Goal: Communication & Community: Connect with others

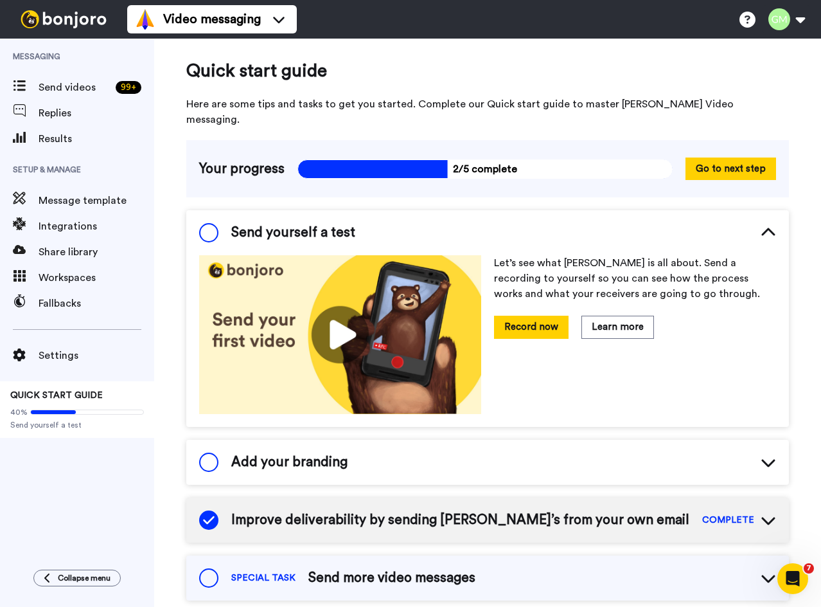
click at [485, 100] on div "Quick start guide Here are some tips and tasks to get you started. Complete our…" at bounding box center [487, 576] width 667 height 1074
click at [485, 157] on button "Go to next step" at bounding box center [731, 168] width 91 height 22
click at [83, 92] on span "Send videos" at bounding box center [75, 87] width 72 height 15
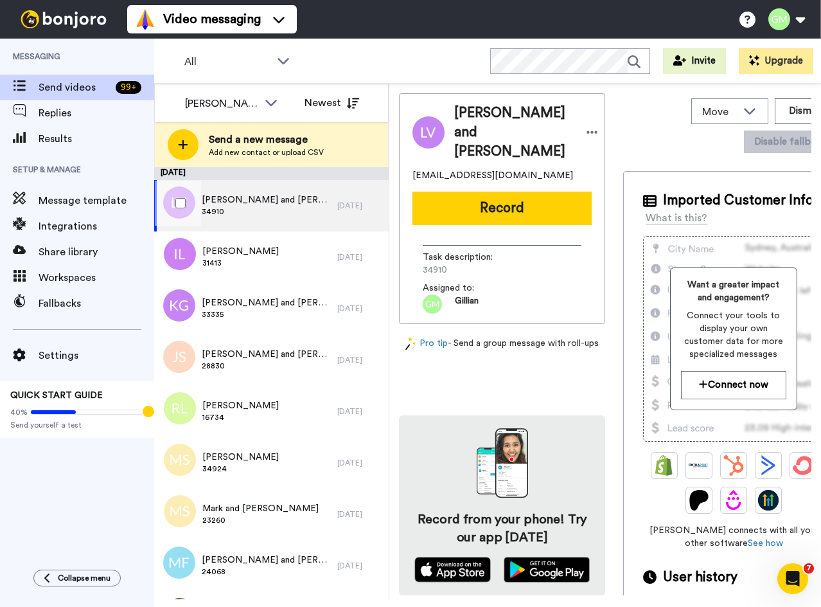
click at [270, 195] on span "[PERSON_NAME] and [PERSON_NAME]" at bounding box center [266, 199] width 129 height 13
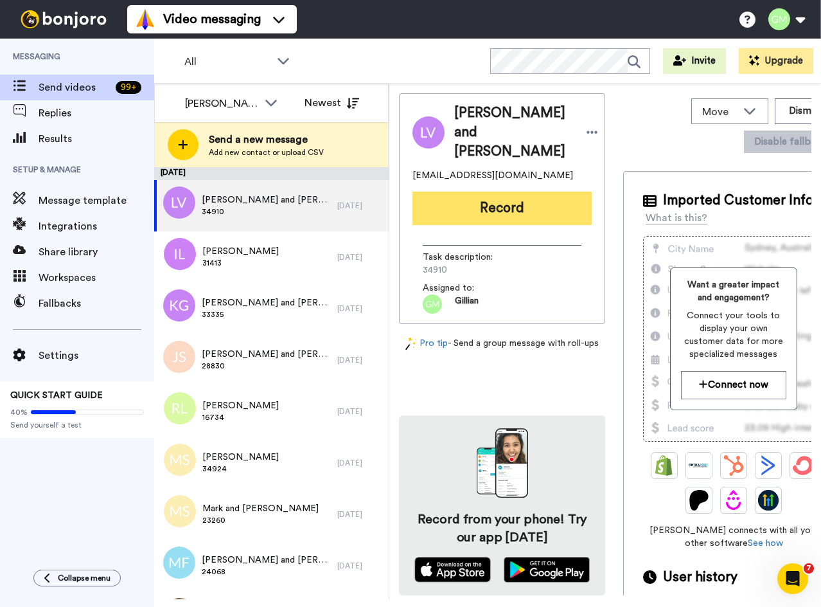
click at [495, 195] on button "Record" at bounding box center [502, 207] width 179 height 33
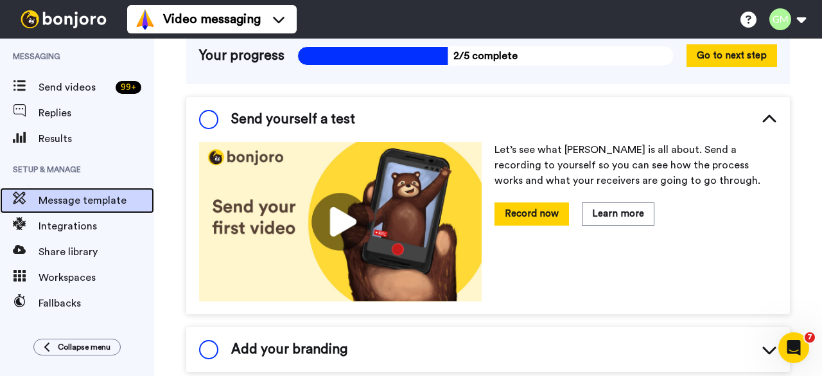
click at [85, 204] on span "Message template" at bounding box center [97, 200] width 116 height 15
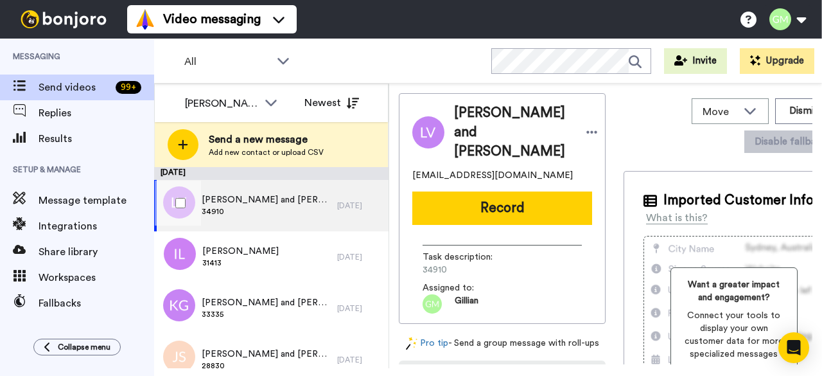
click at [229, 204] on span "[PERSON_NAME] and [PERSON_NAME]" at bounding box center [266, 199] width 129 height 13
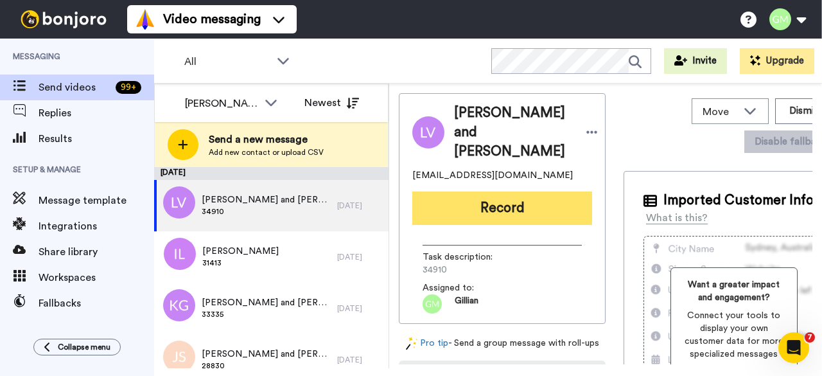
click at [494, 192] on button "Record" at bounding box center [503, 207] width 180 height 33
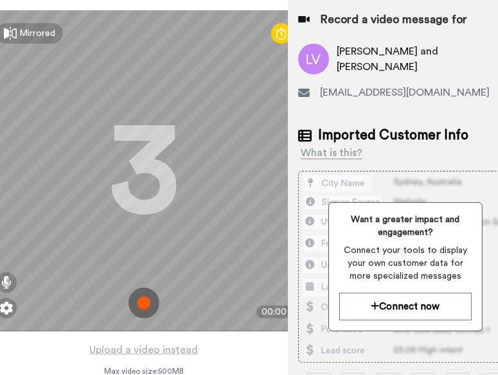
click at [499, 19] on icon at bounding box center [504, 16] width 10 height 10
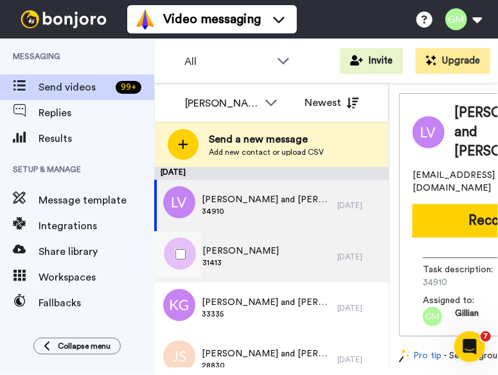
click at [258, 265] on span "31413" at bounding box center [240, 263] width 76 height 10
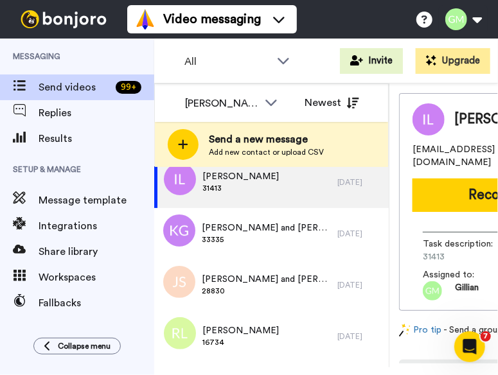
scroll to position [76, 0]
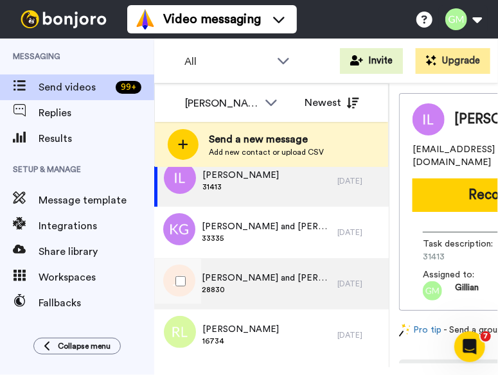
click at [269, 291] on span "28830" at bounding box center [266, 290] width 129 height 10
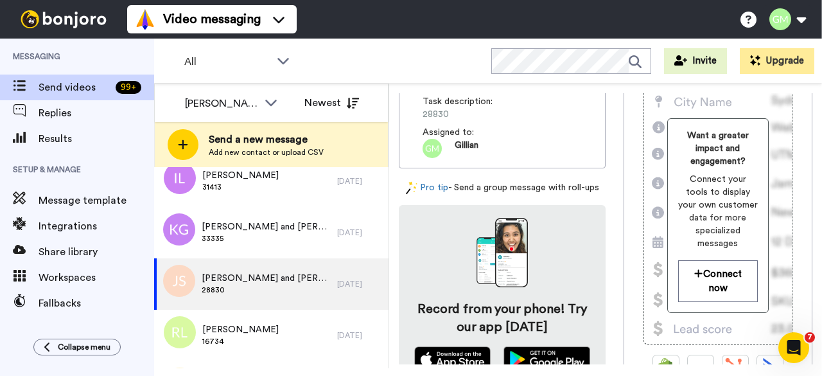
scroll to position [169, 0]
click at [276, 280] on span "[PERSON_NAME] and [PERSON_NAME]" at bounding box center [266, 278] width 129 height 13
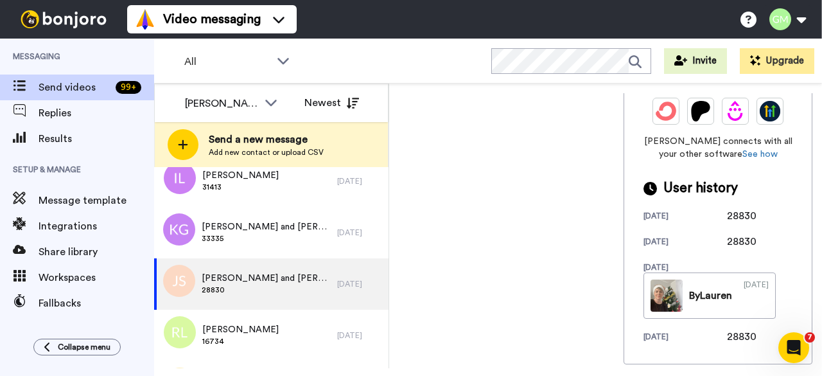
scroll to position [493, 0]
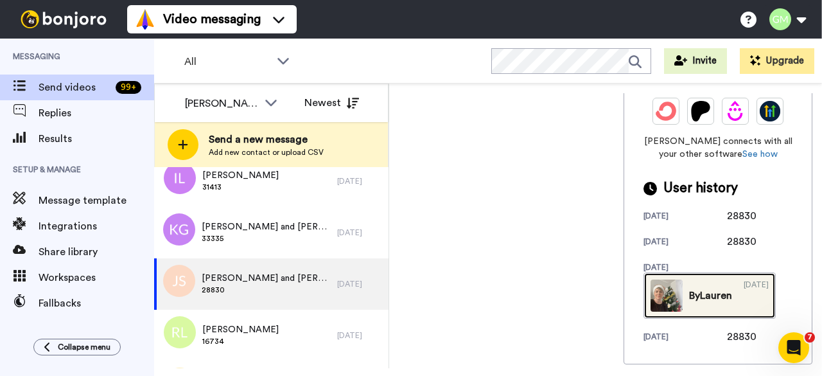
click at [653, 280] on img at bounding box center [667, 296] width 32 height 32
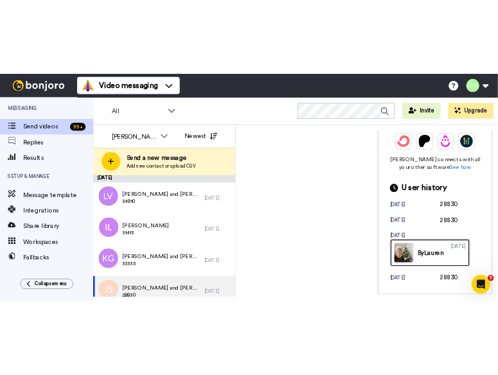
scroll to position [0, 0]
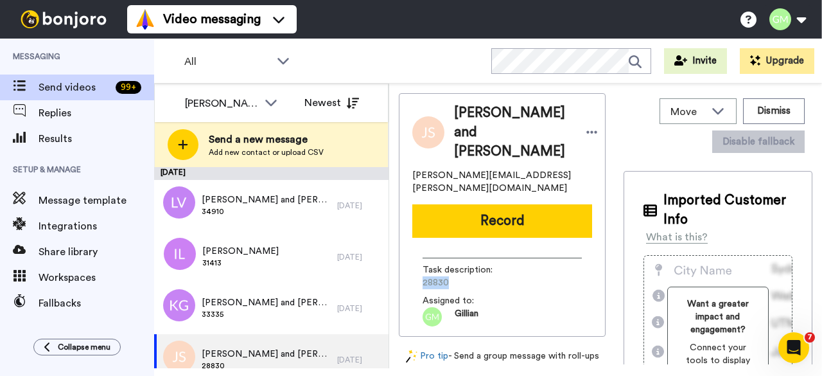
drag, startPoint x: 457, startPoint y: 250, endPoint x: 423, endPoint y: 247, distance: 34.2
click at [423, 276] on span "28830" at bounding box center [484, 282] width 122 height 13
copy span "28830"
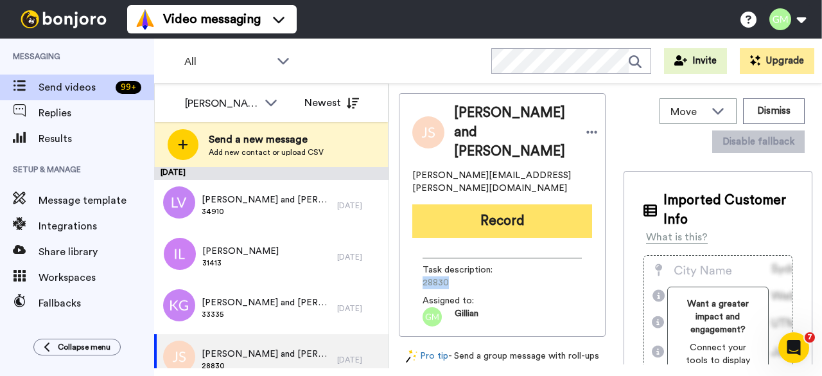
click at [550, 204] on button "Record" at bounding box center [503, 220] width 180 height 33
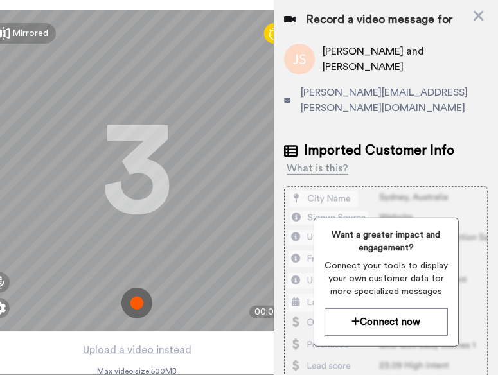
click at [134, 301] on img at bounding box center [136, 303] width 31 height 31
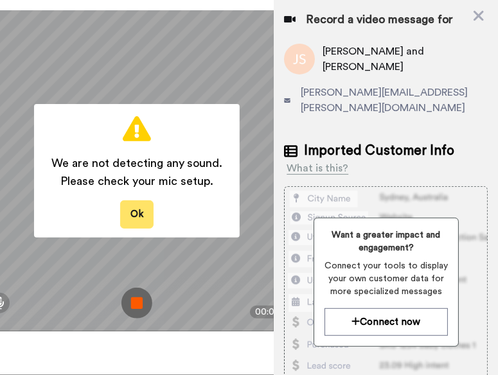
click at [137, 211] on button "Ok" at bounding box center [136, 214] width 33 height 28
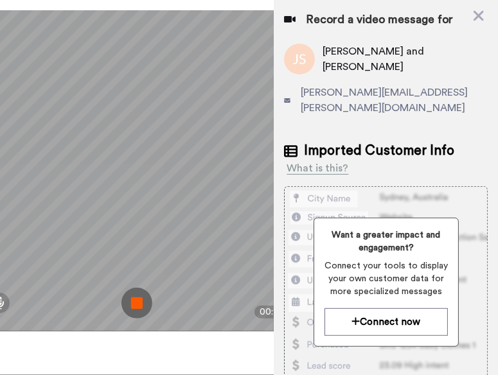
click at [135, 306] on img at bounding box center [136, 303] width 31 height 31
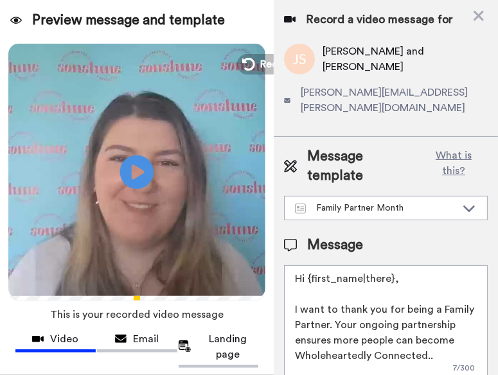
click at [134, 174] on icon "Play/Pause" at bounding box center [137, 171] width 34 height 61
click at [134, 174] on icon at bounding box center [137, 172] width 34 height 34
click at [247, 66] on icon at bounding box center [247, 64] width 14 height 14
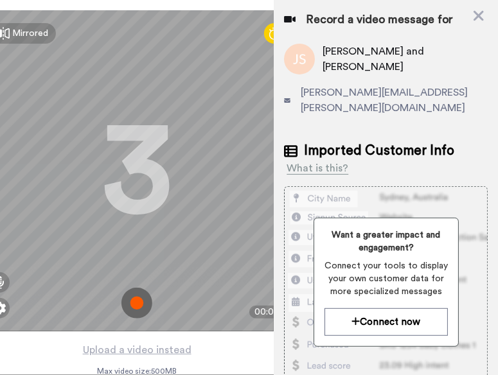
click at [134, 300] on img at bounding box center [136, 303] width 31 height 31
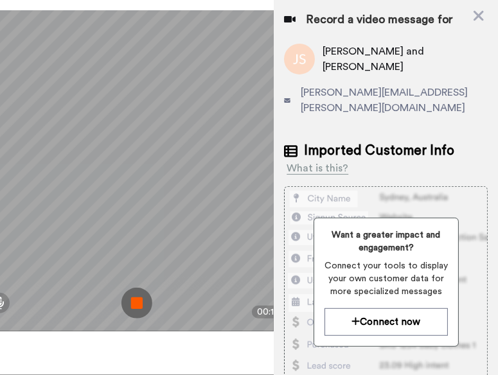
click at [134, 300] on img at bounding box center [136, 303] width 31 height 31
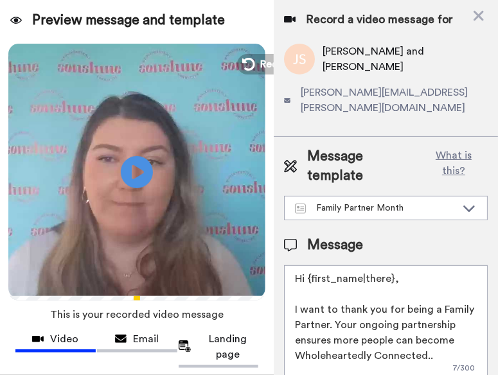
click at [252, 72] on button "Redo" at bounding box center [263, 64] width 53 height 21
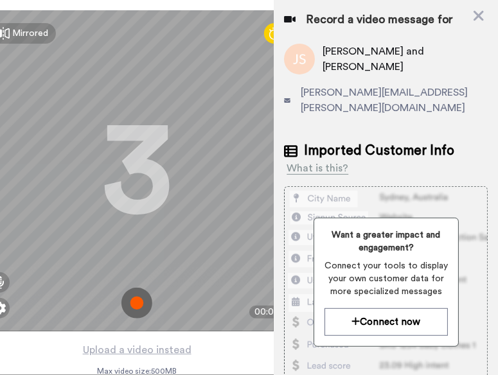
click at [132, 293] on img at bounding box center [136, 303] width 31 height 31
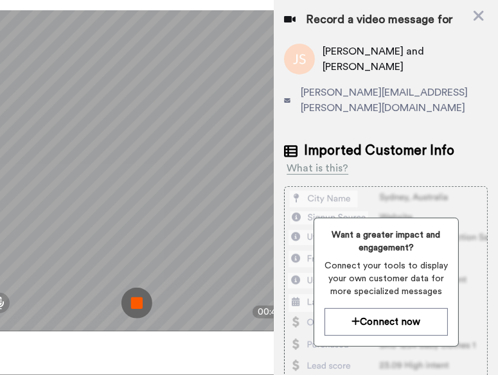
click at [132, 301] on img at bounding box center [136, 303] width 31 height 31
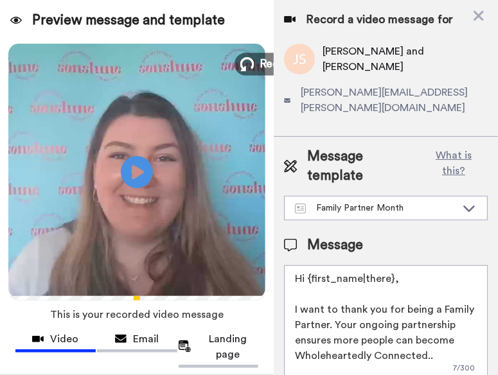
click at [260, 58] on span "Redo" at bounding box center [273, 63] width 27 height 17
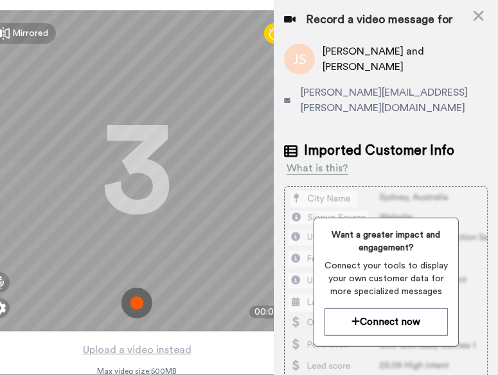
click at [134, 305] on img at bounding box center [136, 303] width 31 height 31
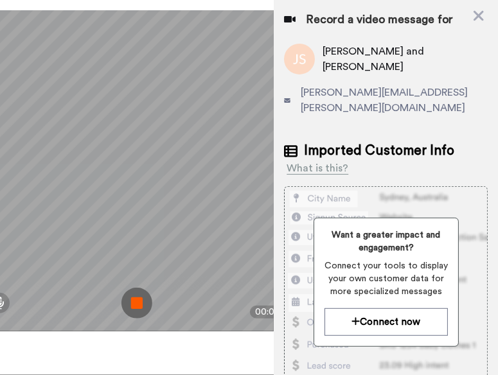
click at [134, 305] on img at bounding box center [136, 303] width 31 height 31
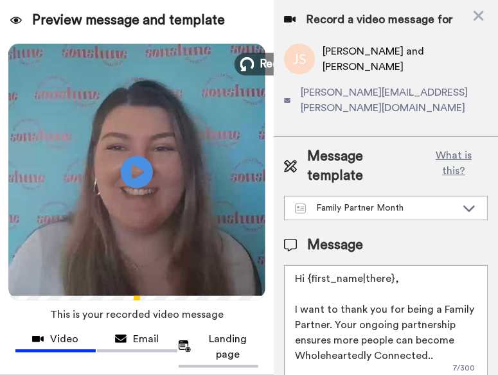
click at [249, 67] on icon at bounding box center [247, 64] width 14 height 14
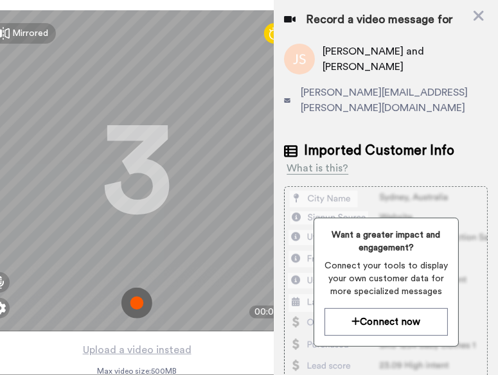
click at [134, 296] on img at bounding box center [136, 303] width 31 height 31
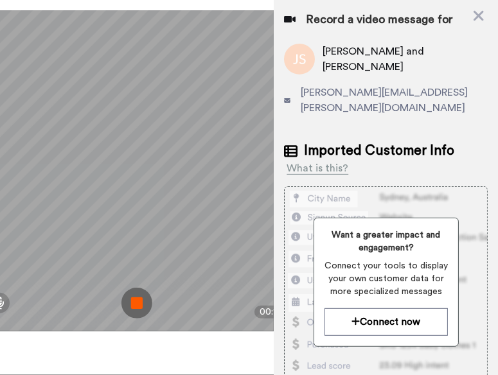
click at [134, 296] on img at bounding box center [136, 303] width 31 height 31
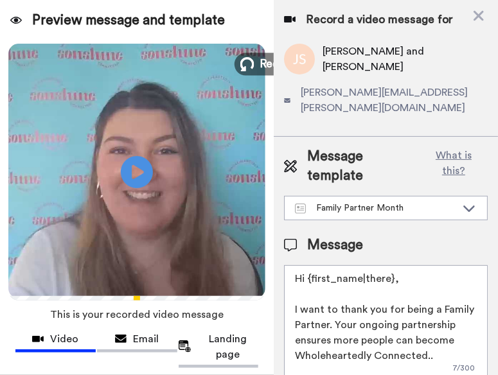
click at [247, 57] on icon at bounding box center [247, 64] width 14 height 14
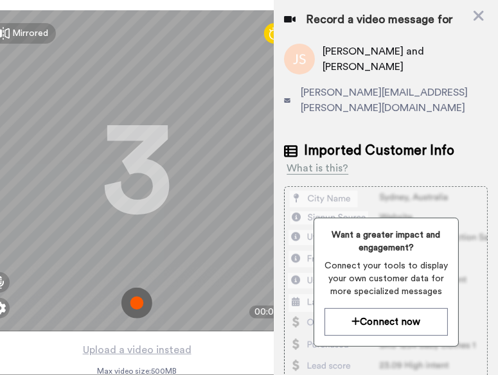
click at [136, 305] on img at bounding box center [136, 303] width 31 height 31
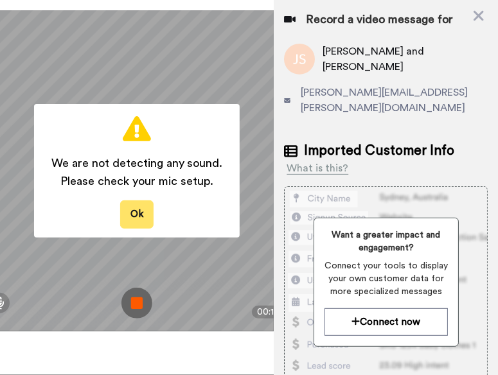
click at [140, 218] on button "Ok" at bounding box center [136, 214] width 33 height 28
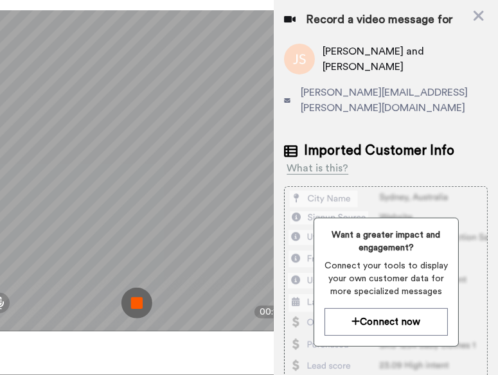
click at [138, 298] on img at bounding box center [136, 303] width 31 height 31
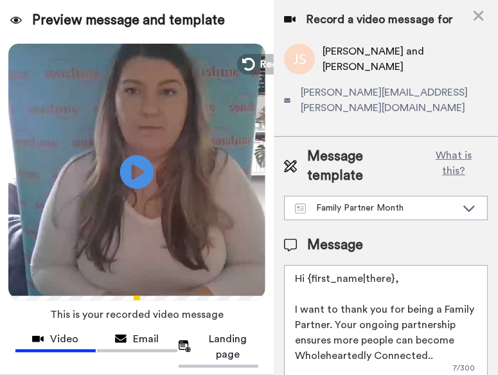
click at [134, 184] on icon at bounding box center [137, 172] width 34 height 34
click at [251, 69] on icon at bounding box center [247, 64] width 14 height 14
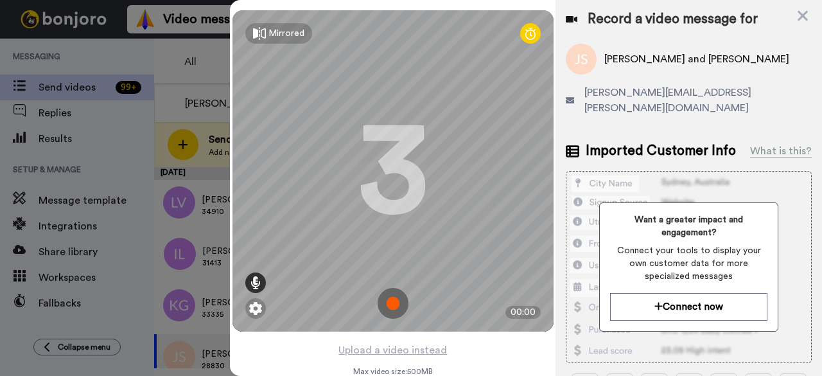
click at [245, 282] on div at bounding box center [255, 282] width 21 height 21
click at [249, 309] on img at bounding box center [255, 308] width 13 height 13
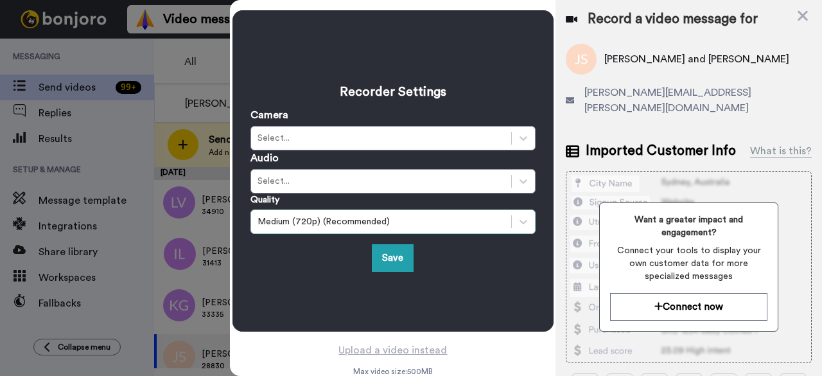
click at [311, 218] on div "Medium (720p) (Recommended)" at bounding box center [381, 221] width 247 height 13
click at [319, 223] on div "Medium (720p) (Recommended)" at bounding box center [381, 221] width 247 height 13
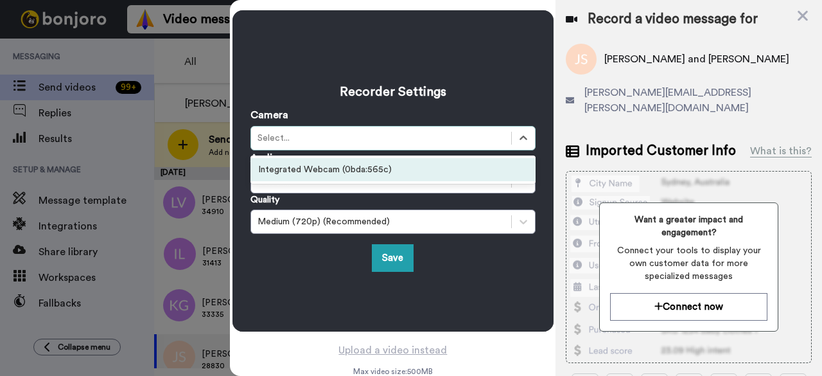
click at [319, 138] on div "Select..." at bounding box center [381, 138] width 247 height 13
click at [318, 165] on div "Integrated Webcam (0bda:565c)" at bounding box center [393, 169] width 285 height 23
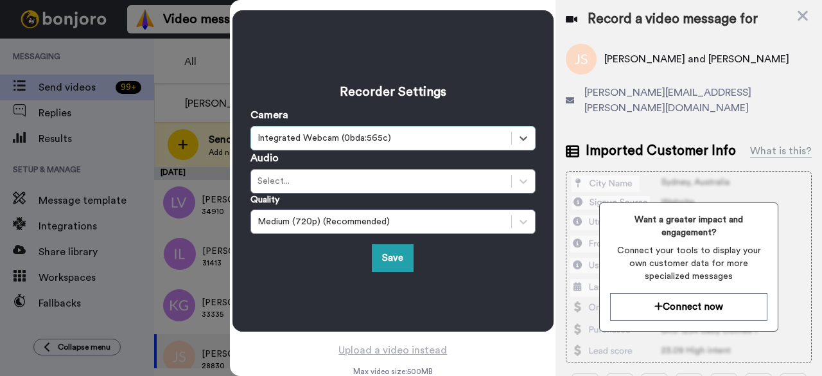
click at [381, 276] on div "Recorder Settings Camera option Integrated Webcam (0bda:565c), selected. Select…" at bounding box center [393, 170] width 321 height 321
click at [384, 264] on button "Save" at bounding box center [393, 258] width 42 height 28
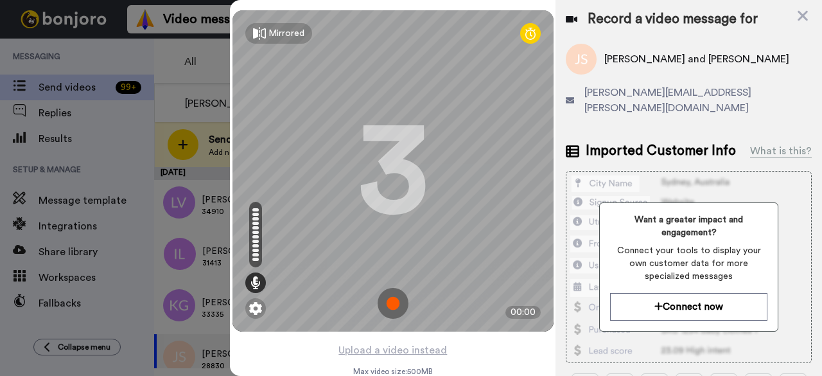
click at [389, 306] on img at bounding box center [393, 303] width 31 height 31
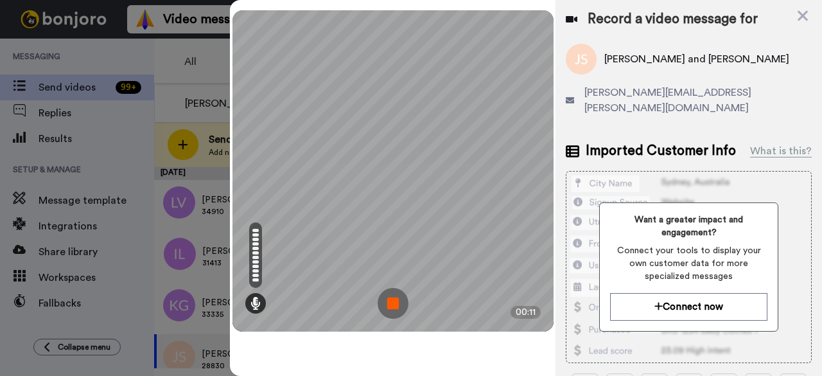
click at [389, 306] on img at bounding box center [393, 303] width 31 height 31
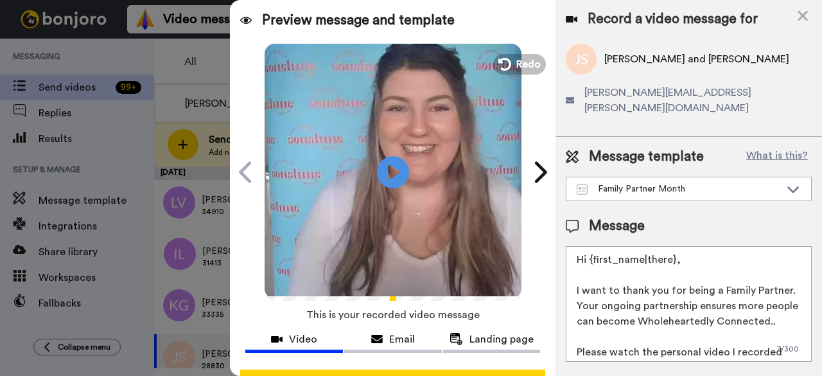
click at [513, 53] on video at bounding box center [393, 170] width 257 height 257
click at [516, 70] on span "Redo" at bounding box center [529, 63] width 27 height 17
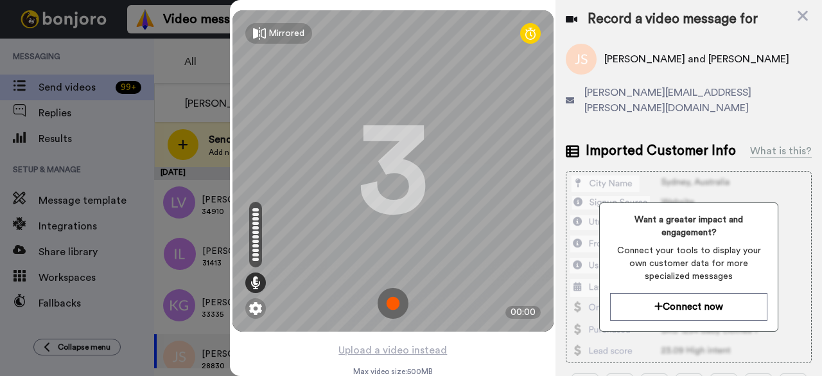
click at [396, 297] on img at bounding box center [393, 303] width 31 height 31
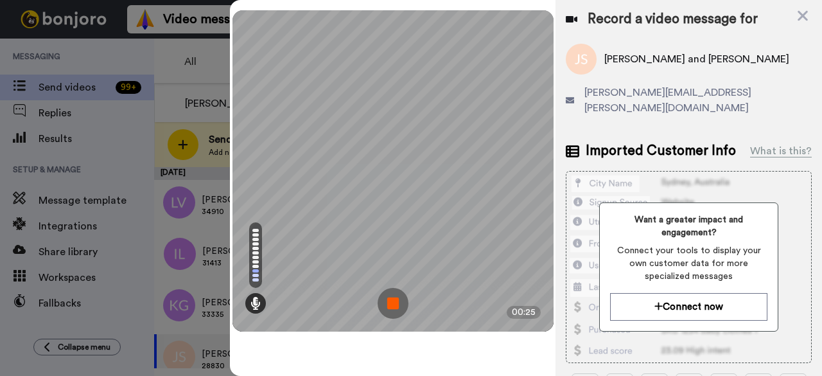
click at [396, 297] on img at bounding box center [393, 303] width 31 height 31
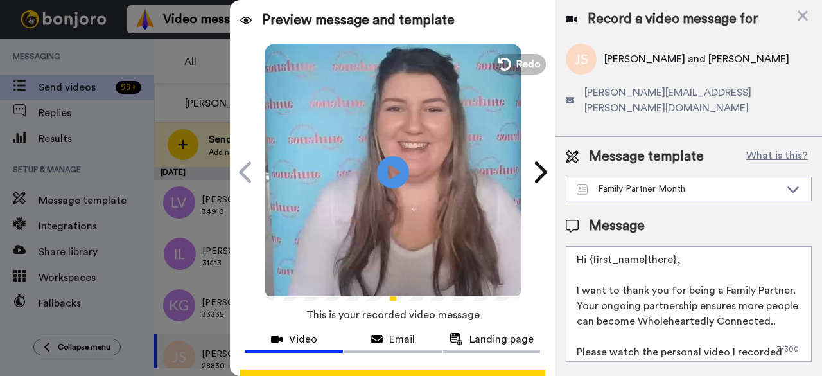
click at [430, 121] on video at bounding box center [393, 170] width 257 height 257
click at [519, 67] on span "Redo" at bounding box center [529, 63] width 27 height 17
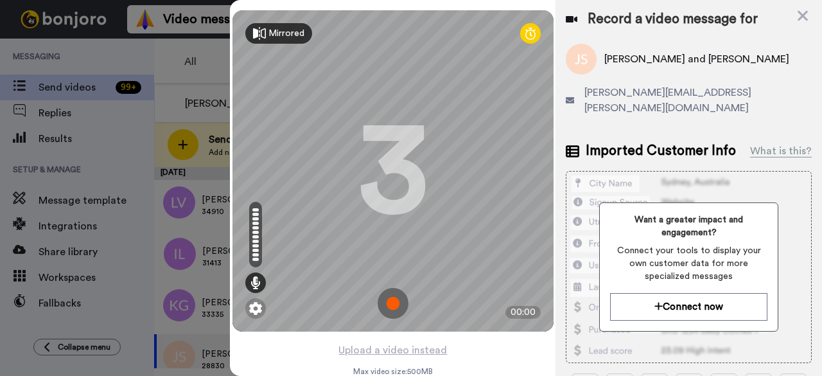
click at [261, 37] on div "Mirrored" at bounding box center [278, 33] width 67 height 21
click at [261, 37] on div "Mirror" at bounding box center [273, 33] width 57 height 21
click at [393, 296] on img at bounding box center [393, 303] width 31 height 31
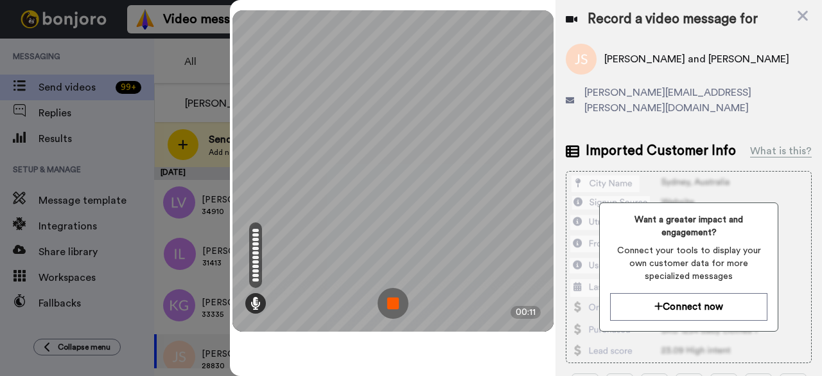
click at [393, 296] on img at bounding box center [393, 303] width 31 height 31
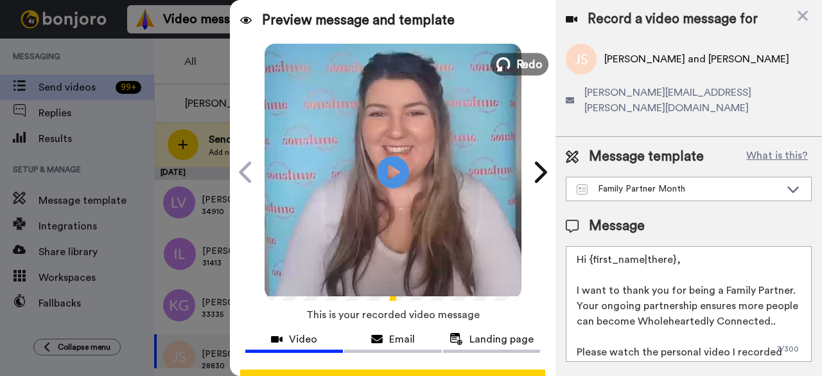
click at [516, 61] on span "Redo" at bounding box center [529, 63] width 27 height 17
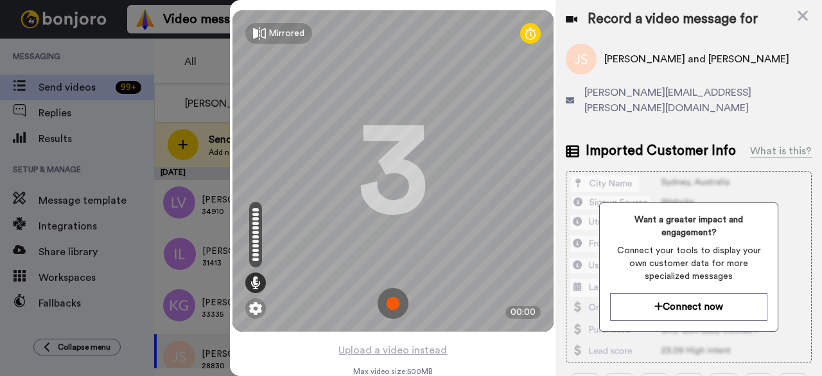
click at [386, 303] on img at bounding box center [393, 303] width 31 height 31
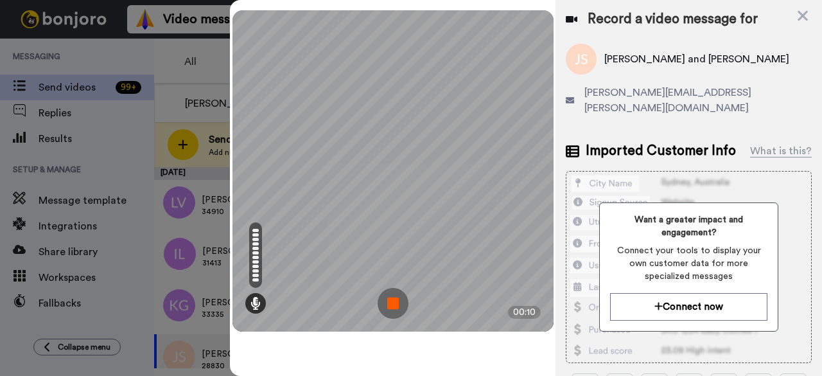
click at [386, 303] on img at bounding box center [393, 303] width 31 height 31
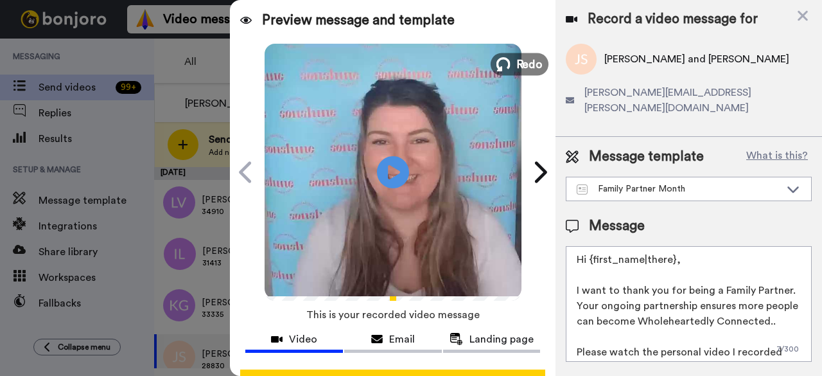
click at [518, 69] on span "Redo" at bounding box center [529, 63] width 27 height 17
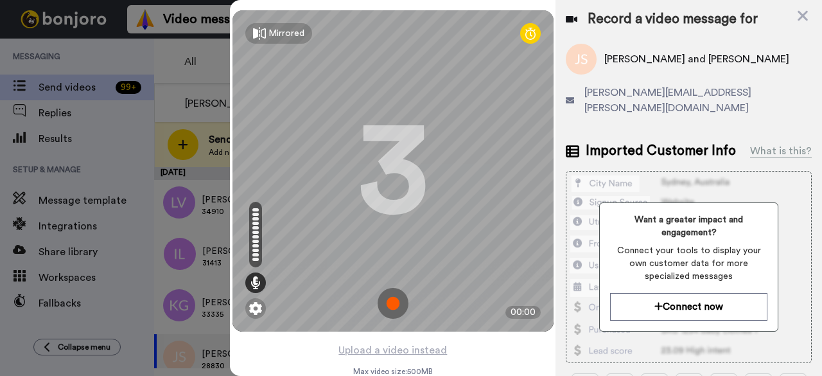
click at [386, 303] on img at bounding box center [393, 303] width 31 height 31
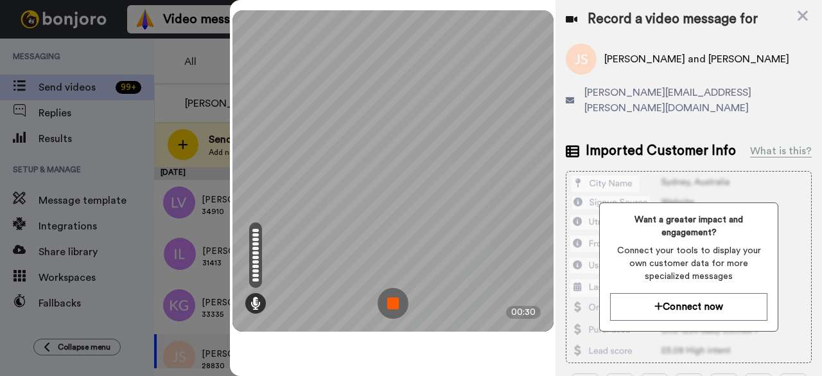
click at [386, 303] on img at bounding box center [393, 303] width 31 height 31
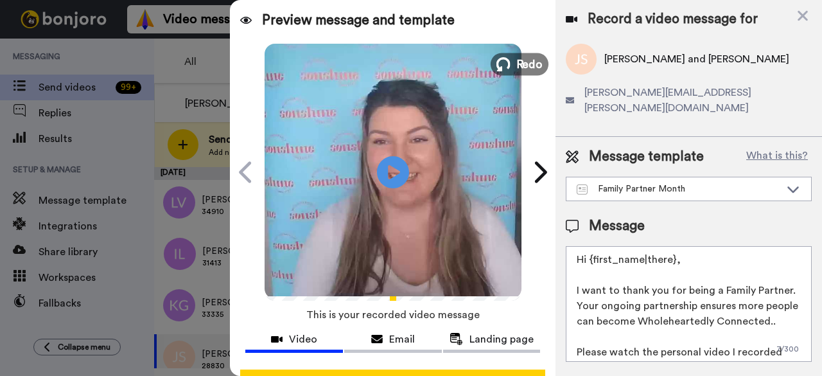
click at [516, 64] on span "Redo" at bounding box center [529, 63] width 27 height 17
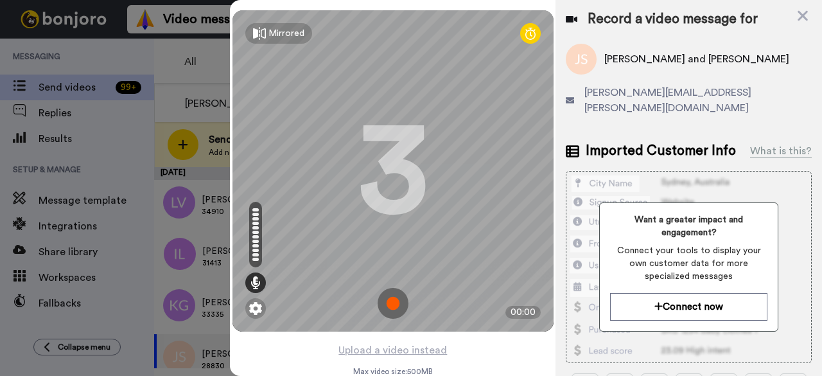
click at [384, 303] on img at bounding box center [393, 303] width 31 height 31
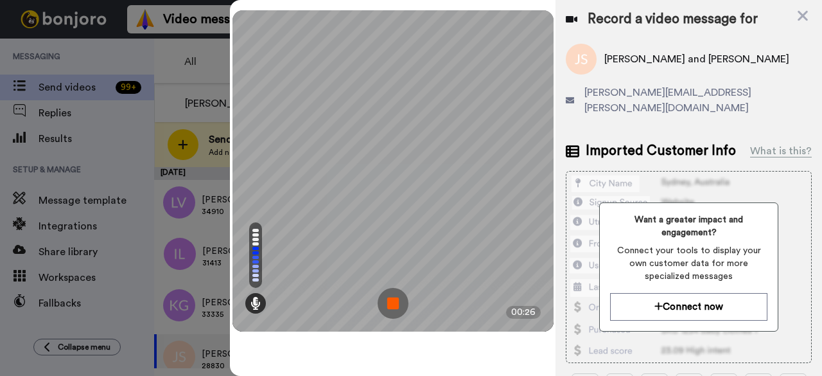
click at [384, 303] on img at bounding box center [393, 303] width 31 height 31
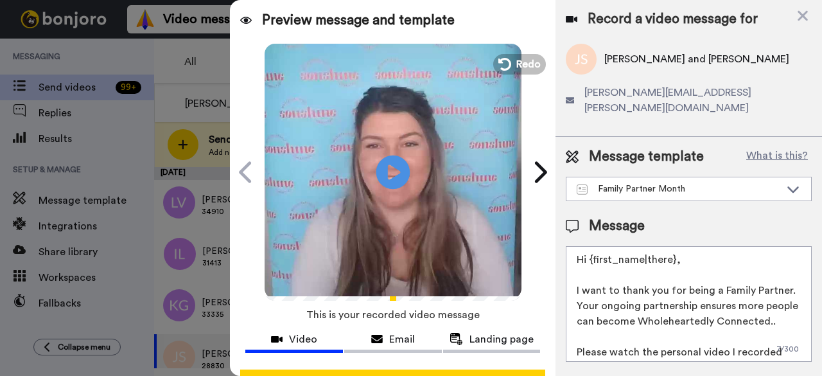
click at [387, 161] on icon at bounding box center [394, 172] width 34 height 34
click at [506, 68] on icon at bounding box center [504, 64] width 14 height 14
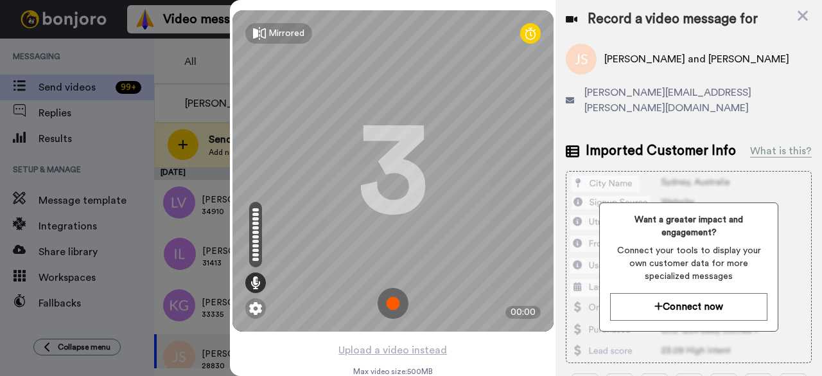
click at [397, 299] on img at bounding box center [393, 303] width 31 height 31
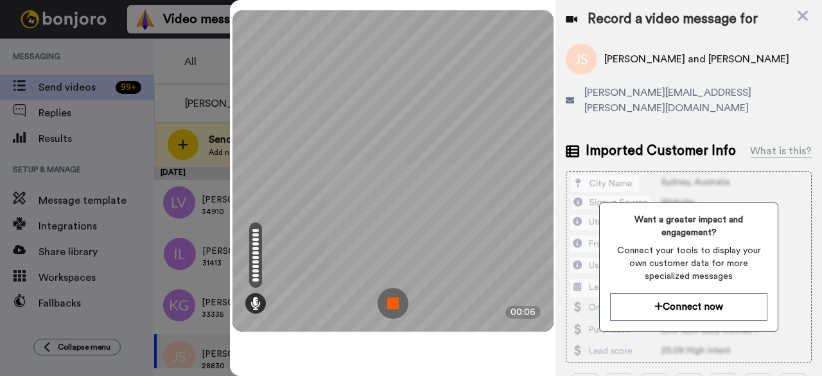
click at [397, 299] on img at bounding box center [393, 303] width 31 height 31
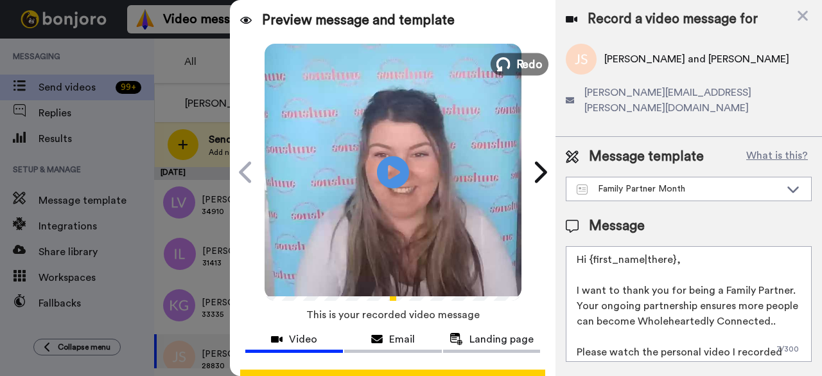
click at [526, 62] on span "Redo" at bounding box center [529, 63] width 27 height 17
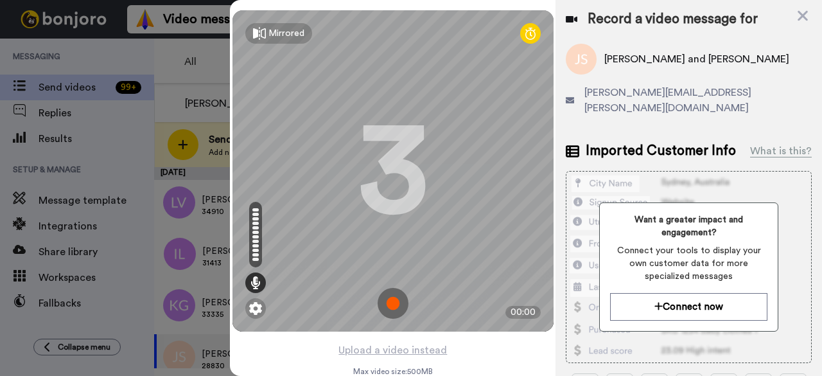
click at [393, 292] on img at bounding box center [393, 303] width 31 height 31
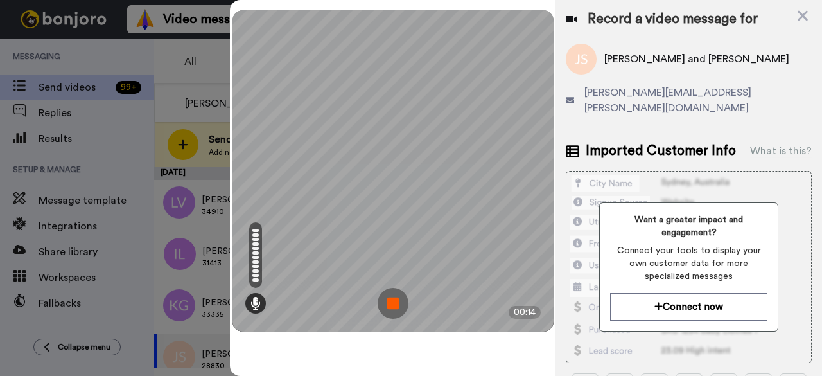
click at [393, 292] on img at bounding box center [393, 303] width 31 height 31
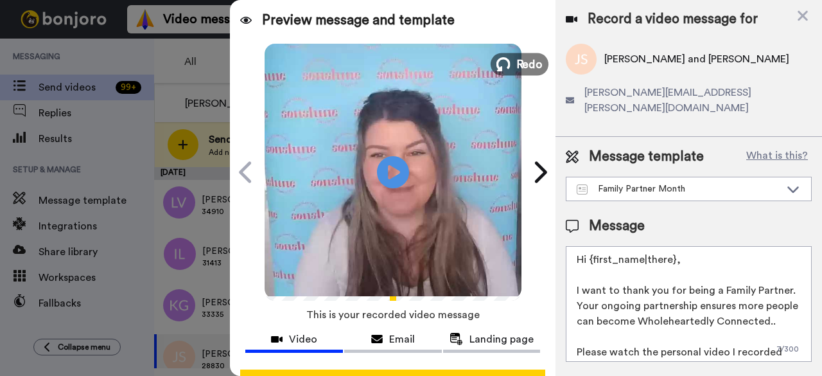
click at [529, 59] on span "Redo" at bounding box center [529, 63] width 27 height 17
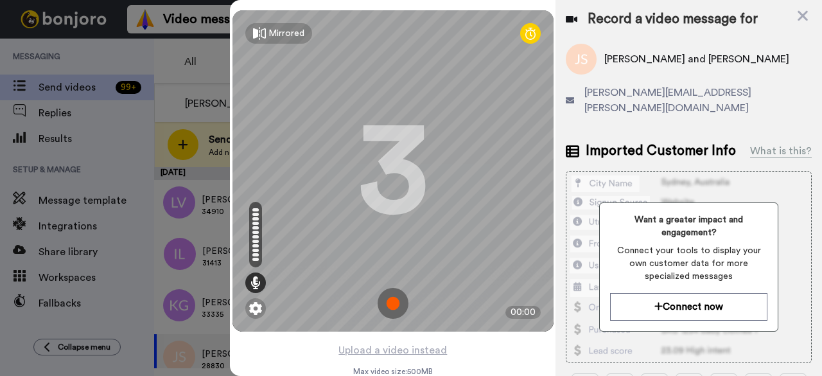
click at [389, 307] on img at bounding box center [393, 303] width 31 height 31
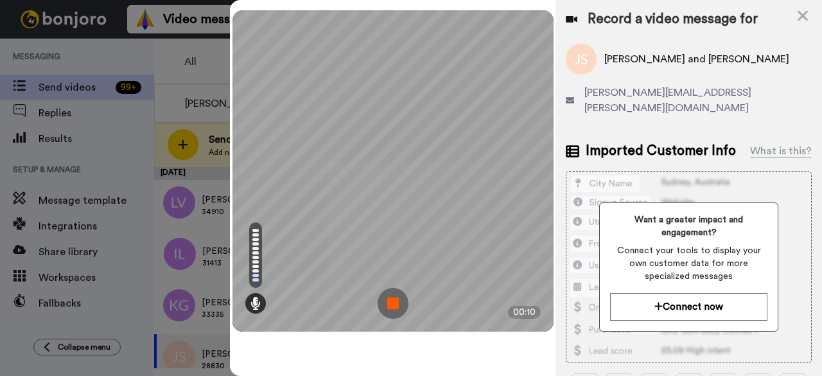
click at [389, 307] on img at bounding box center [393, 303] width 31 height 31
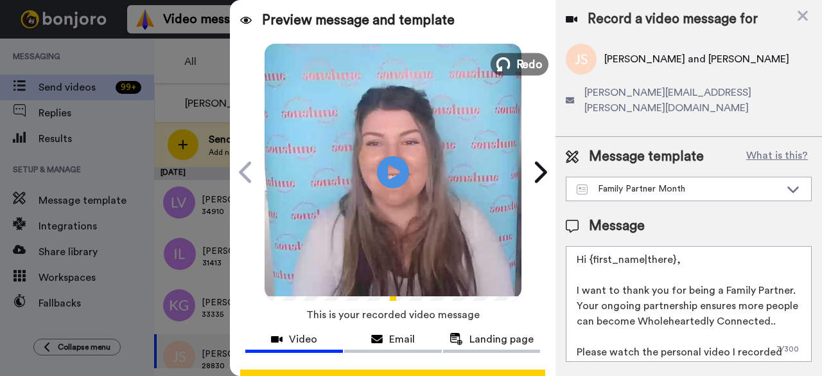
click at [517, 66] on span "Redo" at bounding box center [529, 63] width 27 height 17
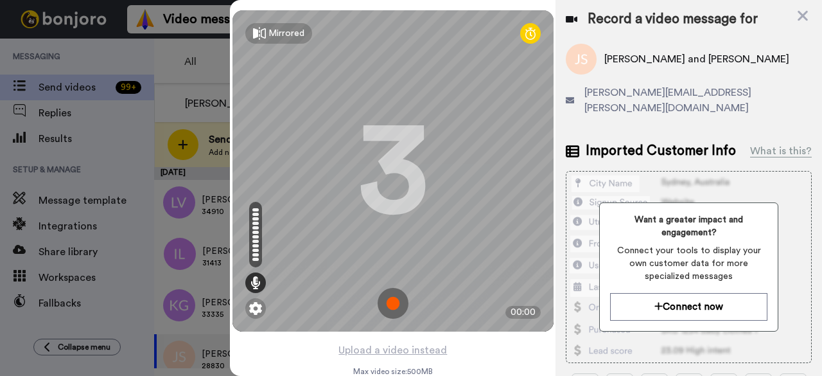
click at [395, 301] on img at bounding box center [393, 303] width 31 height 31
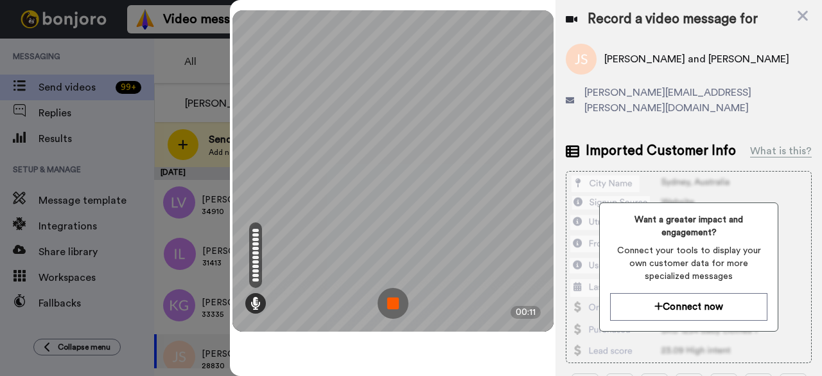
click at [395, 301] on img at bounding box center [393, 303] width 31 height 31
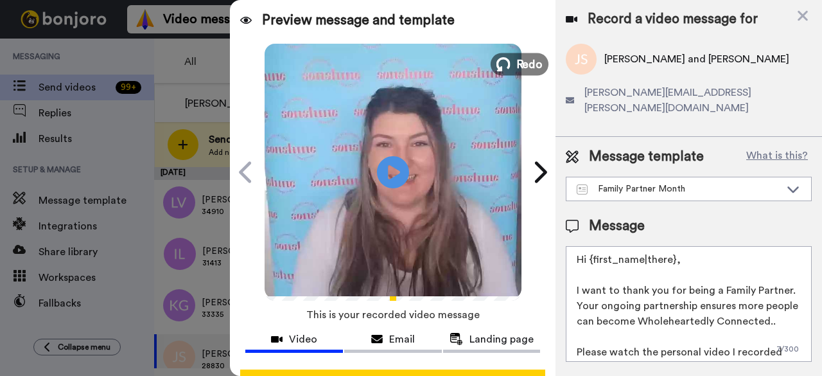
click at [517, 60] on span "Redo" at bounding box center [529, 63] width 27 height 17
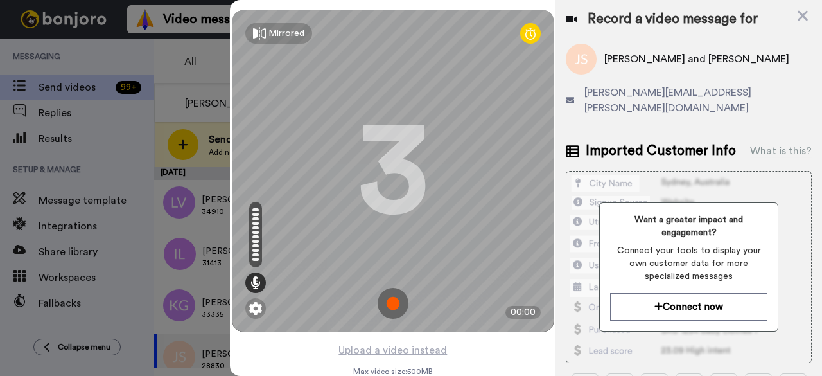
click at [392, 303] on img at bounding box center [393, 303] width 31 height 31
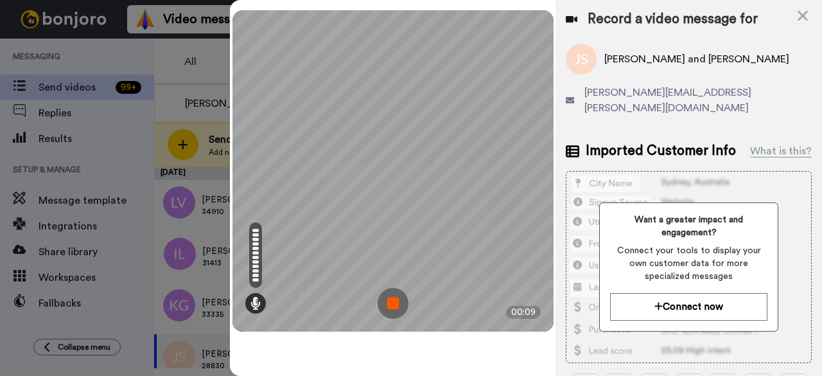
click at [392, 303] on img at bounding box center [393, 303] width 31 height 31
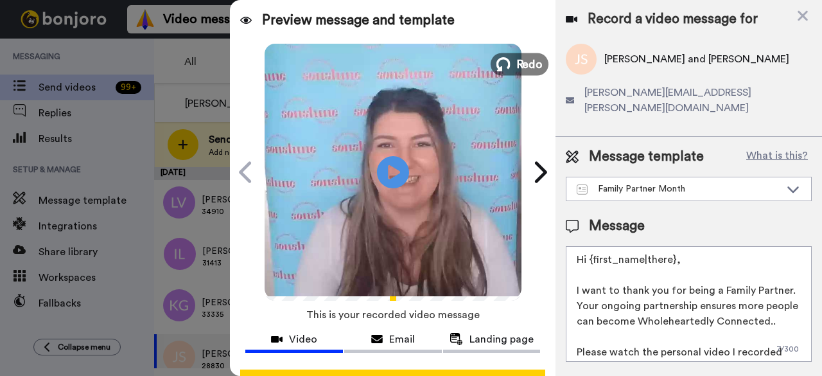
click at [529, 65] on span "Redo" at bounding box center [529, 63] width 27 height 17
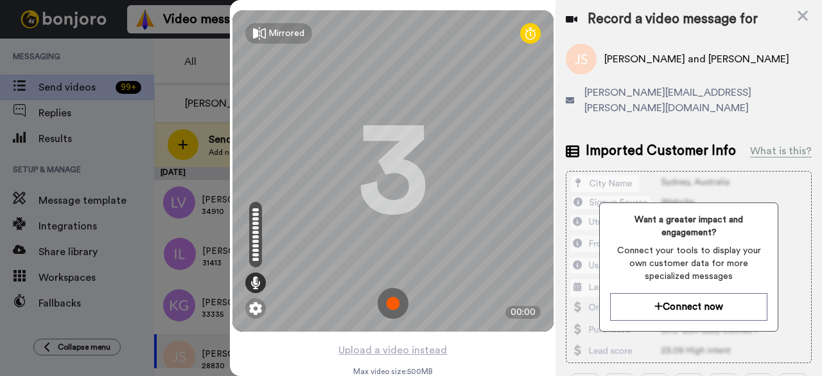
click at [383, 310] on img at bounding box center [393, 303] width 31 height 31
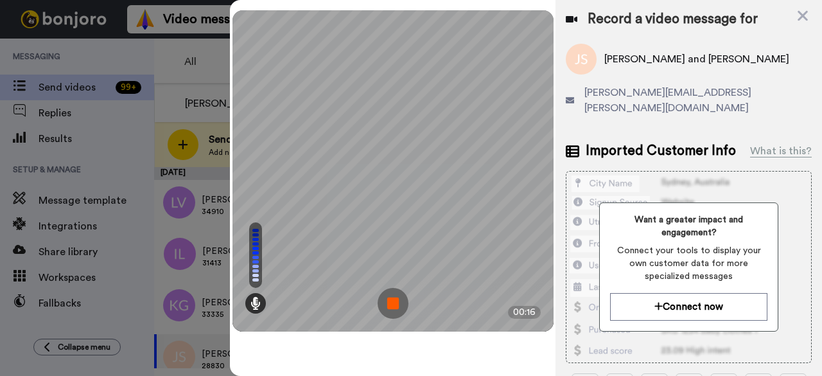
click at [383, 310] on img at bounding box center [393, 303] width 31 height 31
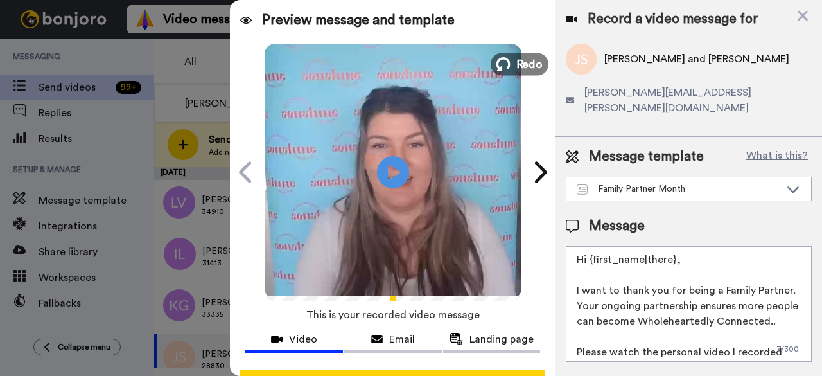
click at [516, 64] on span "Redo" at bounding box center [529, 63] width 27 height 17
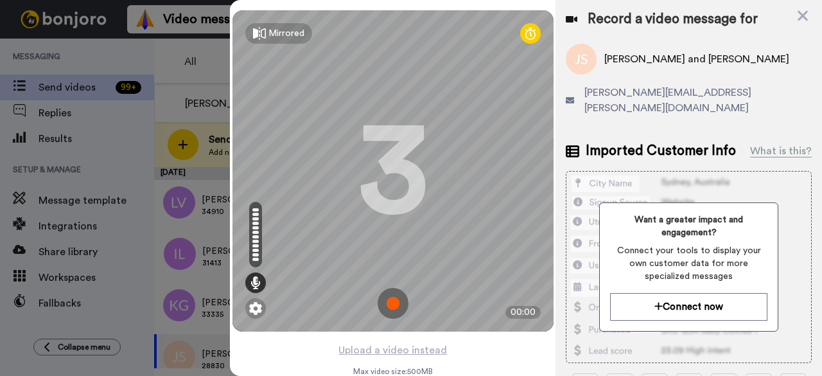
click at [384, 308] on img at bounding box center [393, 303] width 31 height 31
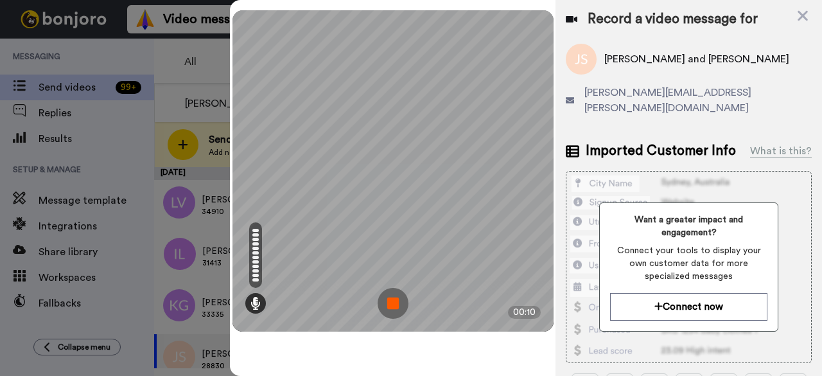
click at [384, 308] on img at bounding box center [393, 303] width 31 height 31
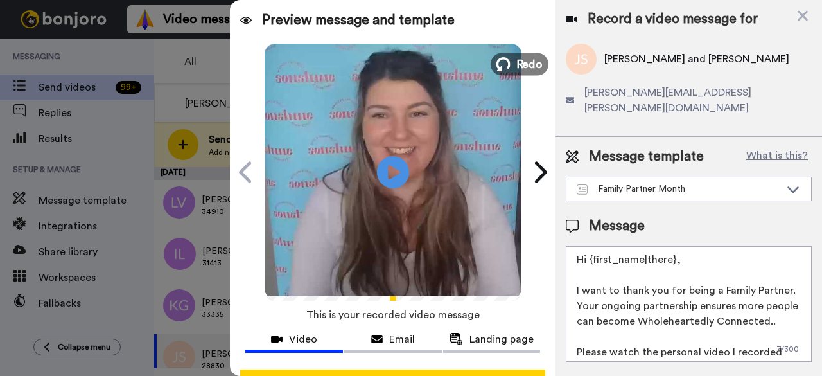
click at [517, 62] on span "Redo" at bounding box center [529, 63] width 27 height 17
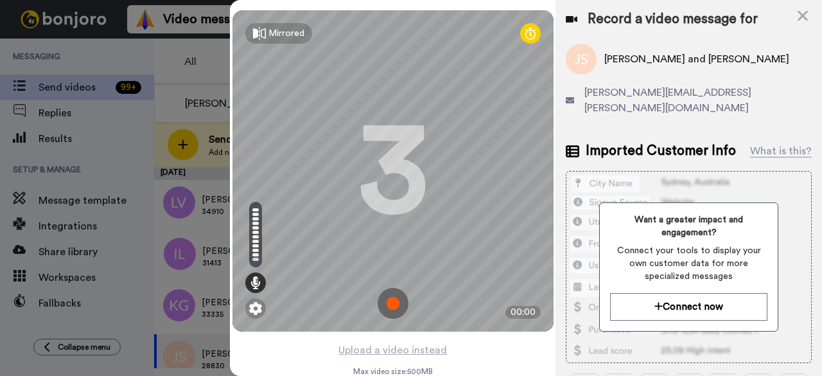
click at [385, 303] on img at bounding box center [393, 303] width 31 height 31
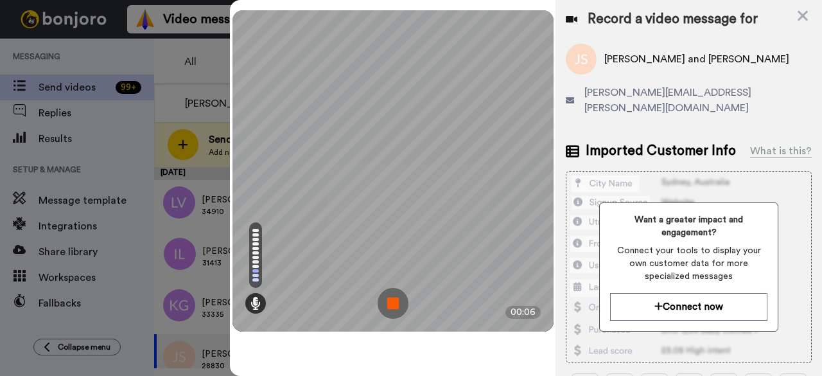
click at [396, 304] on img at bounding box center [393, 303] width 31 height 31
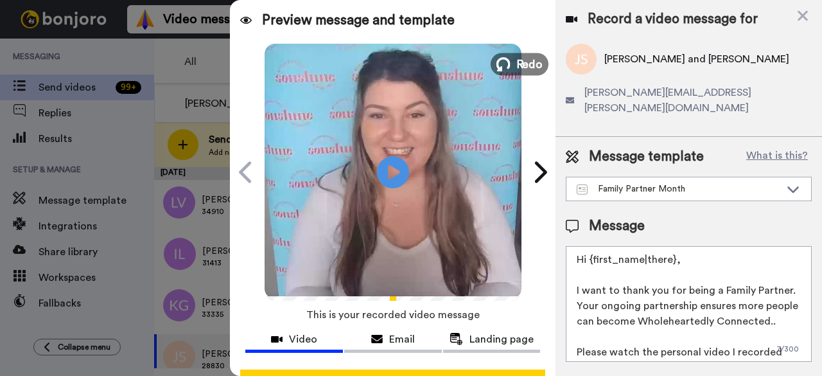
click at [531, 67] on span "Redo" at bounding box center [529, 63] width 27 height 17
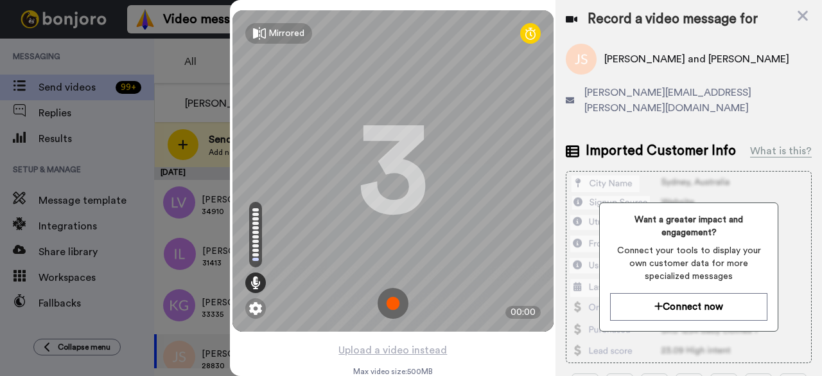
click at [391, 296] on img at bounding box center [393, 303] width 31 height 31
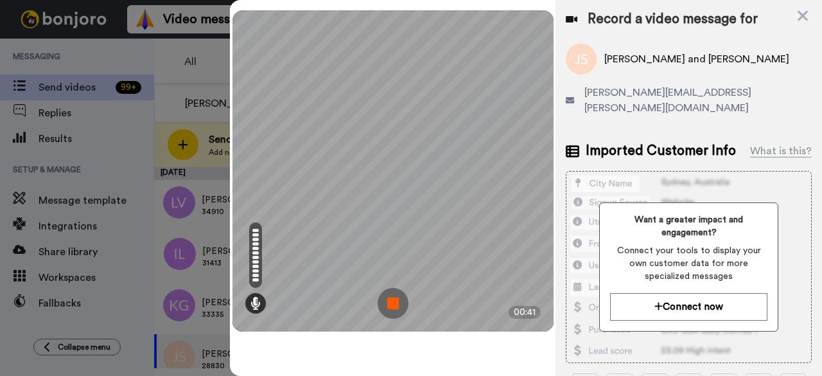
click at [391, 296] on img at bounding box center [393, 303] width 31 height 31
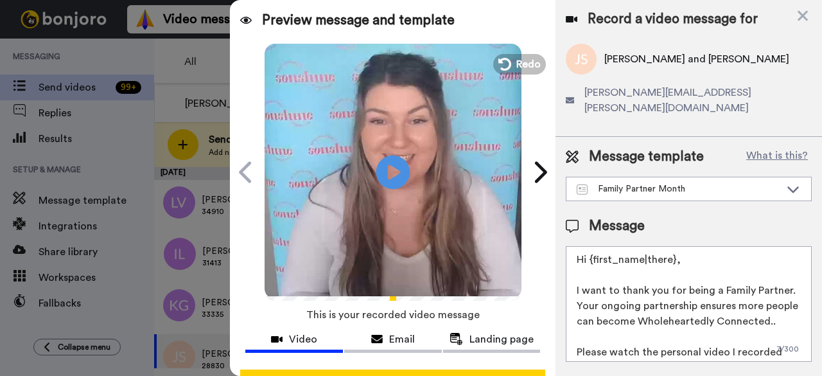
click at [395, 153] on icon "Play/Pause" at bounding box center [394, 171] width 34 height 61
click at [516, 57] on span "Redo" at bounding box center [529, 63] width 27 height 17
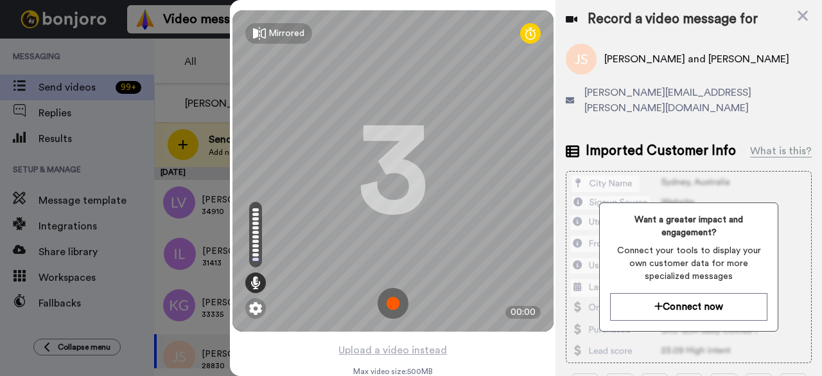
click at [398, 305] on img at bounding box center [393, 303] width 31 height 31
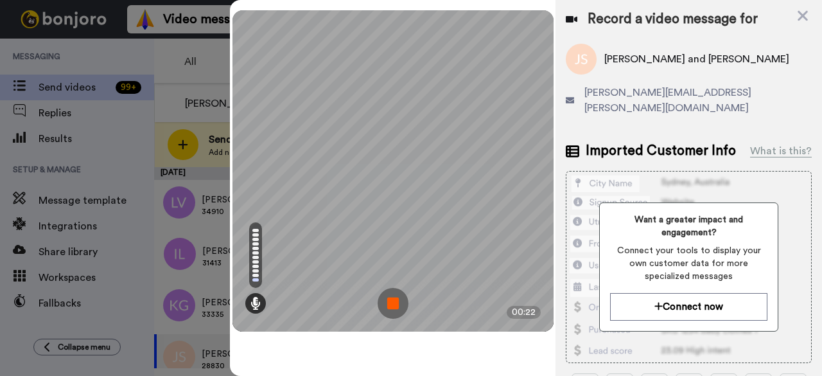
click at [398, 305] on img at bounding box center [393, 303] width 31 height 31
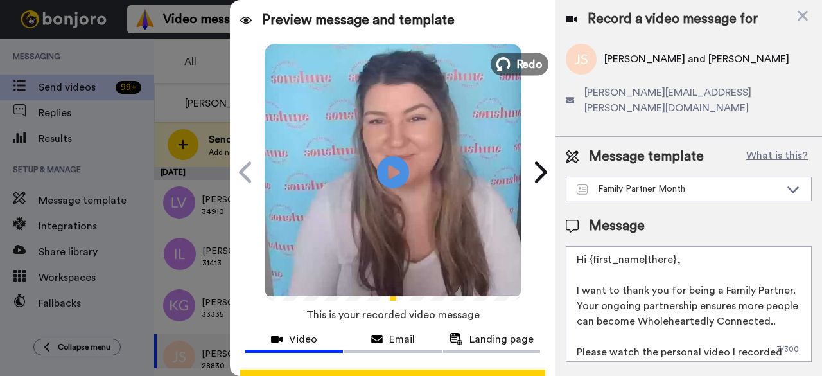
drag, startPoint x: 398, startPoint y: 305, endPoint x: 524, endPoint y: 61, distance: 275.0
click at [524, 61] on span "Redo" at bounding box center [529, 63] width 27 height 17
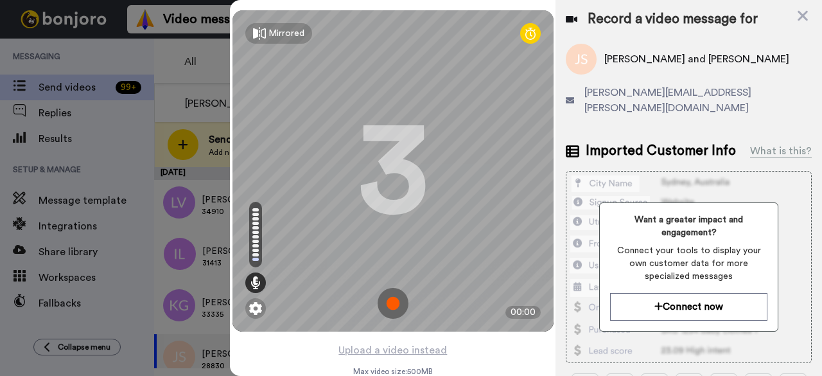
click at [384, 297] on img at bounding box center [393, 303] width 31 height 31
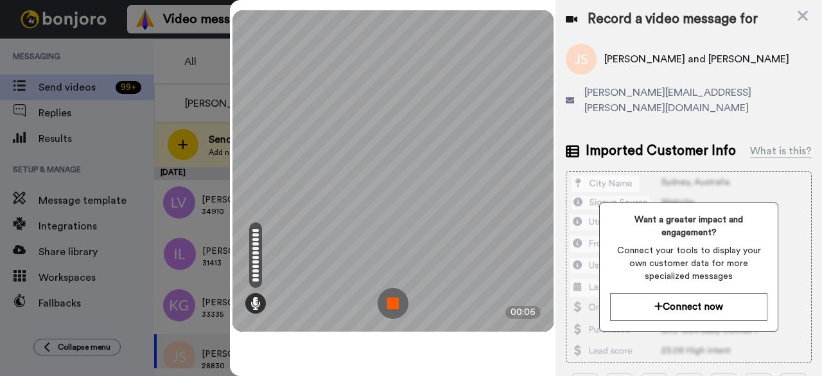
click at [389, 297] on img at bounding box center [393, 303] width 31 height 31
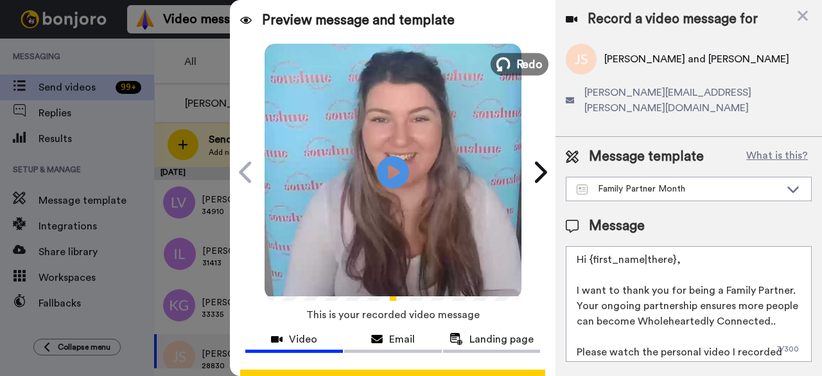
click at [505, 66] on icon at bounding box center [504, 64] width 14 height 14
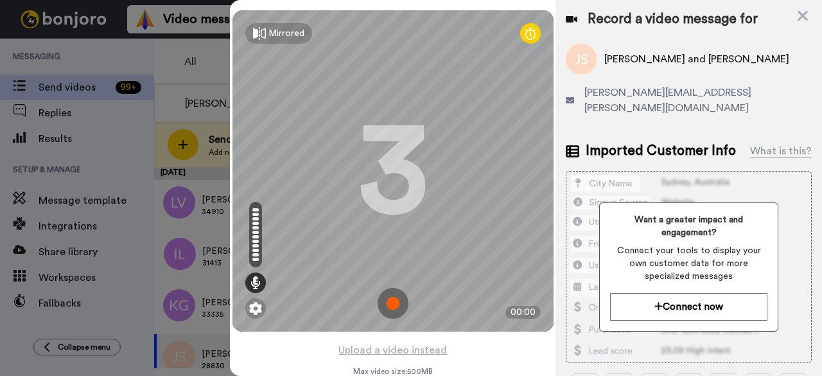
click at [387, 306] on img at bounding box center [393, 303] width 31 height 31
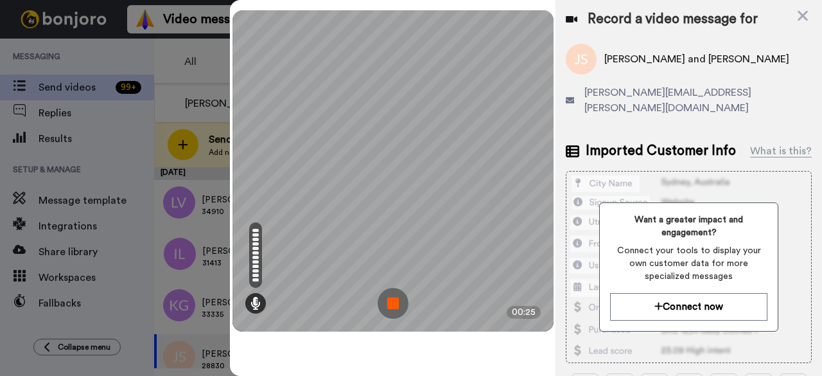
click at [387, 306] on img at bounding box center [393, 303] width 31 height 31
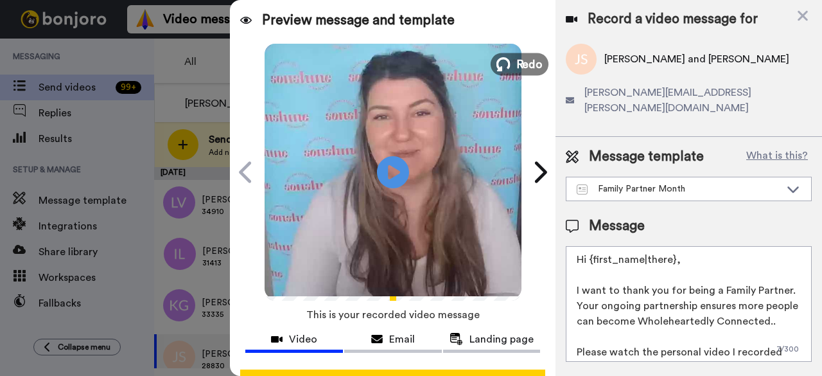
click at [529, 62] on span "Redo" at bounding box center [529, 63] width 27 height 17
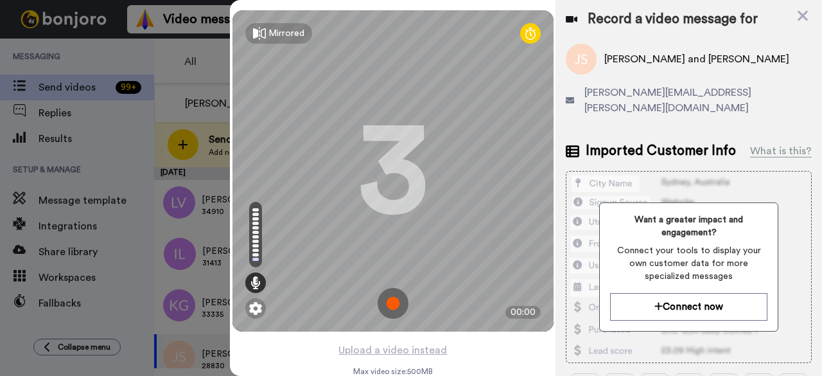
click at [380, 297] on img at bounding box center [393, 303] width 31 height 31
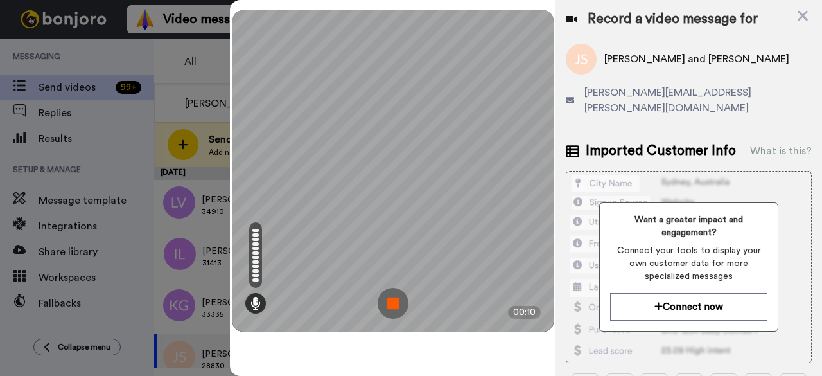
click at [380, 297] on img at bounding box center [393, 303] width 31 height 31
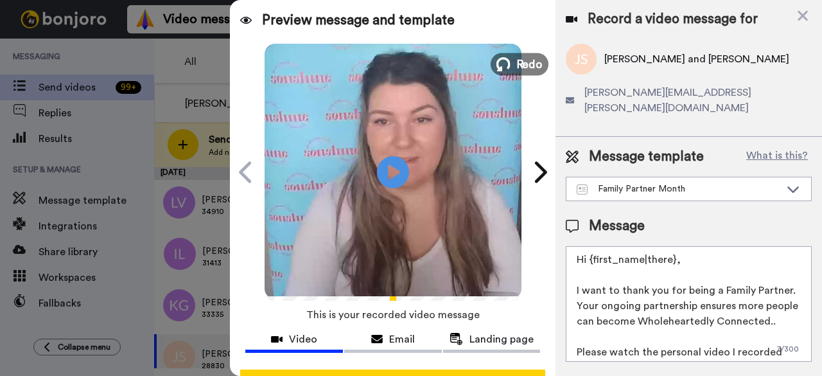
click at [525, 64] on span "Redo" at bounding box center [529, 63] width 27 height 17
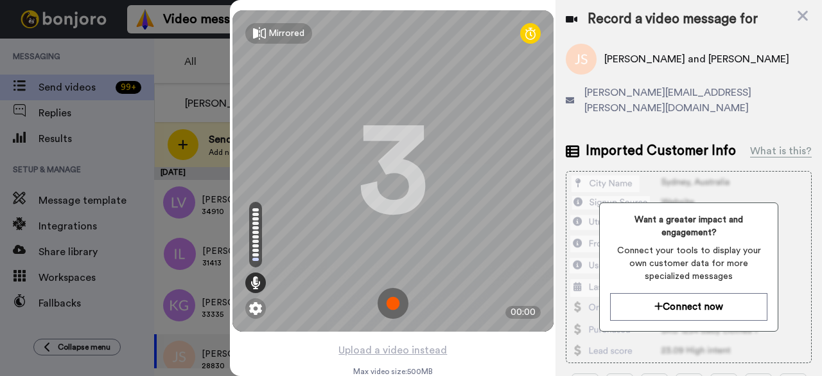
click at [395, 301] on img at bounding box center [393, 303] width 31 height 31
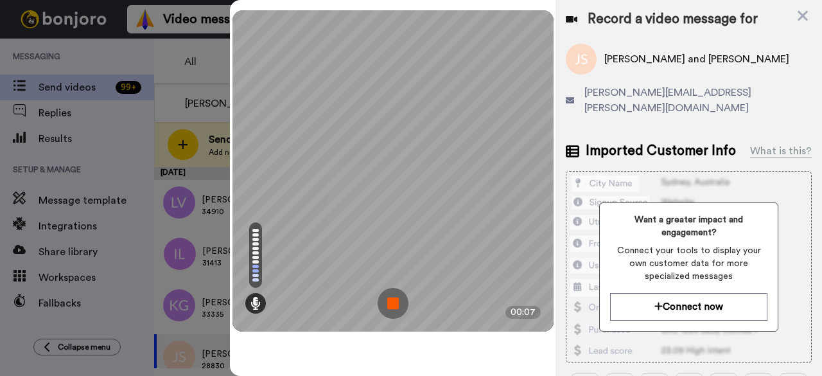
click at [395, 301] on img at bounding box center [393, 303] width 31 height 31
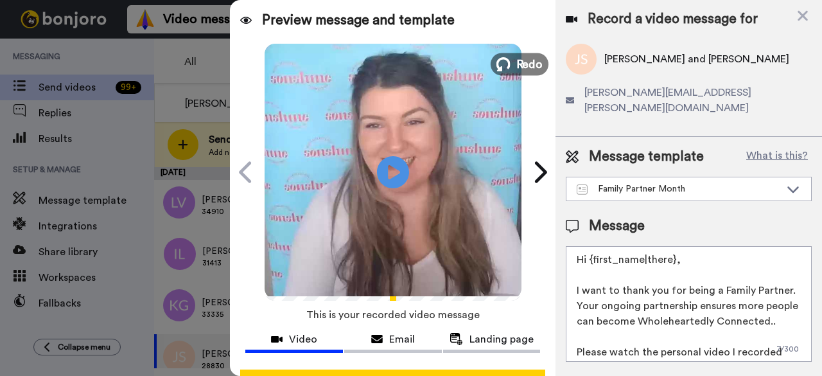
click at [525, 62] on span "Redo" at bounding box center [529, 63] width 27 height 17
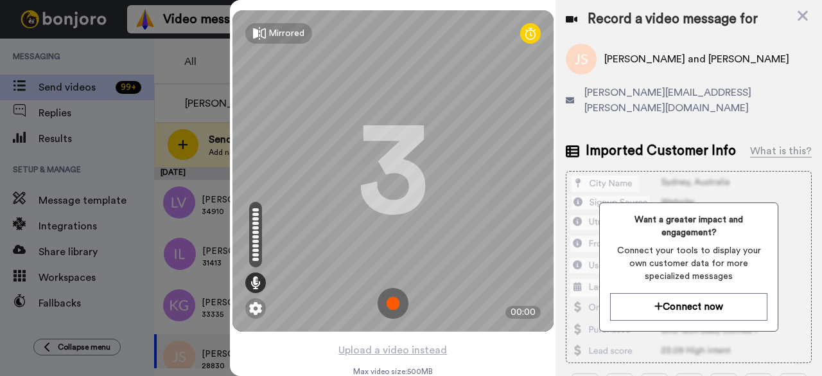
click at [393, 299] on img at bounding box center [393, 303] width 31 height 31
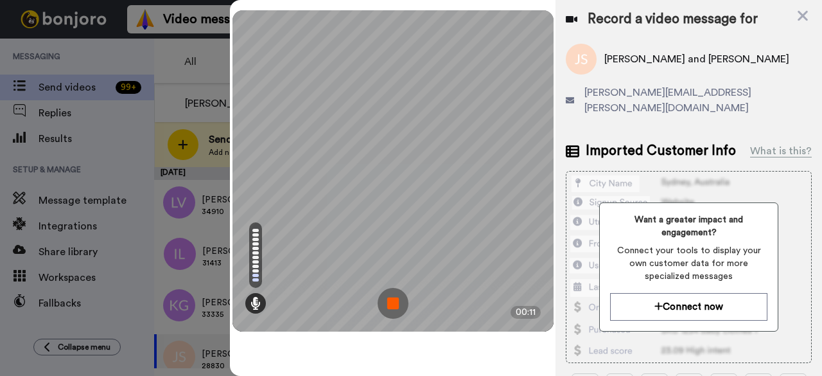
click at [393, 299] on img at bounding box center [393, 303] width 31 height 31
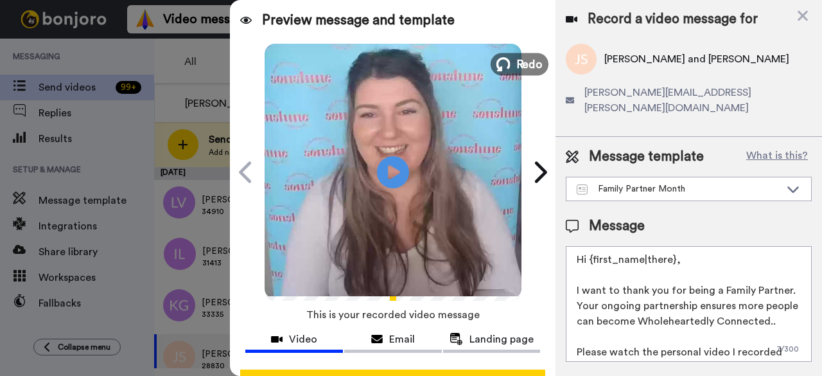
drag, startPoint x: 393, startPoint y: 299, endPoint x: 522, endPoint y: 73, distance: 259.9
click at [522, 73] on button "Redo" at bounding box center [520, 64] width 58 height 22
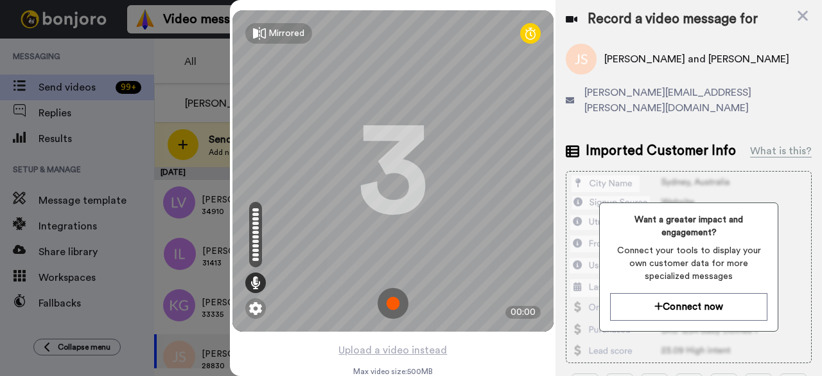
click at [384, 302] on img at bounding box center [393, 303] width 31 height 31
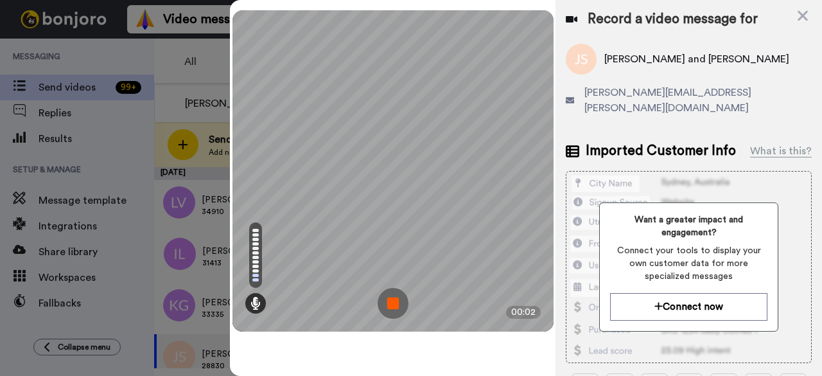
click at [384, 302] on img at bounding box center [393, 303] width 31 height 31
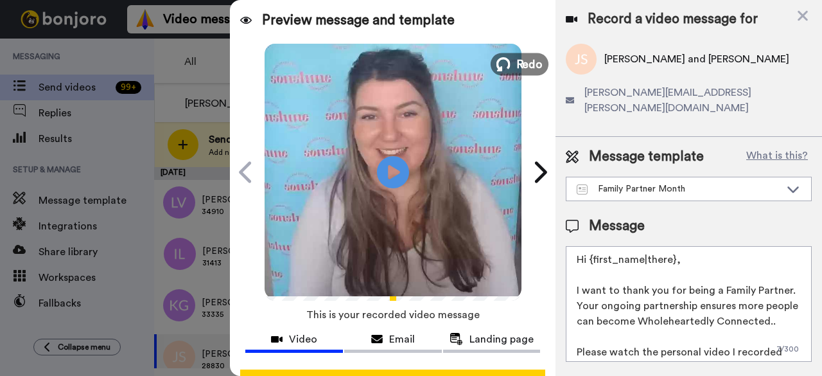
click at [526, 64] on span "Redo" at bounding box center [529, 63] width 27 height 17
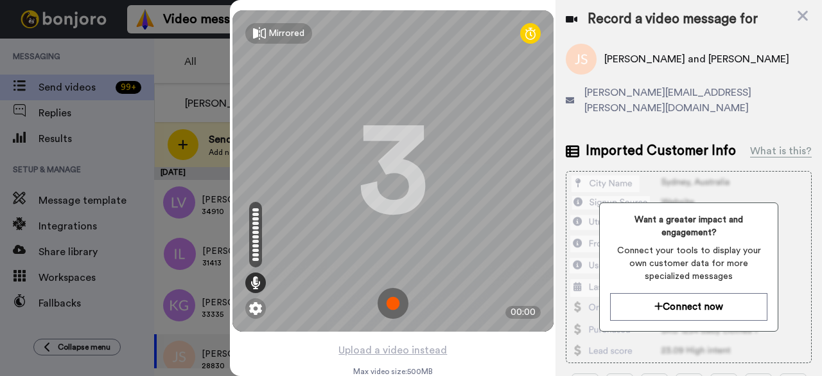
click at [389, 316] on img at bounding box center [393, 303] width 31 height 31
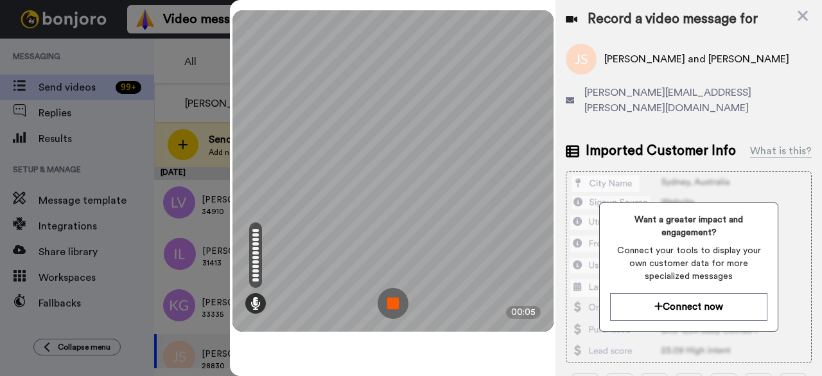
click at [389, 316] on img at bounding box center [393, 303] width 31 height 31
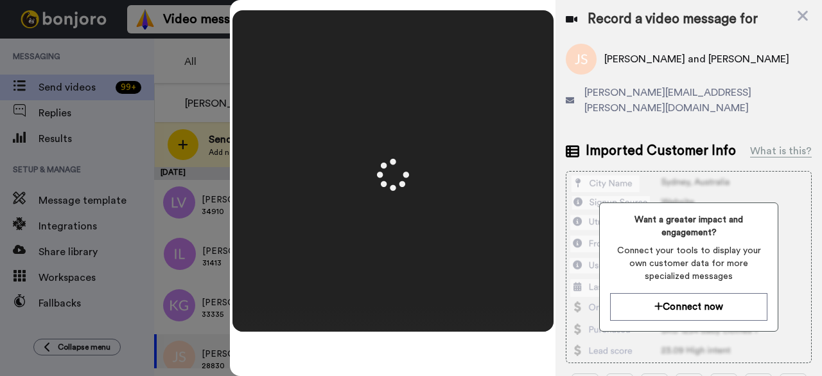
click at [389, 316] on video at bounding box center [393, 170] width 643 height 321
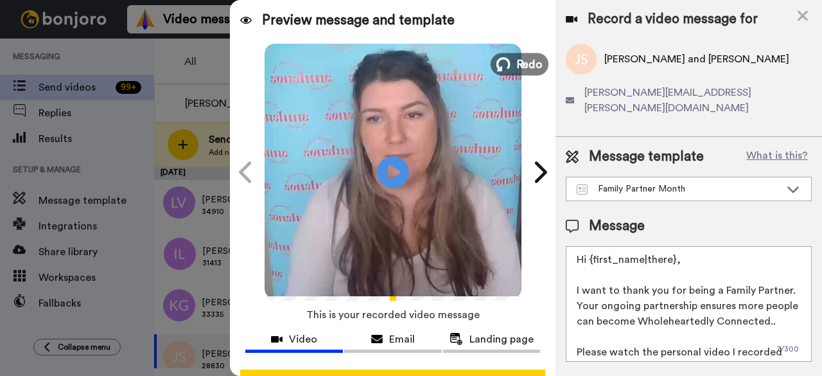
click at [519, 64] on span "Redo" at bounding box center [529, 63] width 27 height 17
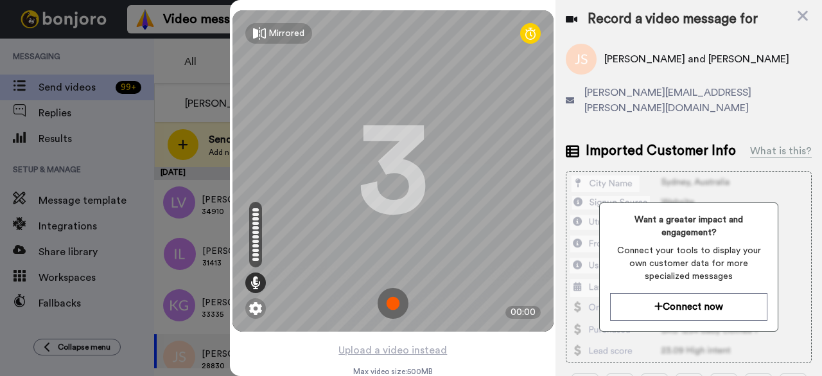
click at [395, 301] on img at bounding box center [393, 303] width 31 height 31
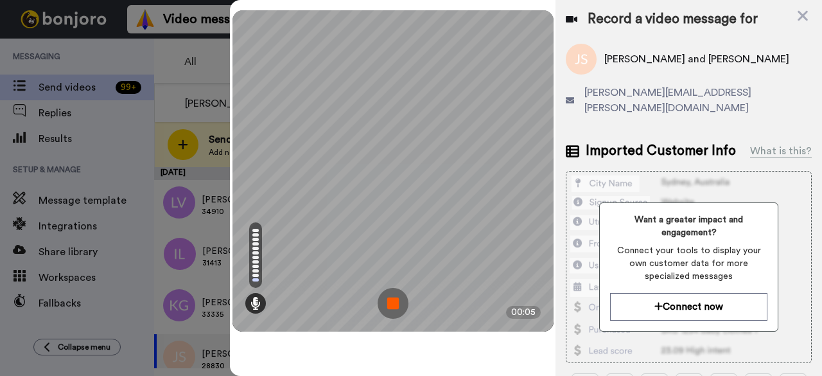
click at [395, 301] on img at bounding box center [393, 303] width 31 height 31
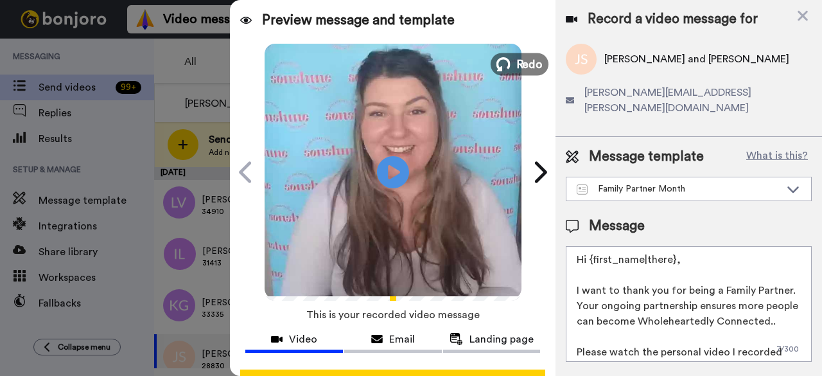
click at [509, 66] on button "Redo" at bounding box center [520, 64] width 58 height 22
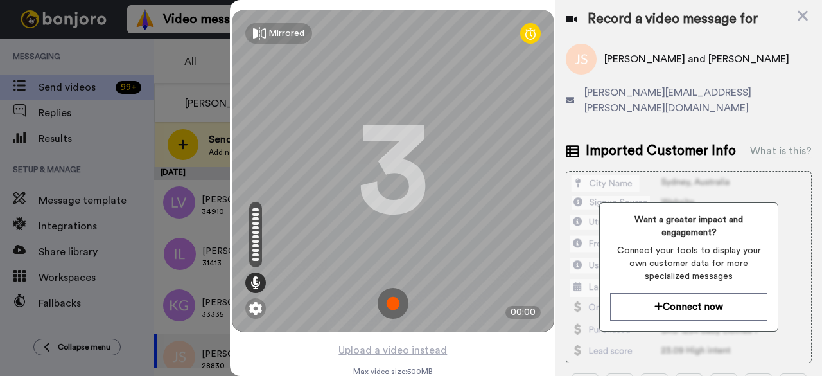
click at [395, 297] on img at bounding box center [393, 303] width 31 height 31
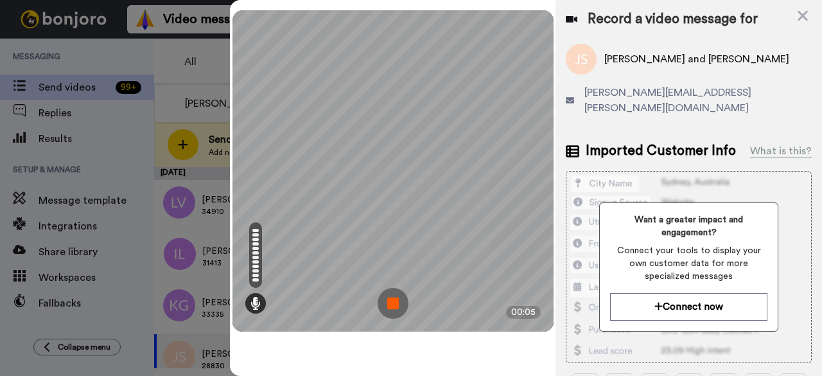
click at [395, 297] on img at bounding box center [393, 303] width 31 height 31
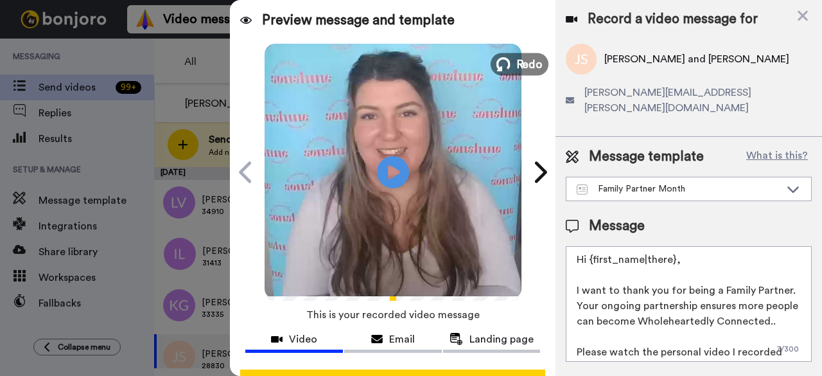
click at [523, 71] on span "Redo" at bounding box center [529, 63] width 27 height 17
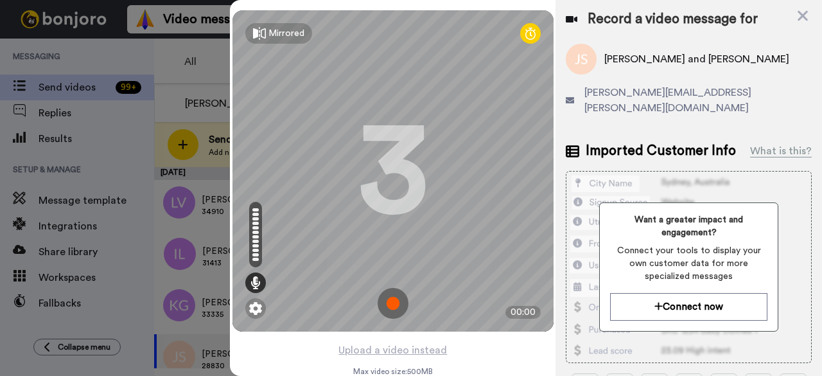
click at [397, 301] on img at bounding box center [393, 303] width 31 height 31
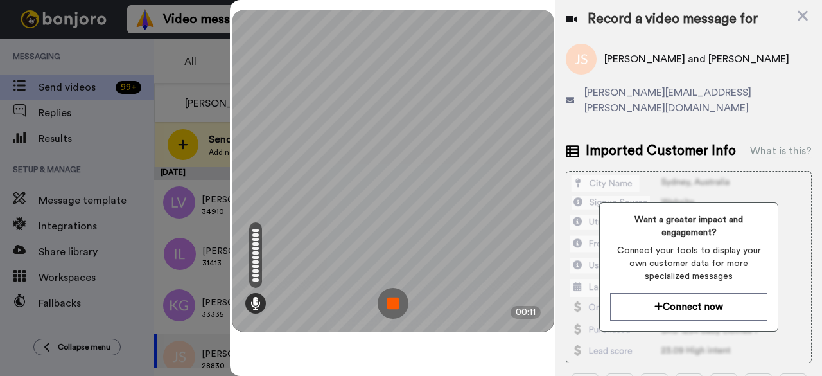
click at [397, 301] on img at bounding box center [393, 303] width 31 height 31
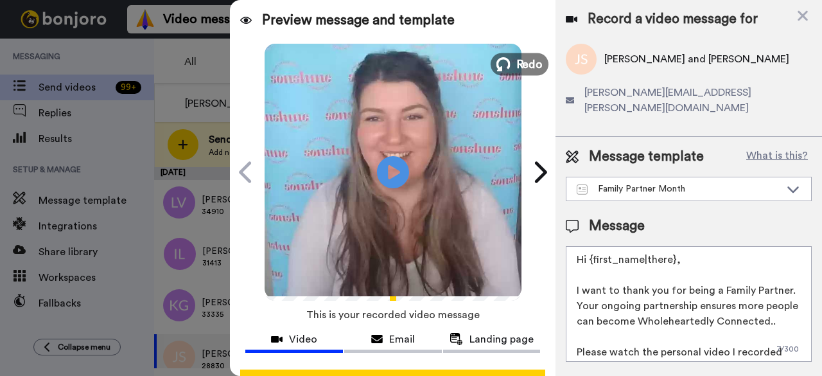
click at [524, 65] on span "Redo" at bounding box center [529, 63] width 27 height 17
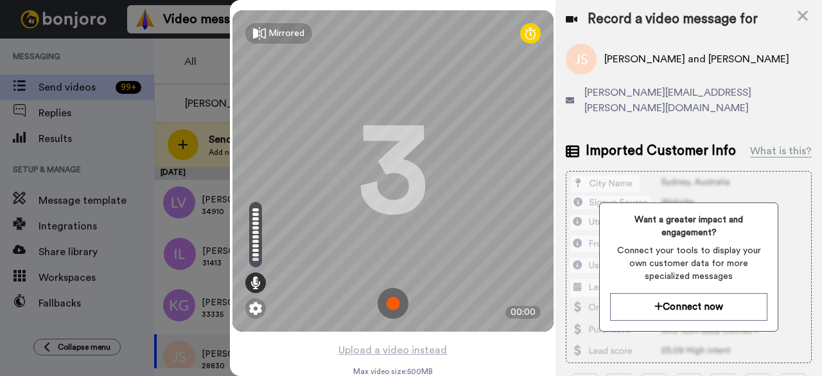
click at [387, 299] on img at bounding box center [393, 303] width 31 height 31
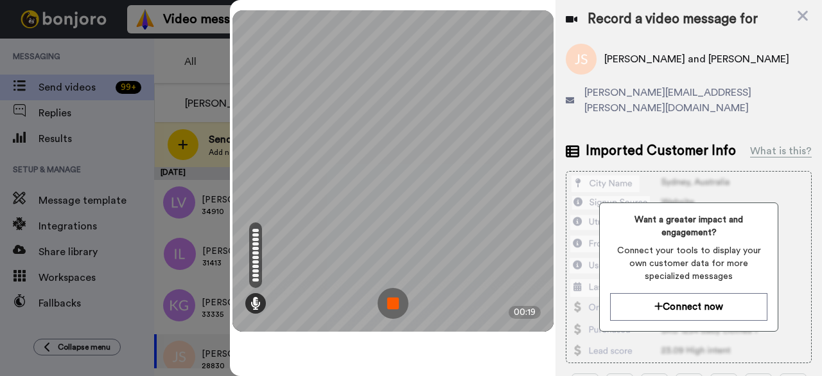
click at [387, 299] on img at bounding box center [393, 303] width 31 height 31
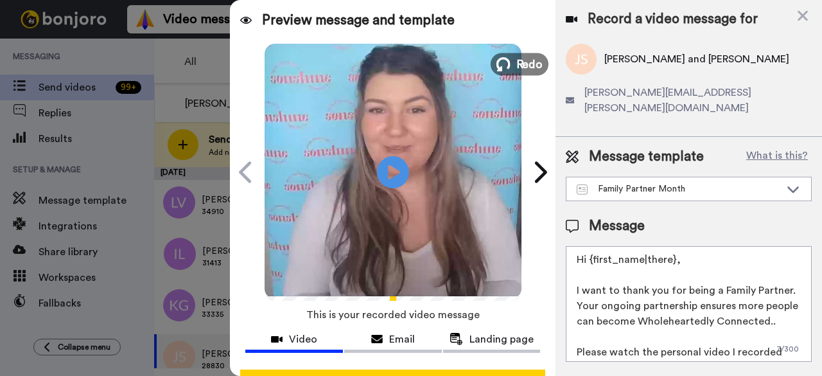
click at [528, 60] on span "Redo" at bounding box center [529, 63] width 27 height 17
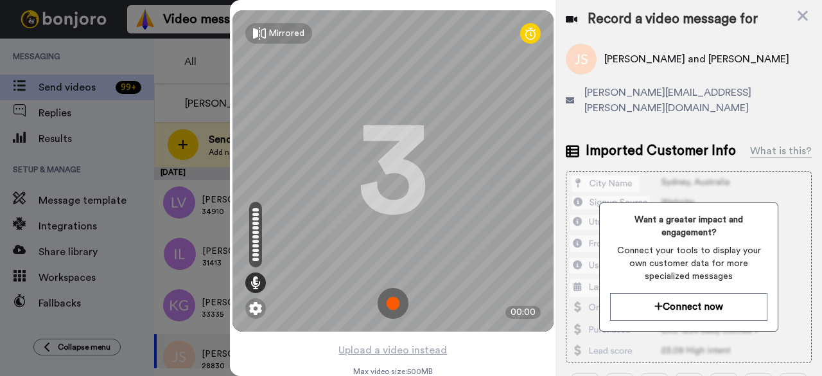
click at [389, 305] on img at bounding box center [393, 303] width 31 height 31
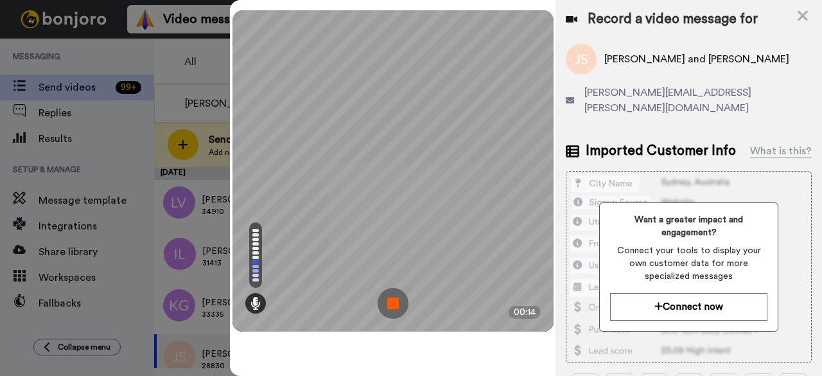
click at [389, 305] on img at bounding box center [393, 303] width 31 height 31
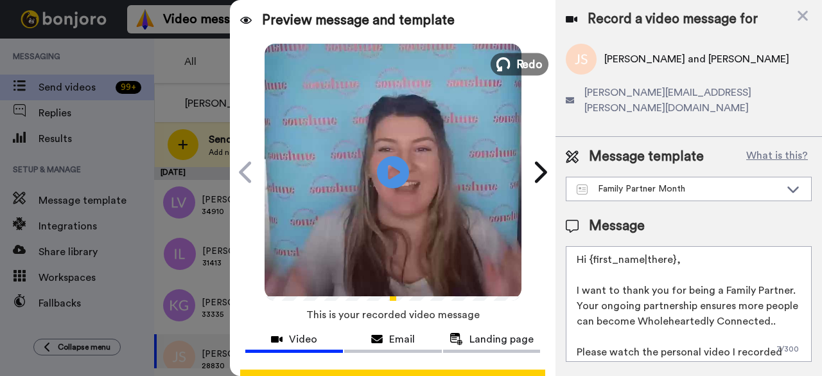
click at [516, 63] on span "Redo" at bounding box center [529, 63] width 27 height 17
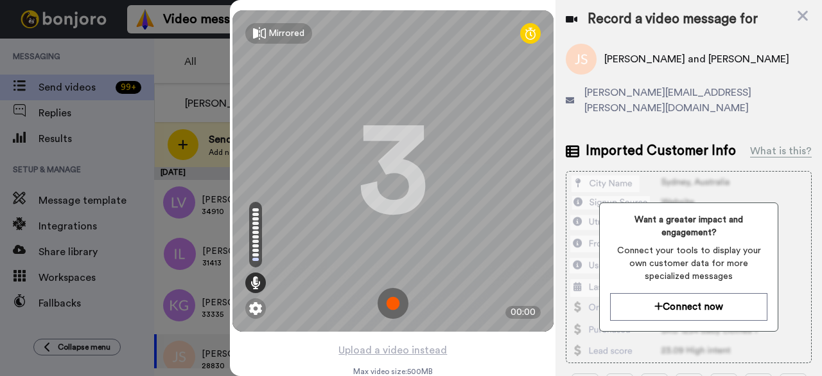
click at [391, 304] on img at bounding box center [393, 303] width 31 height 31
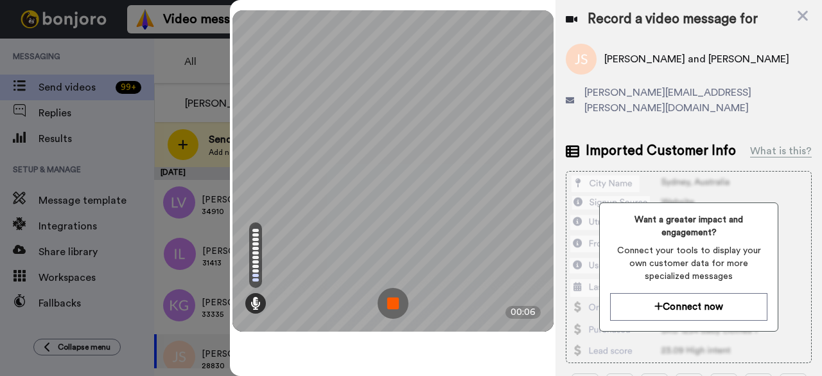
click at [391, 304] on img at bounding box center [393, 303] width 31 height 31
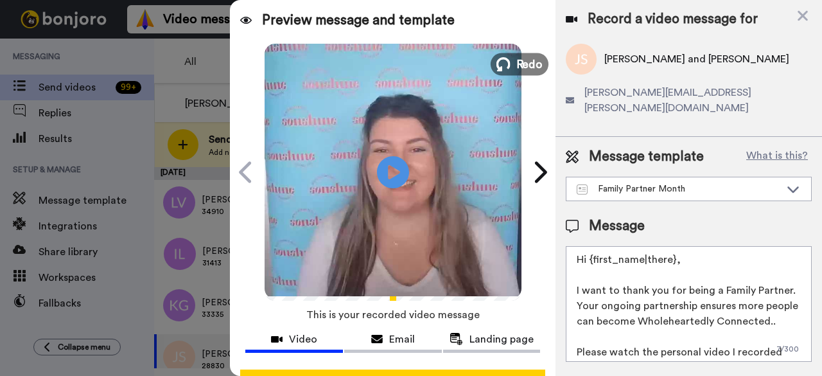
click at [519, 67] on span "Redo" at bounding box center [529, 63] width 27 height 17
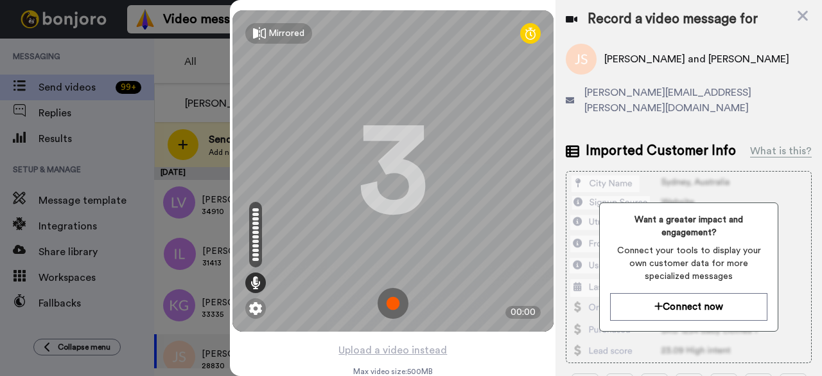
click at [388, 304] on img at bounding box center [393, 303] width 31 height 31
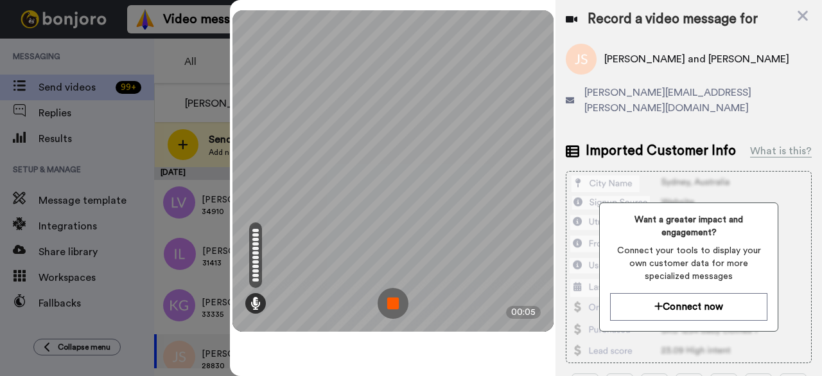
click at [388, 304] on img at bounding box center [393, 303] width 31 height 31
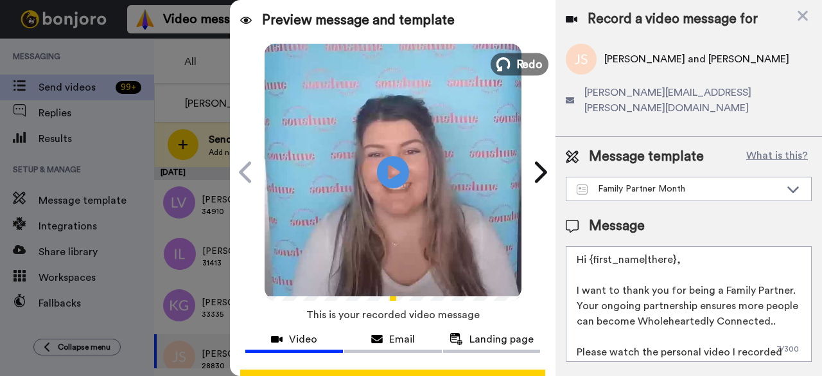
click at [499, 62] on icon at bounding box center [504, 64] width 14 height 14
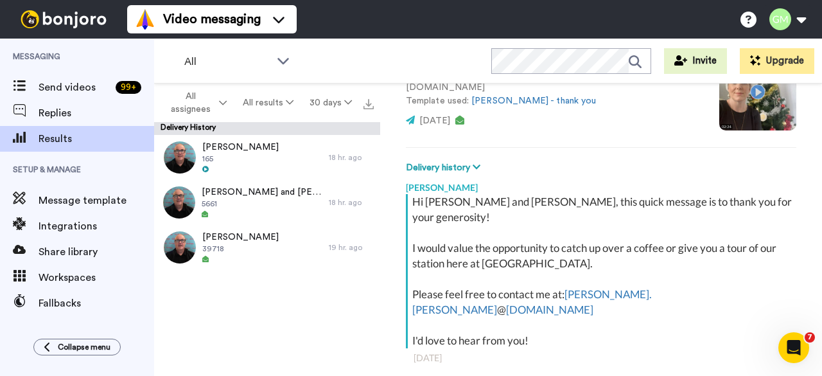
scroll to position [76, 0]
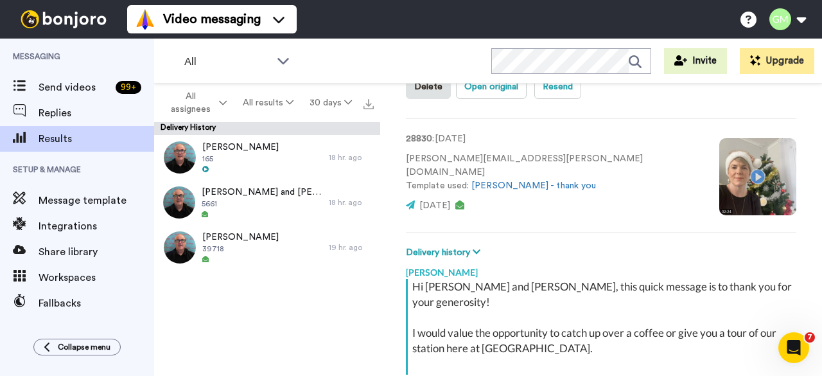
click at [720, 179] on video at bounding box center [758, 176] width 77 height 77
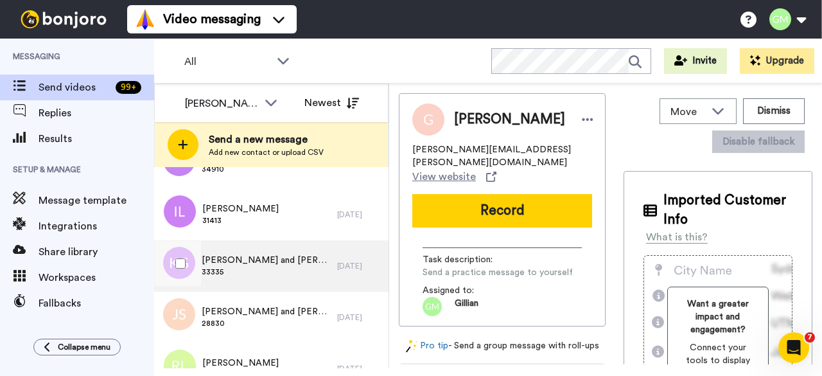
scroll to position [44, 0]
click at [255, 322] on span "28830" at bounding box center [266, 322] width 129 height 10
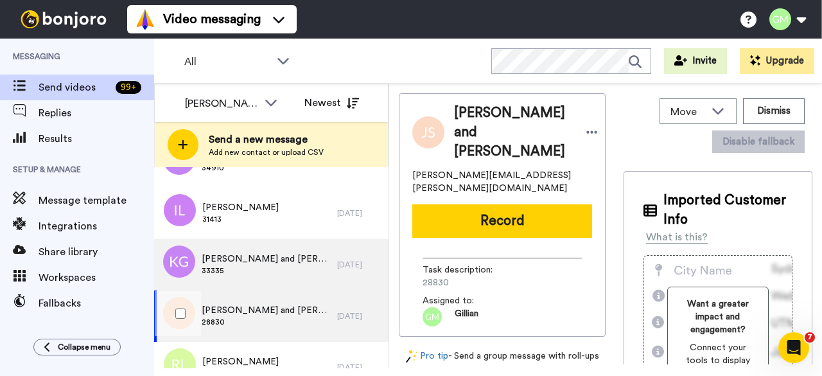
click at [255, 322] on span "28830" at bounding box center [266, 322] width 129 height 10
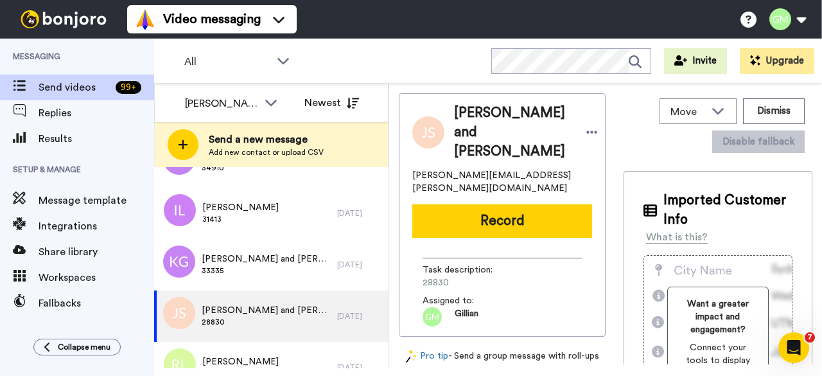
click at [511, 205] on div "[PERSON_NAME] and [PERSON_NAME] [PERSON_NAME][EMAIL_ADDRESS][PERSON_NAME][DOMAI…" at bounding box center [502, 215] width 207 height 244
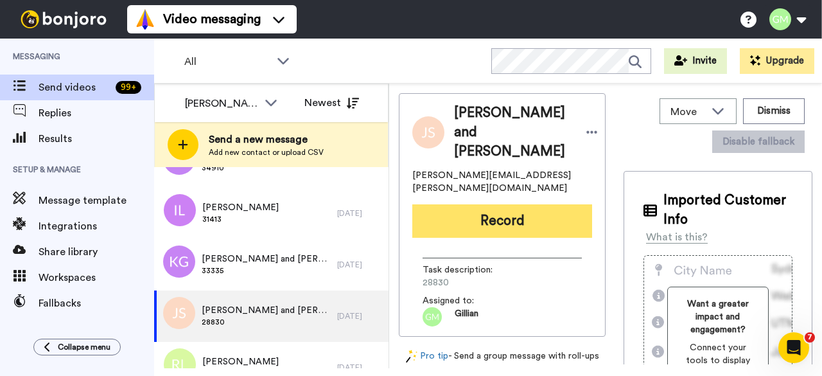
click at [501, 204] on button "Record" at bounding box center [503, 220] width 180 height 33
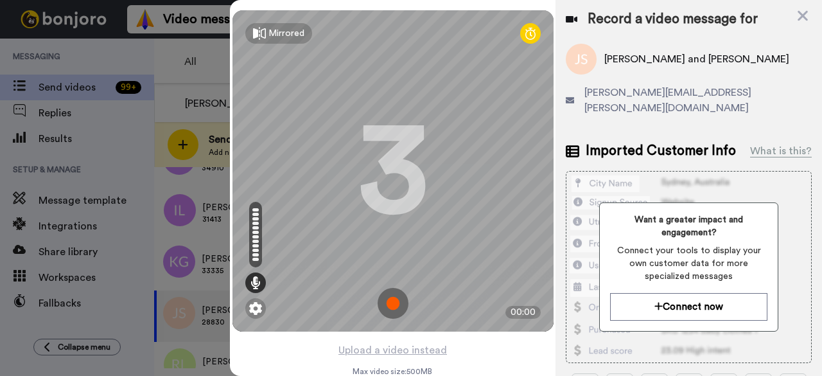
click at [386, 306] on img at bounding box center [393, 303] width 31 height 31
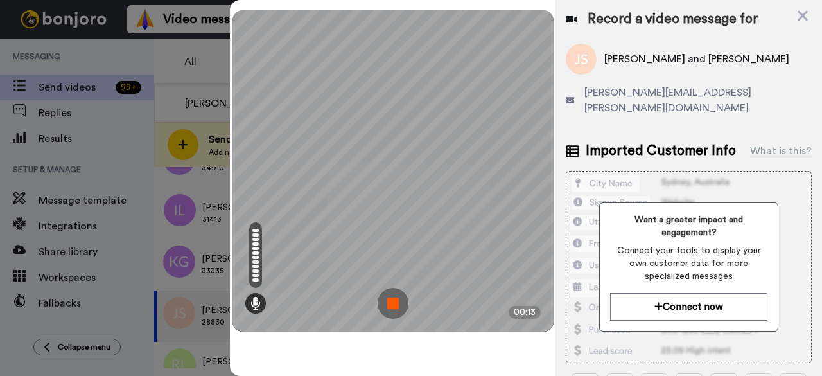
click at [386, 306] on img at bounding box center [393, 303] width 31 height 31
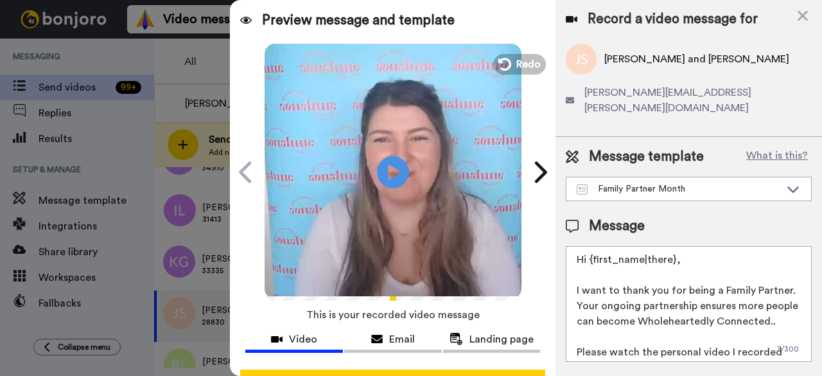
click at [529, 292] on div "Play/Pause" at bounding box center [393, 172] width 321 height 257
click at [510, 47] on video at bounding box center [393, 170] width 257 height 257
click at [516, 59] on span "Redo" at bounding box center [529, 63] width 27 height 17
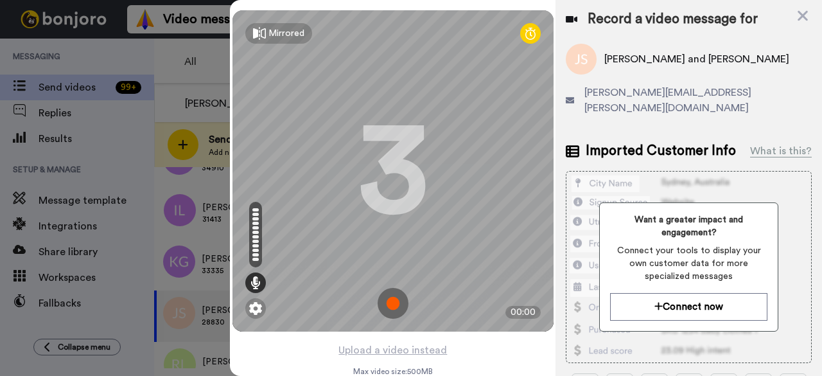
click at [389, 306] on img at bounding box center [393, 303] width 31 height 31
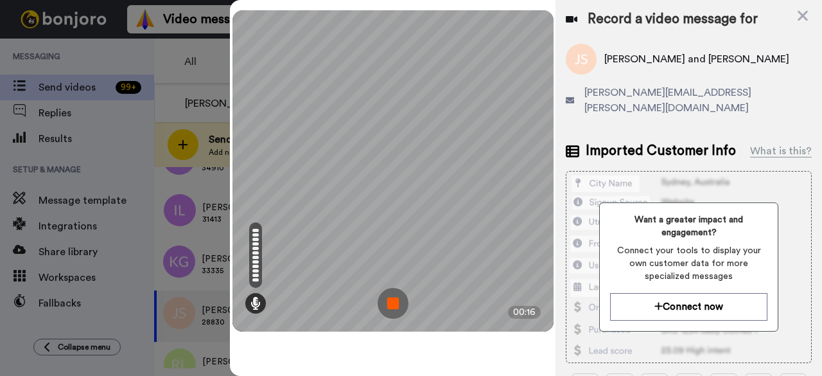
click at [394, 306] on img at bounding box center [393, 303] width 31 height 31
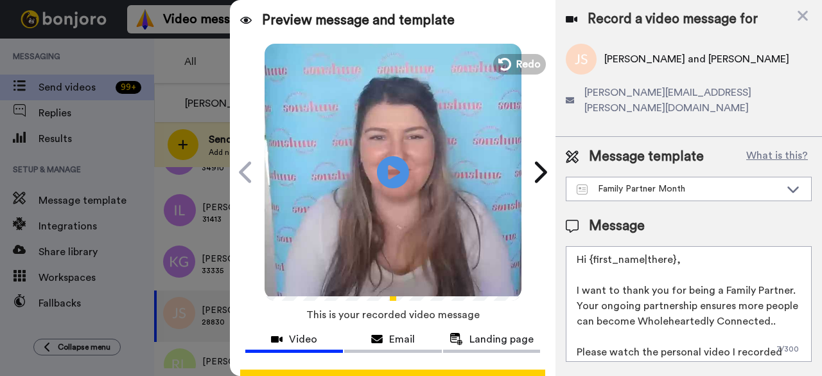
click at [509, 78] on video at bounding box center [393, 170] width 257 height 257
click at [516, 60] on span "Redo" at bounding box center [529, 63] width 27 height 17
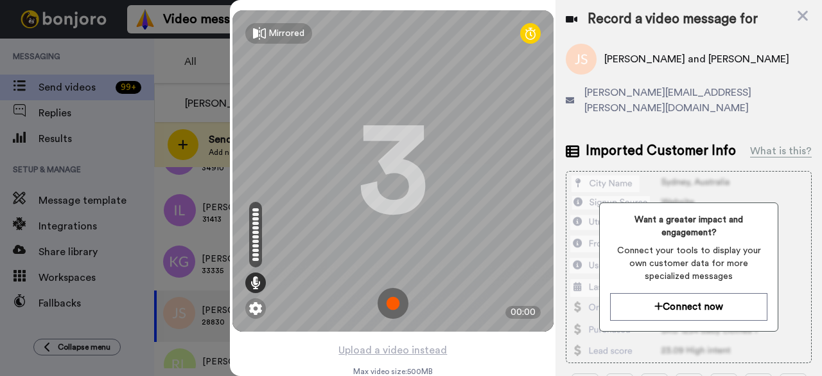
click at [385, 303] on img at bounding box center [393, 303] width 31 height 31
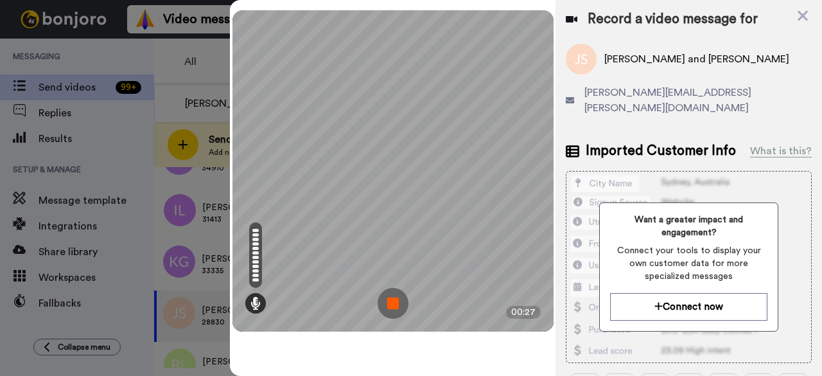
click at [398, 306] on img at bounding box center [393, 303] width 31 height 31
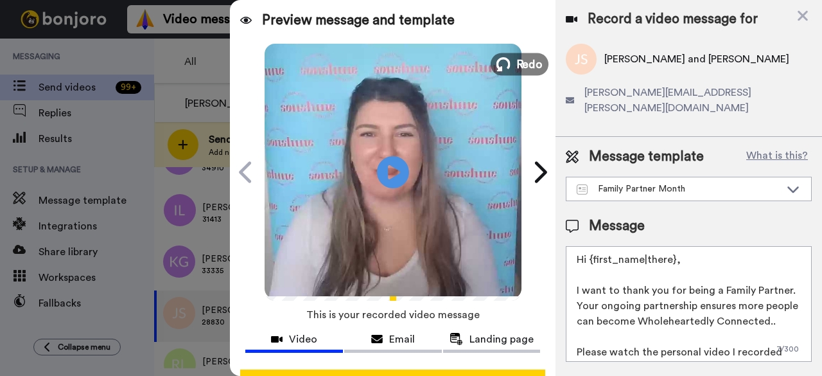
click at [505, 67] on icon at bounding box center [504, 64] width 14 height 14
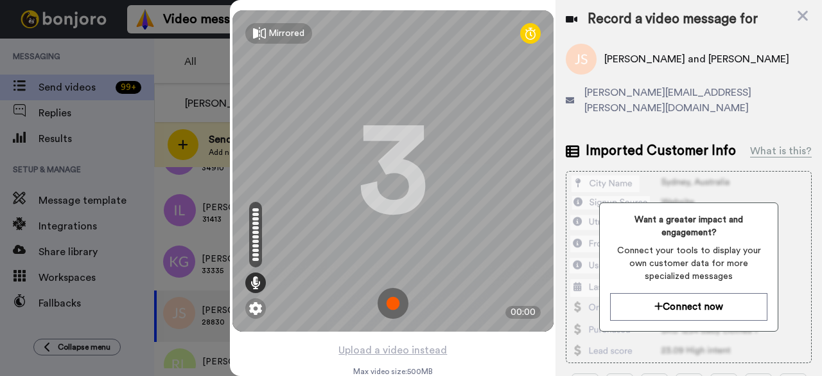
click at [391, 305] on img at bounding box center [393, 303] width 31 height 31
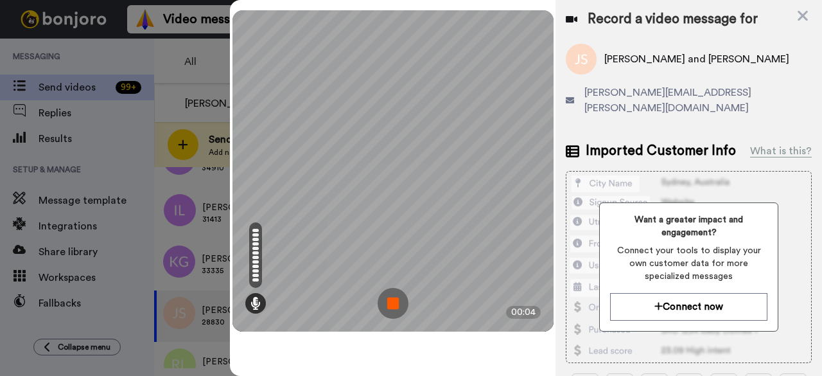
click at [401, 313] on img at bounding box center [393, 303] width 31 height 31
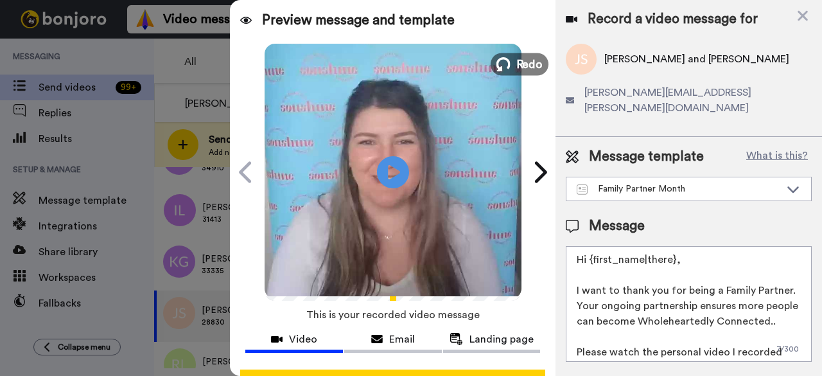
click at [520, 62] on span "Redo" at bounding box center [529, 63] width 27 height 17
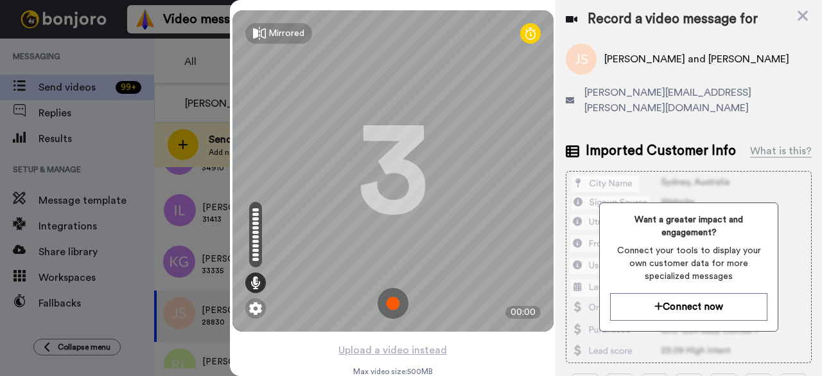
click at [394, 306] on img at bounding box center [393, 303] width 31 height 31
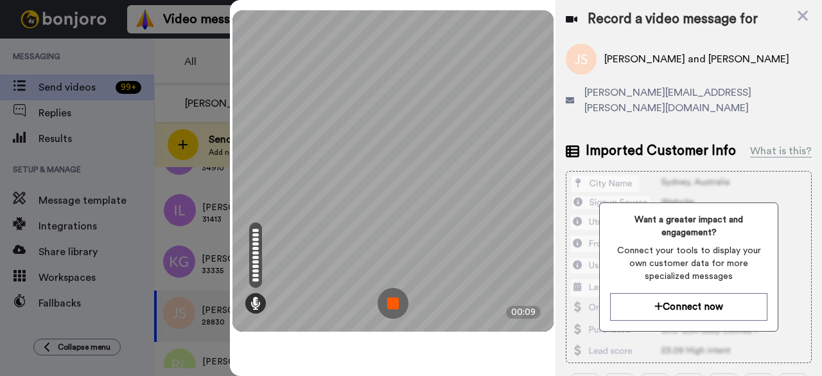
click at [390, 299] on img at bounding box center [393, 303] width 31 height 31
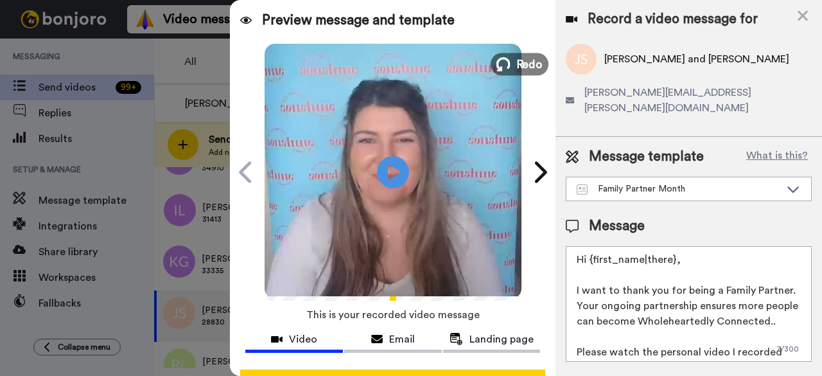
click at [529, 56] on span "Redo" at bounding box center [529, 63] width 27 height 17
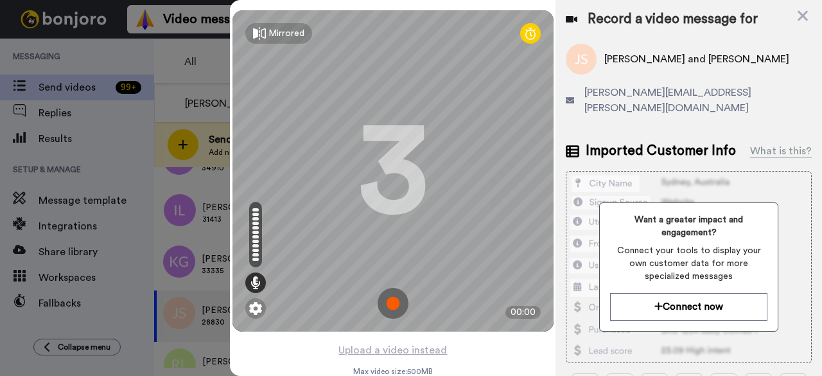
click at [395, 302] on img at bounding box center [393, 303] width 31 height 31
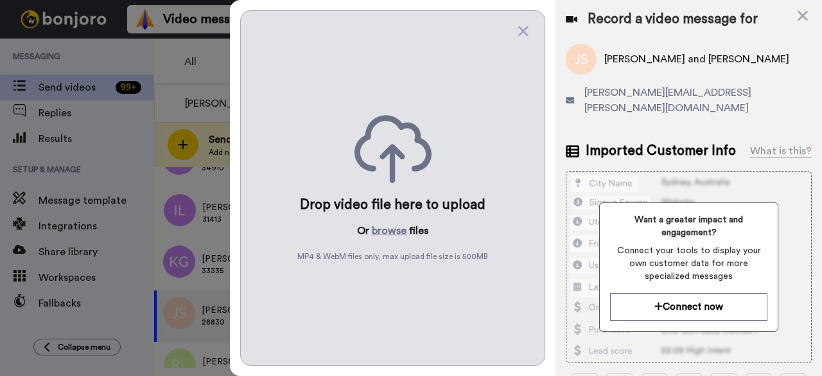
click at [531, 24] on div "Drop video file here to upload Or browse files MP4 & WebM files only, max uploa…" at bounding box center [392, 187] width 305 height 355
click at [527, 30] on icon at bounding box center [523, 31] width 13 height 16
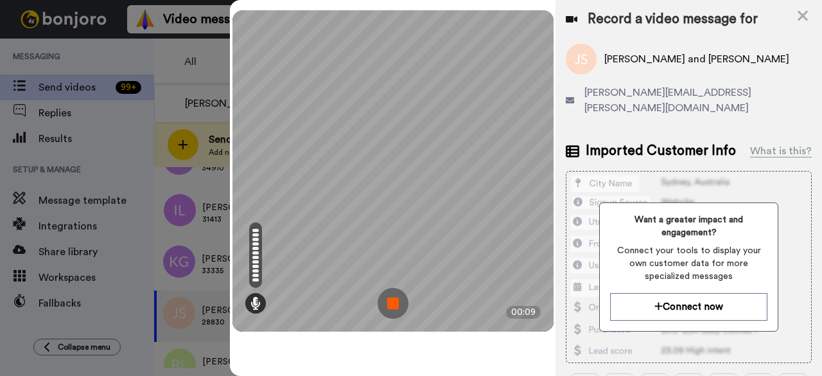
click at [395, 299] on img at bounding box center [393, 303] width 31 height 31
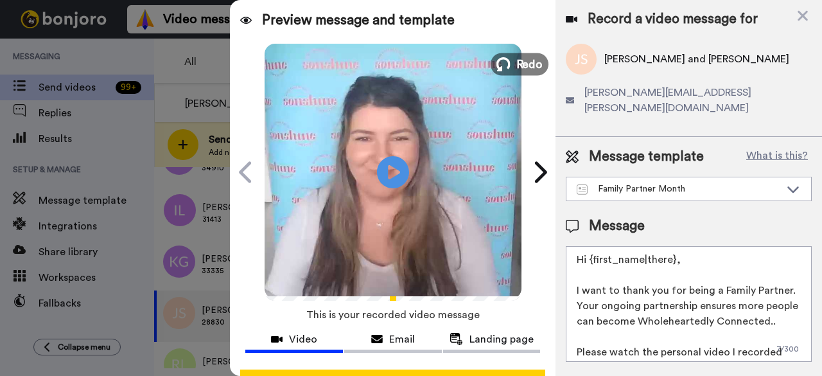
click at [502, 69] on icon at bounding box center [504, 64] width 14 height 14
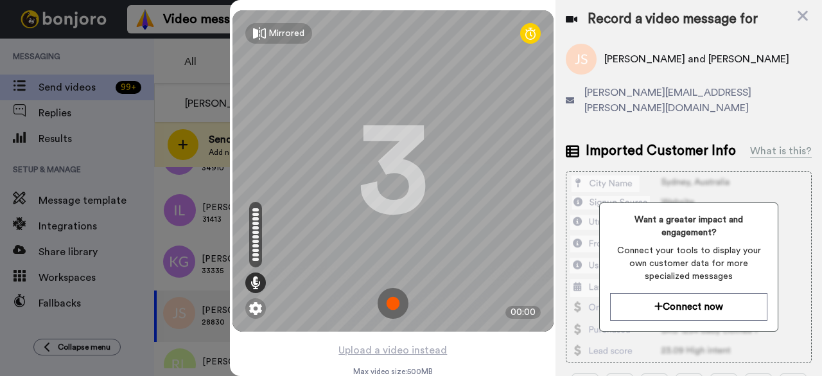
click at [389, 301] on img at bounding box center [393, 303] width 31 height 31
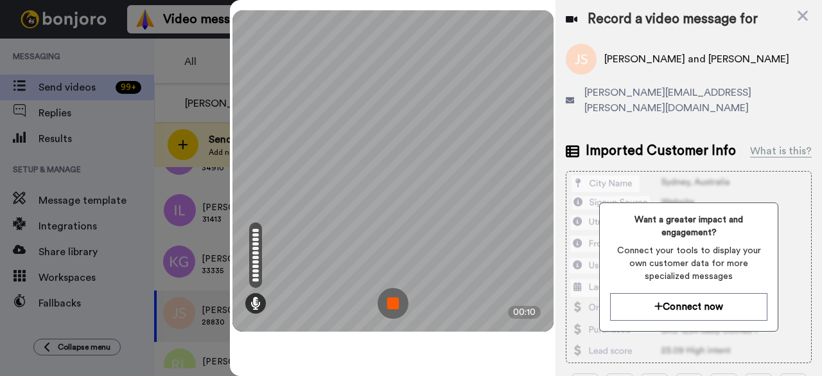
click at [391, 301] on img at bounding box center [393, 303] width 31 height 31
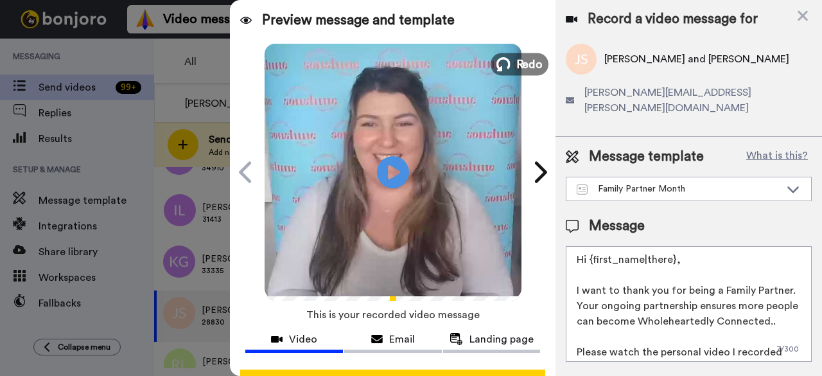
click at [516, 57] on span "Redo" at bounding box center [529, 63] width 27 height 17
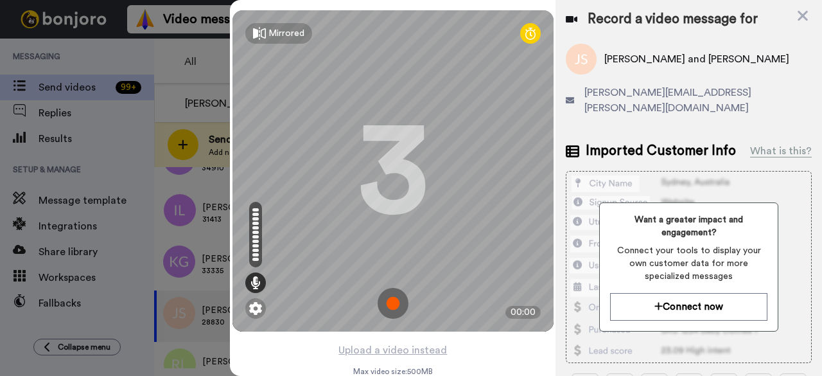
click at [394, 297] on img at bounding box center [393, 303] width 31 height 31
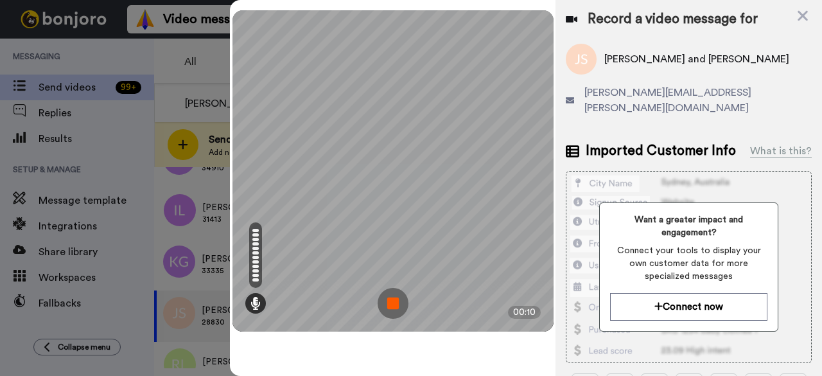
click at [392, 297] on img at bounding box center [393, 303] width 31 height 31
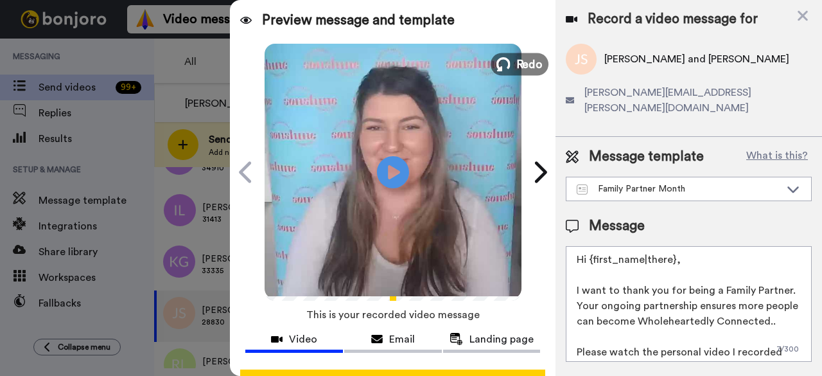
click at [518, 69] on span "Redo" at bounding box center [529, 63] width 27 height 17
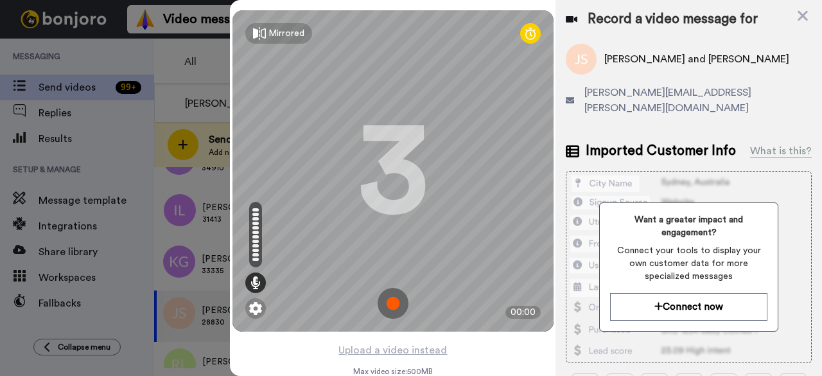
click at [393, 307] on img at bounding box center [393, 303] width 31 height 31
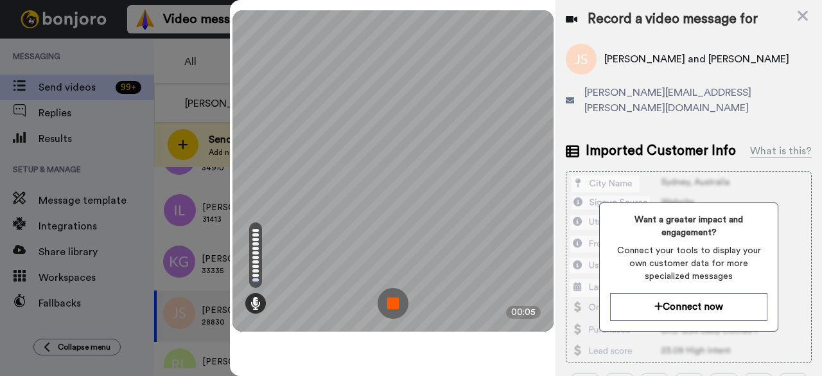
click at [393, 307] on img at bounding box center [393, 303] width 31 height 31
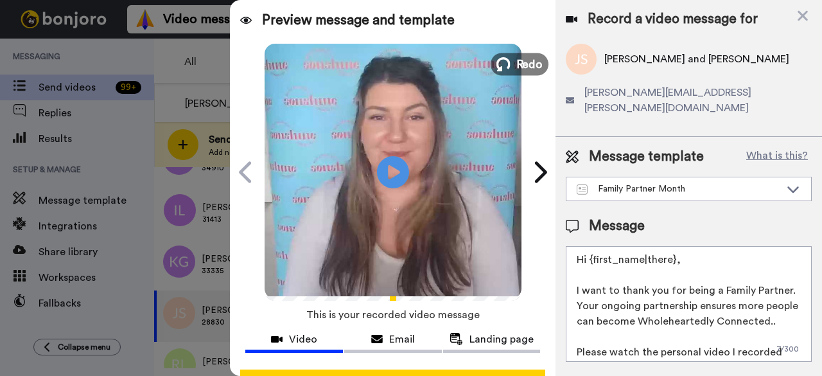
click at [531, 57] on span "Redo" at bounding box center [529, 63] width 27 height 17
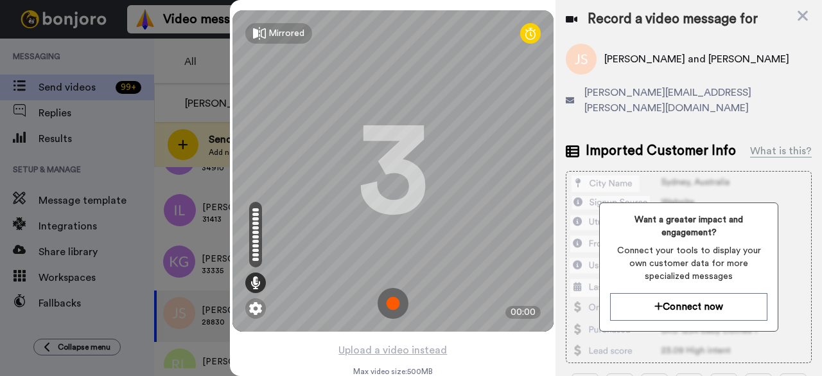
click at [396, 302] on img at bounding box center [393, 303] width 31 height 31
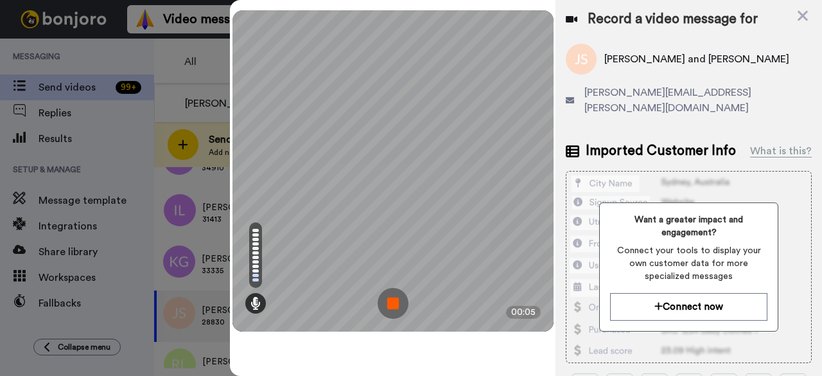
click at [400, 302] on img at bounding box center [393, 303] width 31 height 31
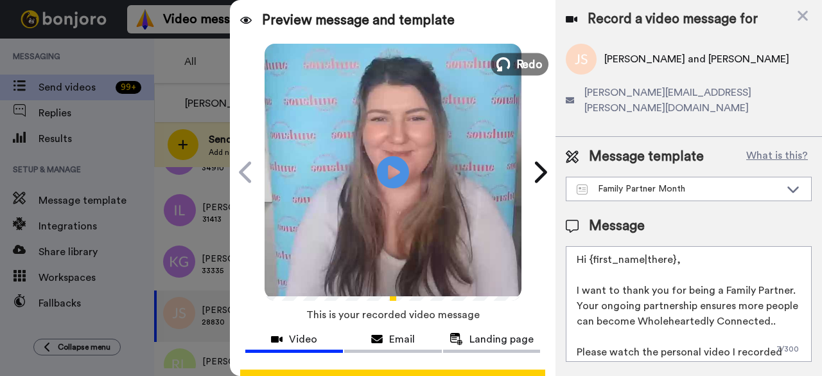
click at [516, 64] on span "Redo" at bounding box center [529, 63] width 27 height 17
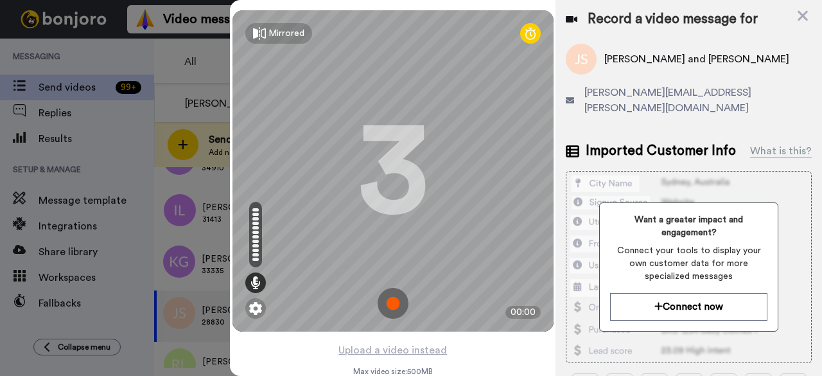
click at [395, 301] on img at bounding box center [393, 303] width 31 height 31
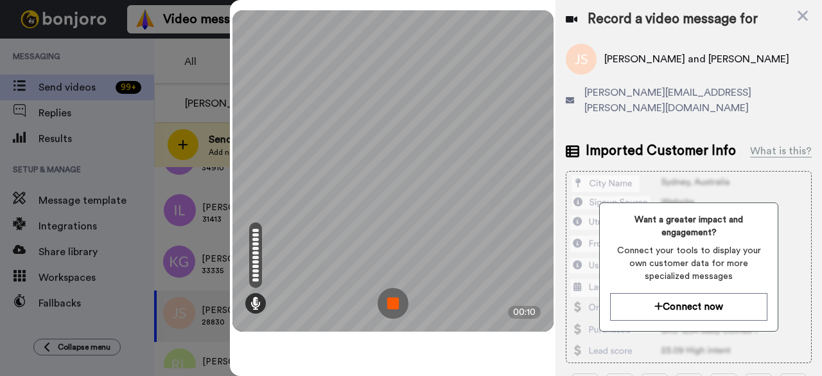
click at [397, 299] on img at bounding box center [393, 303] width 31 height 31
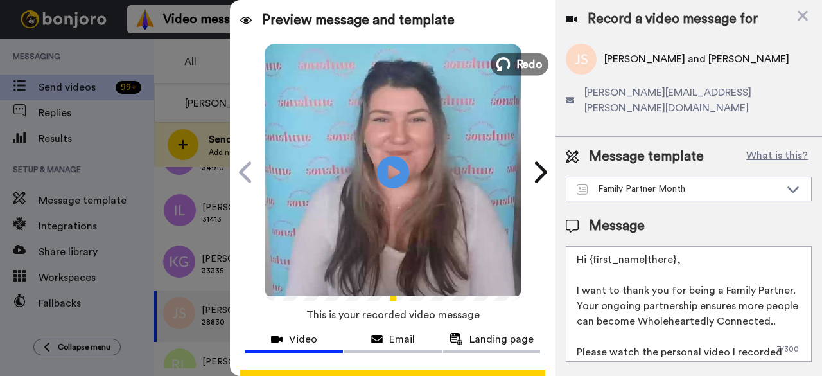
click at [518, 69] on span "Redo" at bounding box center [529, 63] width 27 height 17
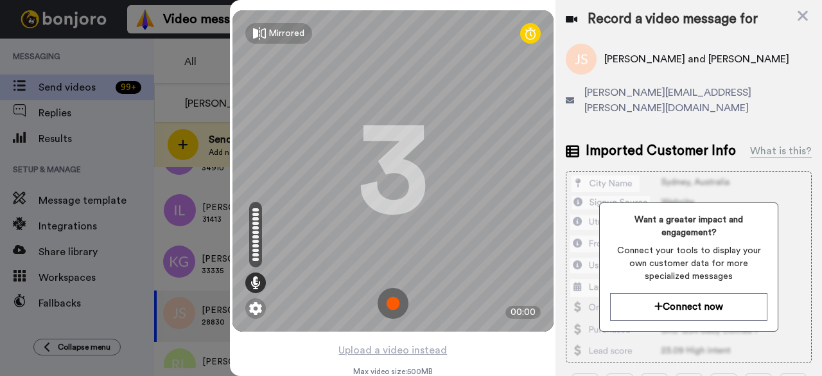
click at [393, 305] on img at bounding box center [393, 303] width 31 height 31
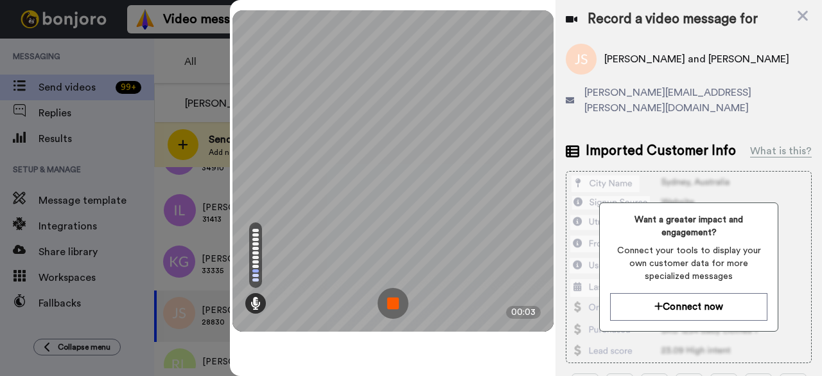
click at [393, 305] on img at bounding box center [393, 303] width 31 height 31
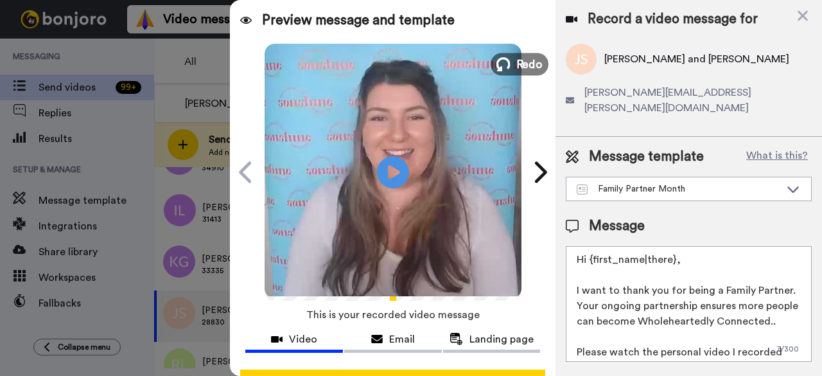
click at [523, 64] on span "Redo" at bounding box center [529, 63] width 27 height 17
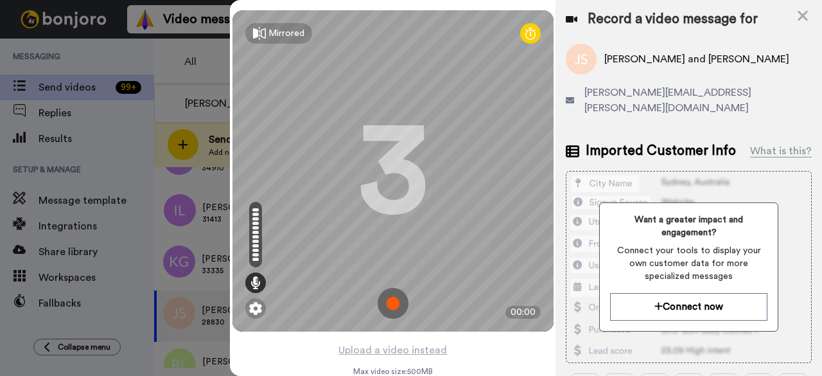
click at [387, 307] on img at bounding box center [393, 303] width 31 height 31
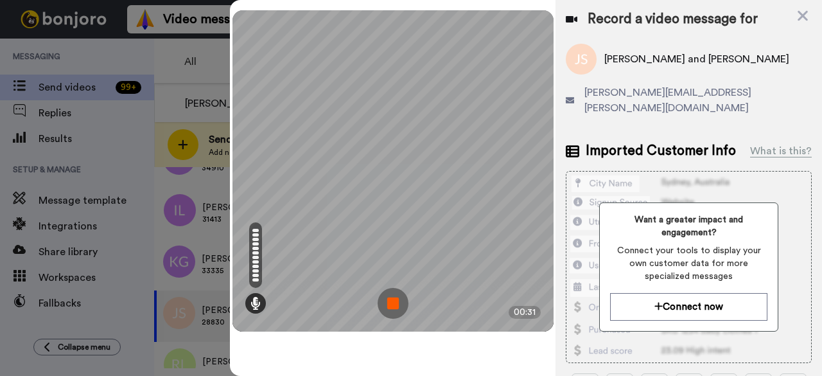
click at [387, 307] on img at bounding box center [393, 303] width 31 height 31
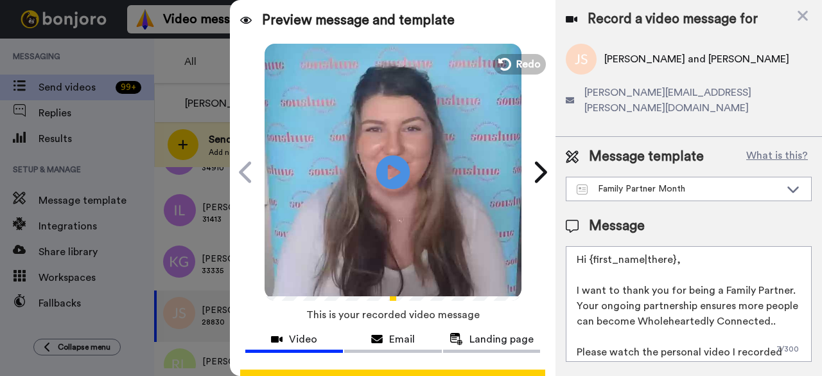
click at [387, 165] on icon at bounding box center [394, 172] width 34 height 34
click at [510, 64] on button "Redo" at bounding box center [520, 64] width 58 height 22
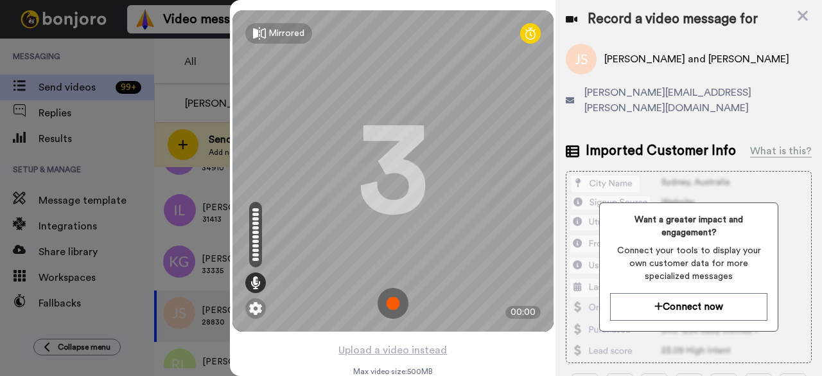
click at [387, 307] on img at bounding box center [393, 303] width 31 height 31
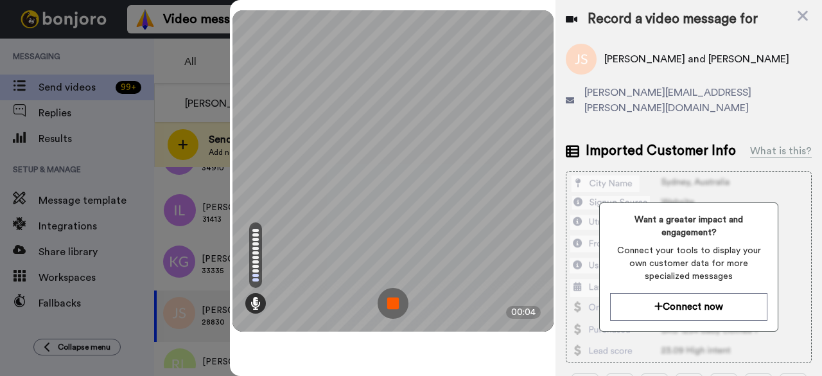
click at [393, 307] on img at bounding box center [393, 303] width 31 height 31
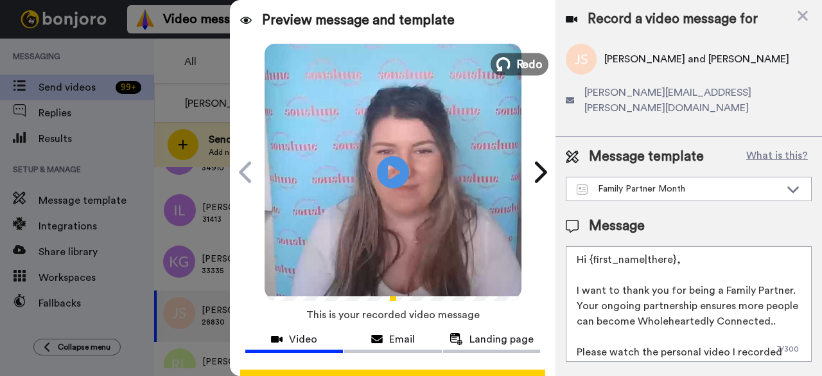
click at [532, 66] on span "Redo" at bounding box center [529, 63] width 27 height 17
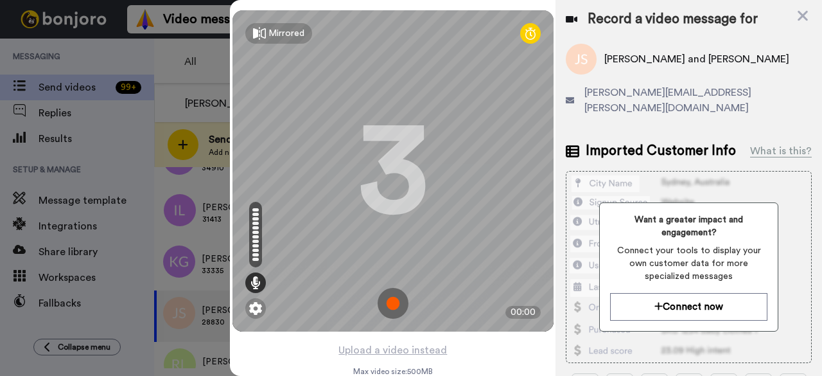
click at [395, 304] on img at bounding box center [393, 303] width 31 height 31
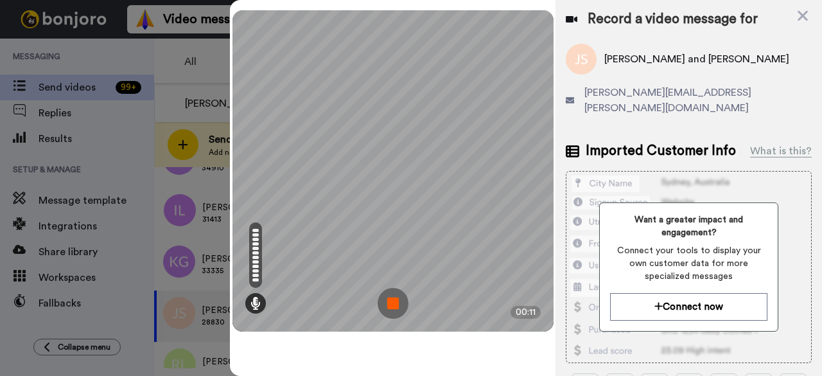
click at [397, 310] on img at bounding box center [393, 303] width 31 height 31
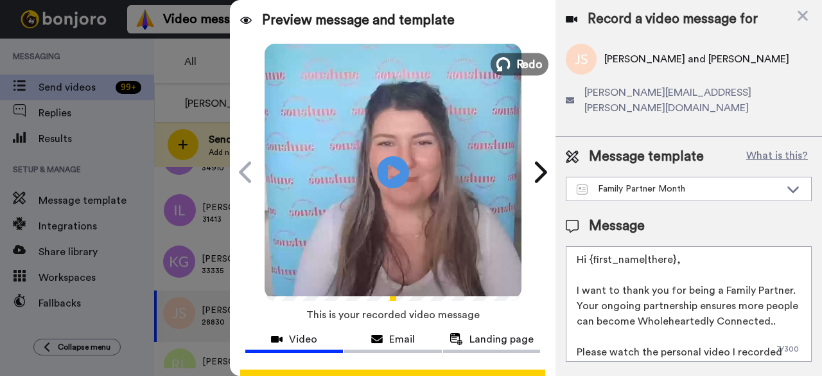
click at [505, 71] on button "Redo" at bounding box center [520, 64] width 58 height 22
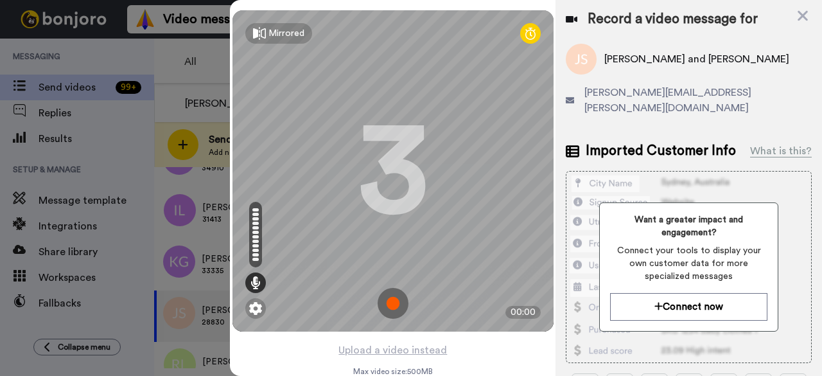
click at [391, 297] on img at bounding box center [393, 303] width 31 height 31
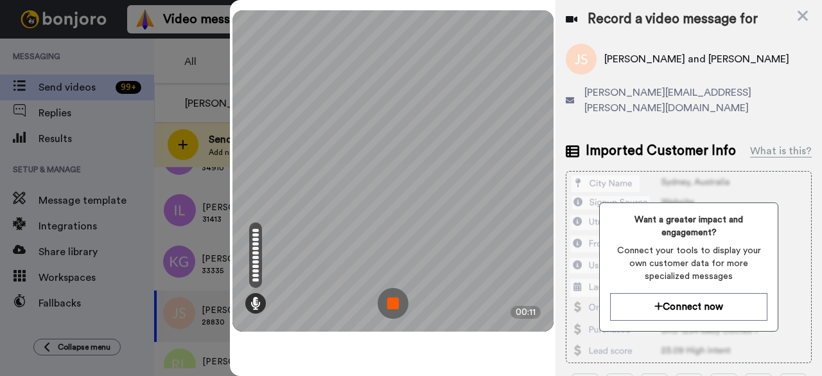
click at [398, 299] on img at bounding box center [393, 303] width 31 height 31
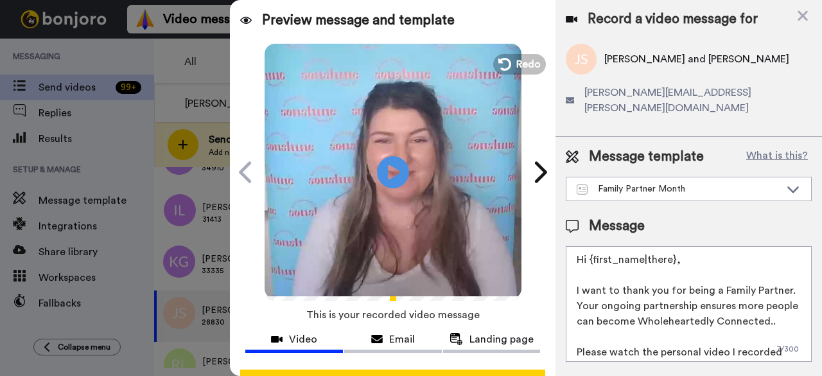
click at [496, 74] on video at bounding box center [393, 170] width 257 height 257
click at [503, 70] on icon at bounding box center [504, 64] width 14 height 14
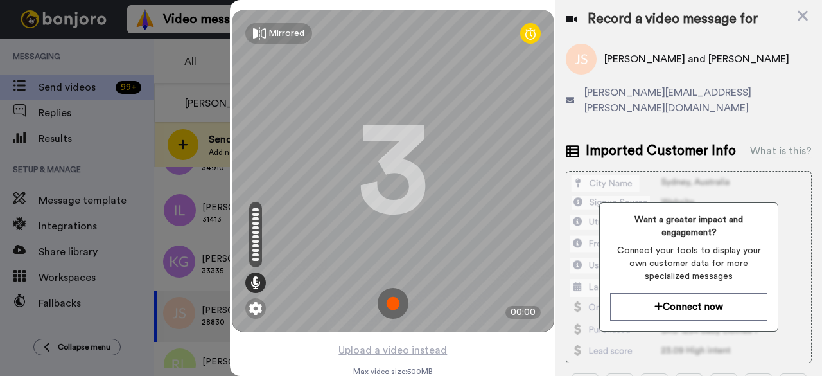
click at [391, 305] on img at bounding box center [393, 303] width 31 height 31
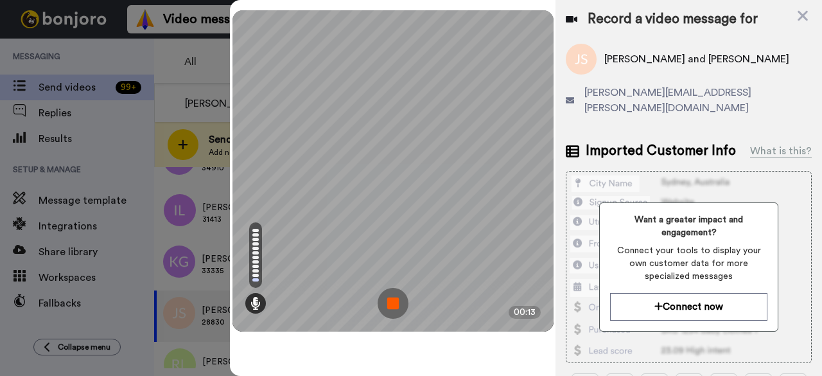
click at [391, 305] on img at bounding box center [393, 303] width 31 height 31
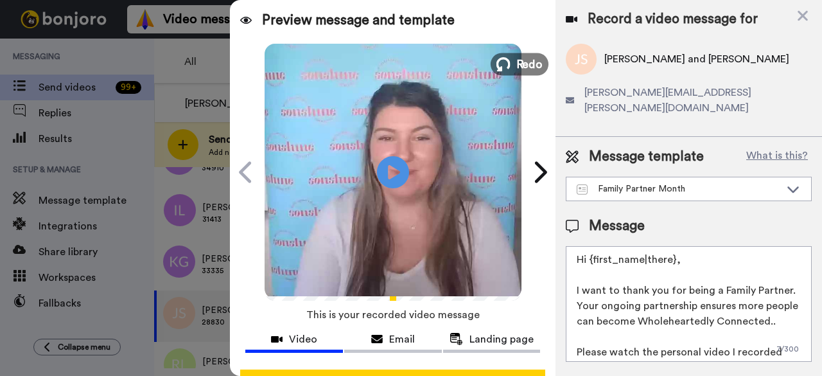
click at [506, 64] on button "Redo" at bounding box center [520, 64] width 58 height 22
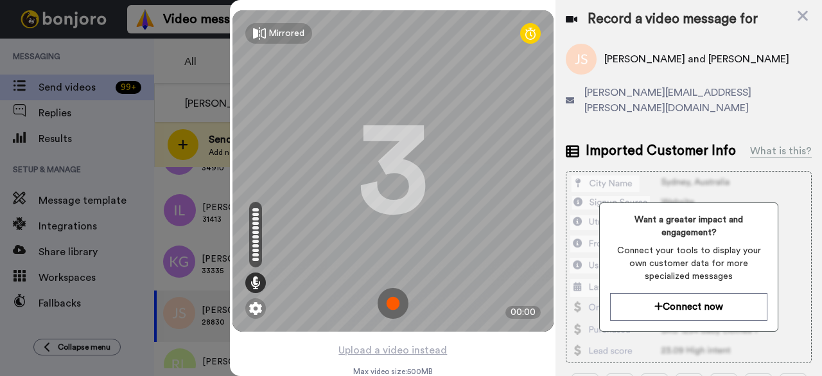
click at [395, 305] on img at bounding box center [393, 303] width 31 height 31
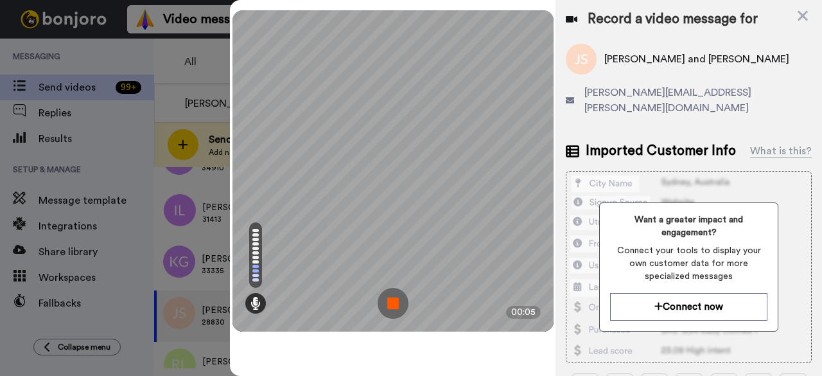
click at [395, 305] on img at bounding box center [393, 303] width 31 height 31
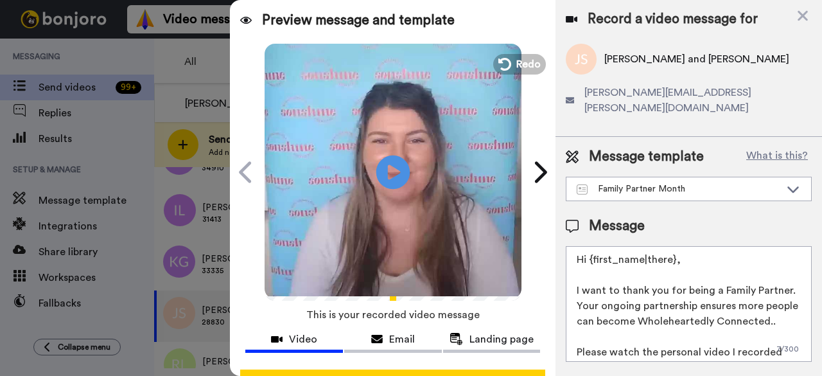
click at [397, 168] on icon at bounding box center [394, 172] width 34 height 34
click at [533, 71] on span "Redo" at bounding box center [529, 63] width 27 height 17
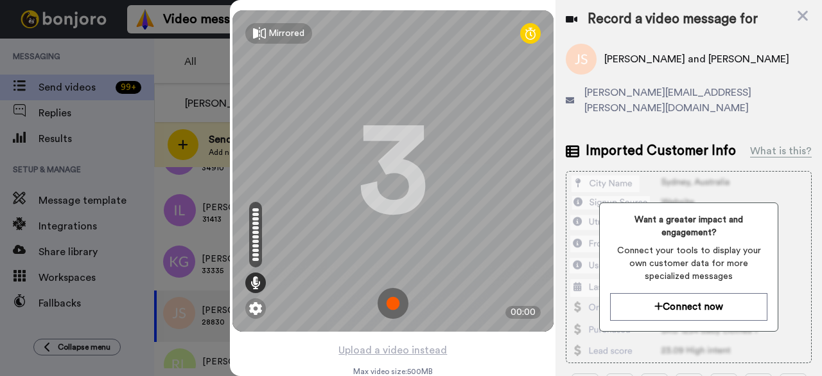
click at [394, 305] on img at bounding box center [393, 303] width 31 height 31
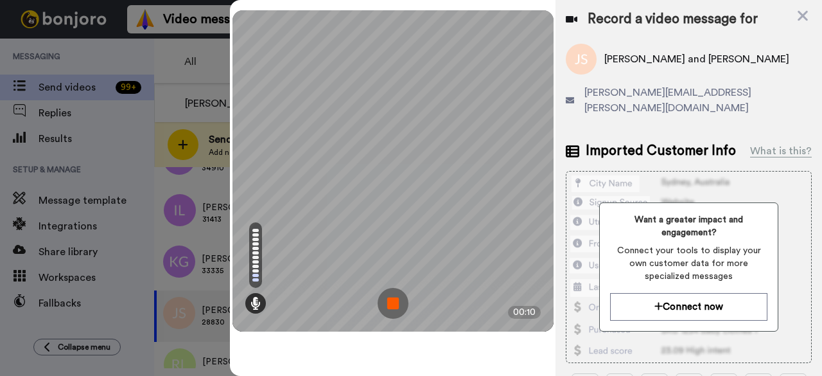
click at [391, 307] on img at bounding box center [393, 303] width 31 height 31
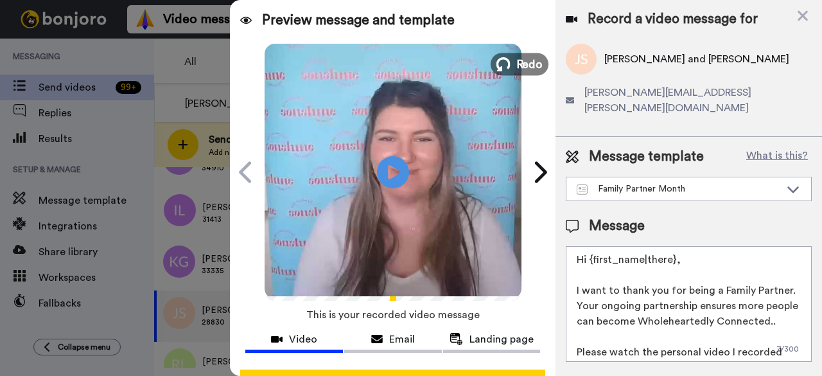
click at [528, 65] on span "Redo" at bounding box center [529, 63] width 27 height 17
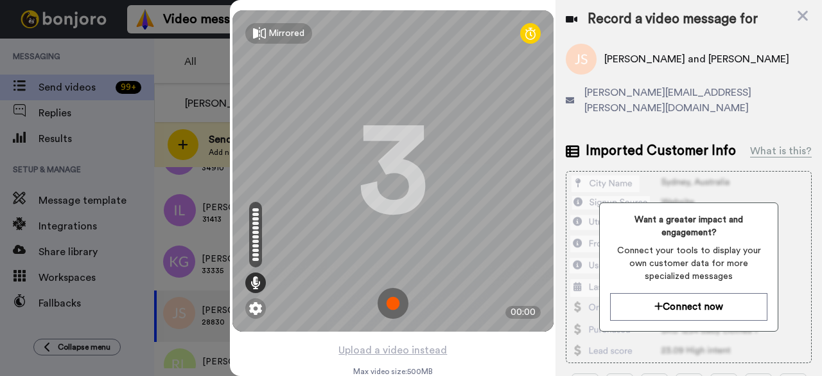
click at [396, 305] on img at bounding box center [393, 303] width 31 height 31
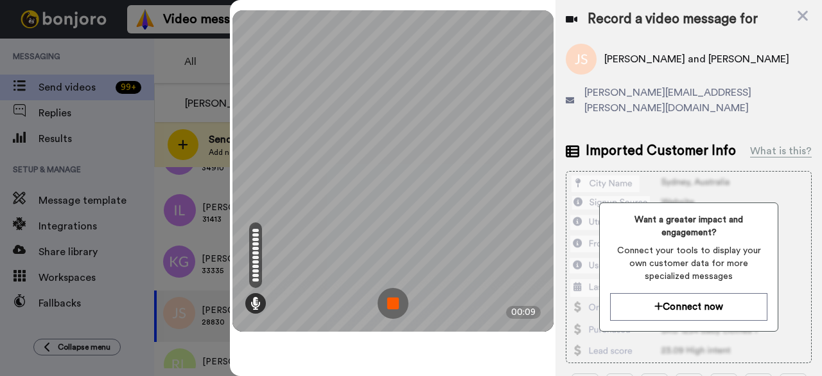
click at [396, 305] on img at bounding box center [393, 303] width 31 height 31
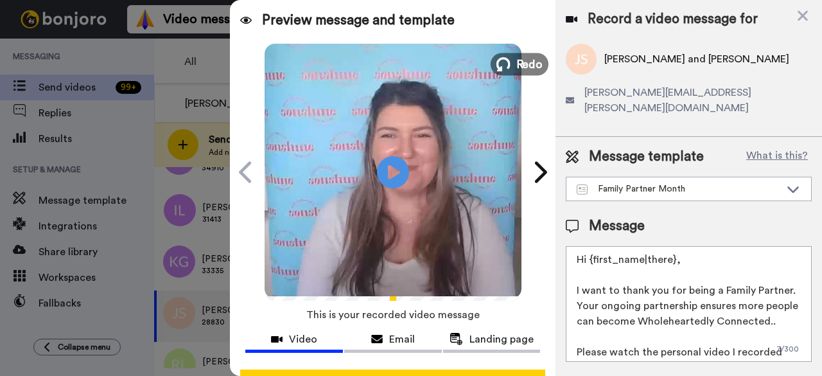
click at [508, 55] on button "Redo" at bounding box center [520, 64] width 58 height 22
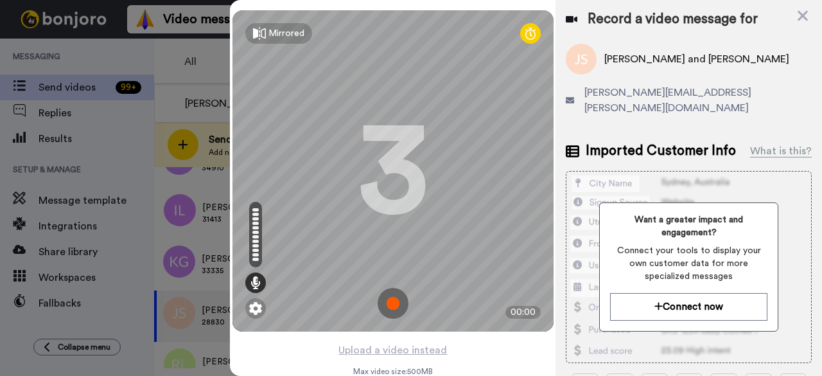
click at [397, 306] on img at bounding box center [393, 303] width 31 height 31
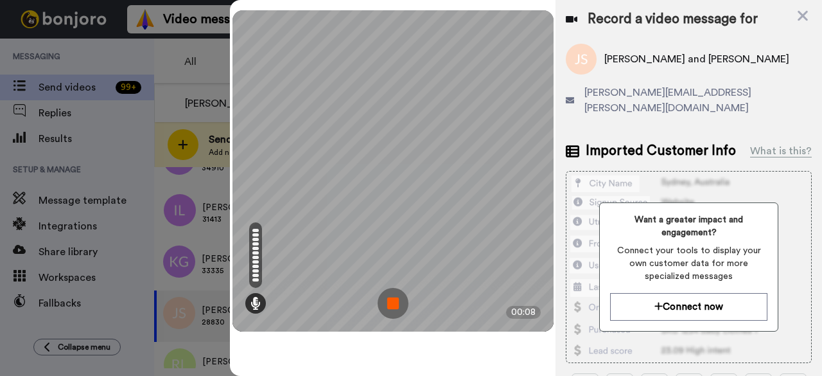
click at [397, 303] on img at bounding box center [393, 303] width 31 height 31
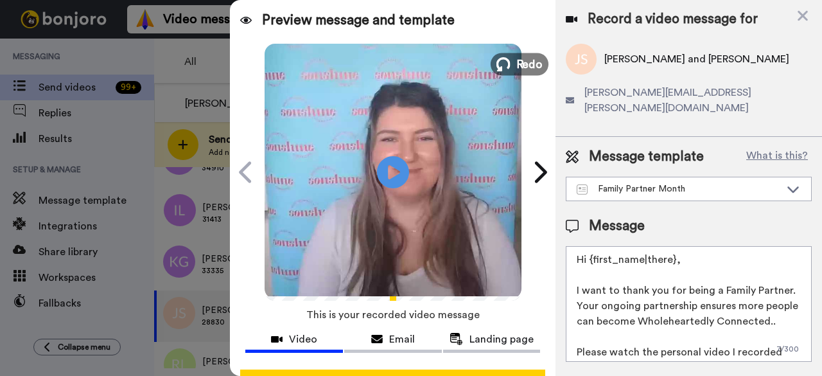
click at [530, 60] on span "Redo" at bounding box center [529, 63] width 27 height 17
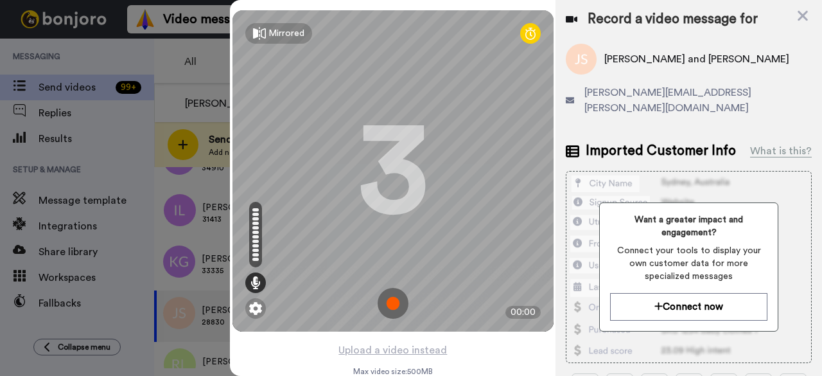
click at [393, 297] on img at bounding box center [393, 303] width 31 height 31
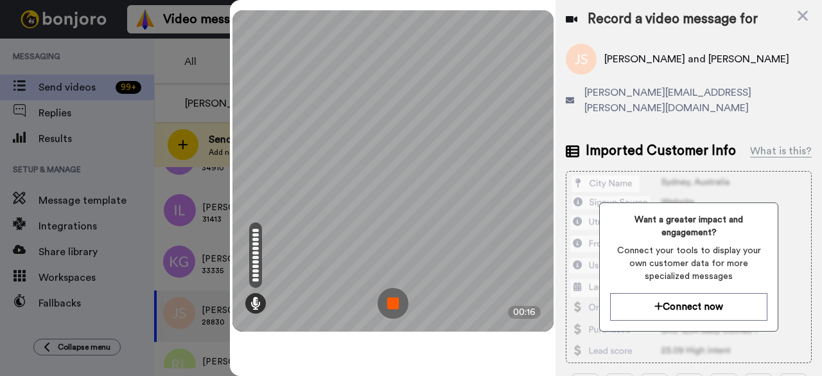
click at [397, 294] on img at bounding box center [393, 303] width 31 height 31
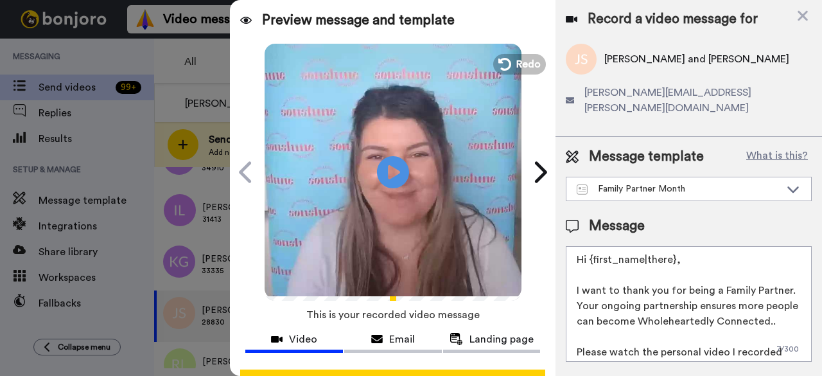
click at [810, 14] on div "Record a video message for" at bounding box center [689, 19] width 246 height 18
click at [799, 20] on icon at bounding box center [803, 16] width 10 height 10
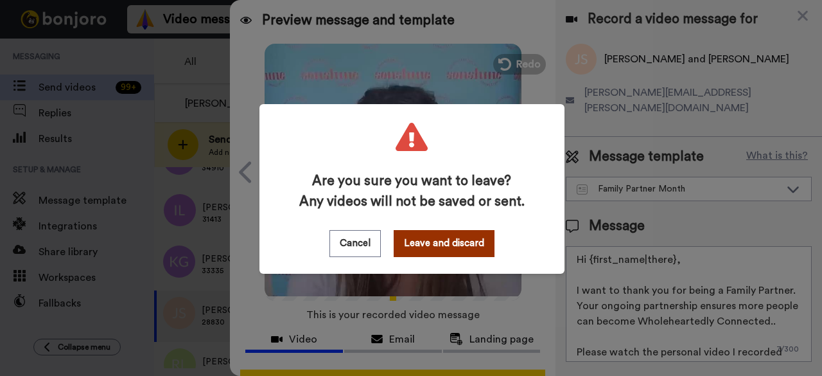
click at [455, 238] on button "Leave and discard" at bounding box center [444, 243] width 101 height 27
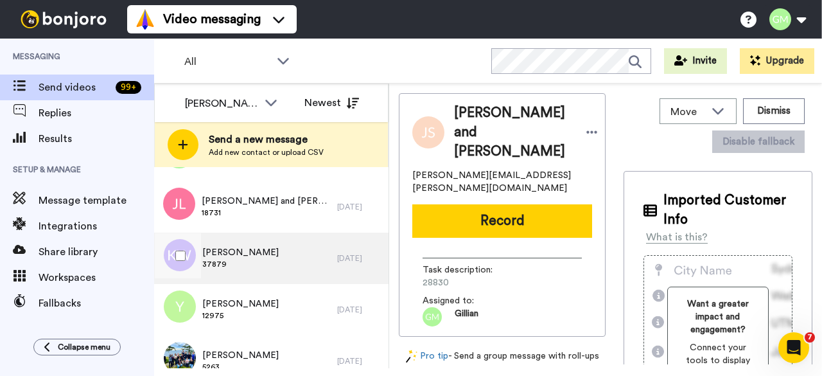
scroll to position [686, 0]
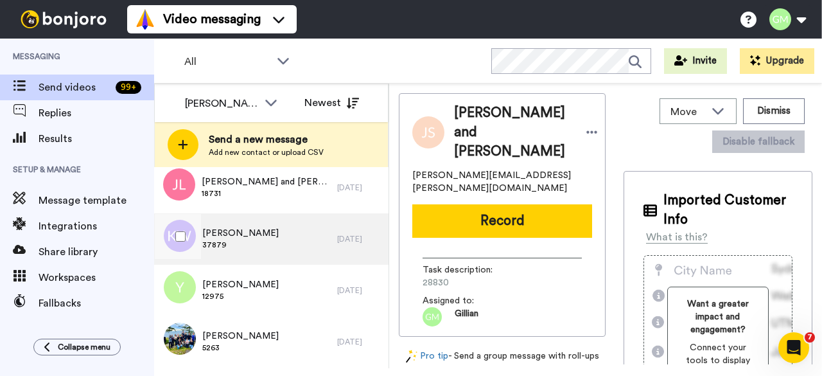
click at [264, 244] on div "[PERSON_NAME] 37879" at bounding box center [245, 238] width 183 height 51
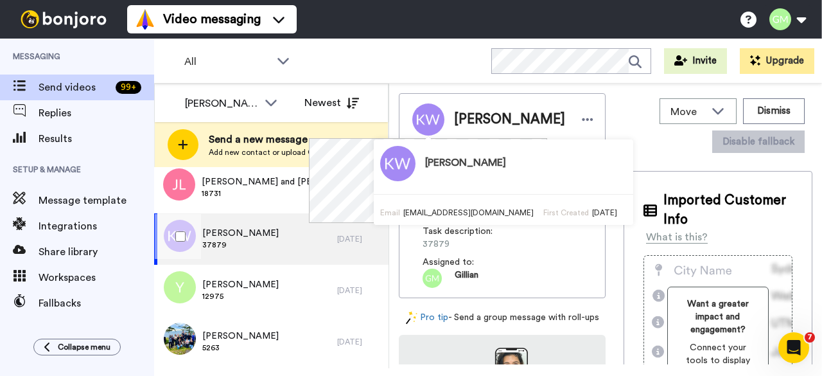
click at [296, 238] on div "[PERSON_NAME] 37879" at bounding box center [245, 238] width 183 height 51
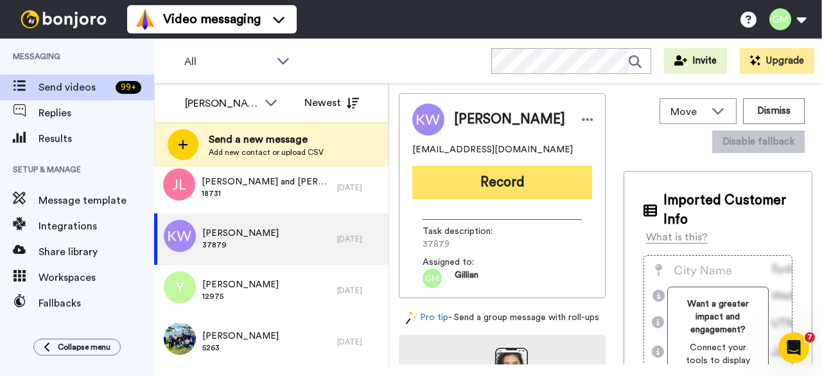
click at [527, 177] on button "Record" at bounding box center [503, 182] width 180 height 33
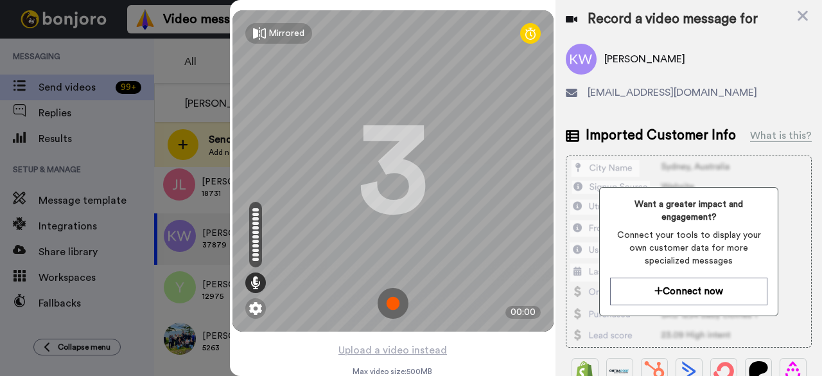
click at [392, 305] on img at bounding box center [393, 303] width 31 height 31
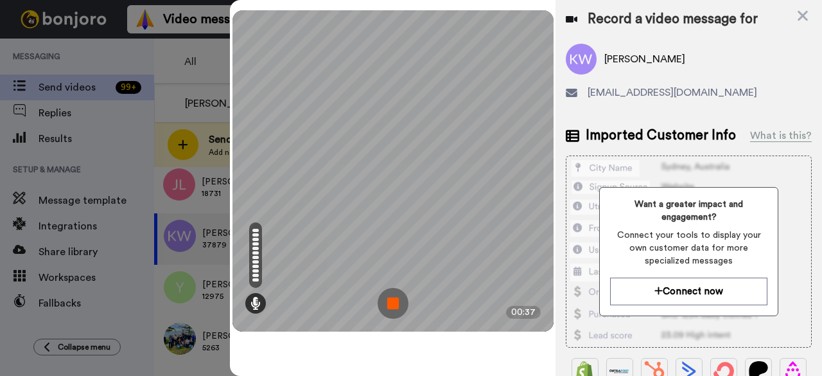
click at [392, 305] on img at bounding box center [393, 303] width 31 height 31
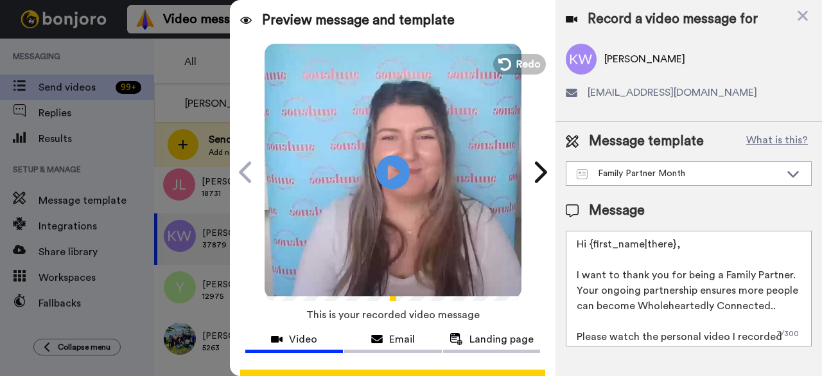
click at [392, 163] on icon at bounding box center [394, 172] width 34 height 34
click at [519, 65] on span "Redo" at bounding box center [529, 63] width 27 height 17
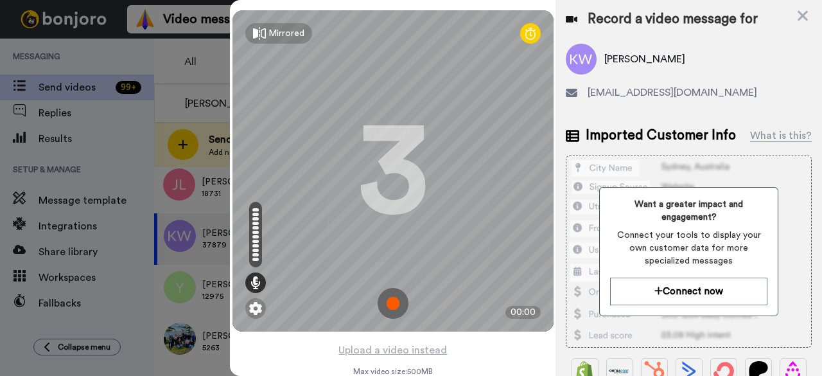
click at [394, 299] on img at bounding box center [393, 303] width 31 height 31
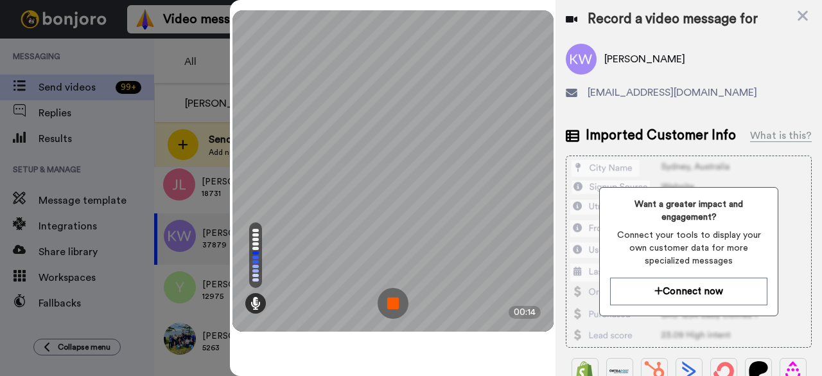
click at [404, 297] on img at bounding box center [393, 303] width 31 height 31
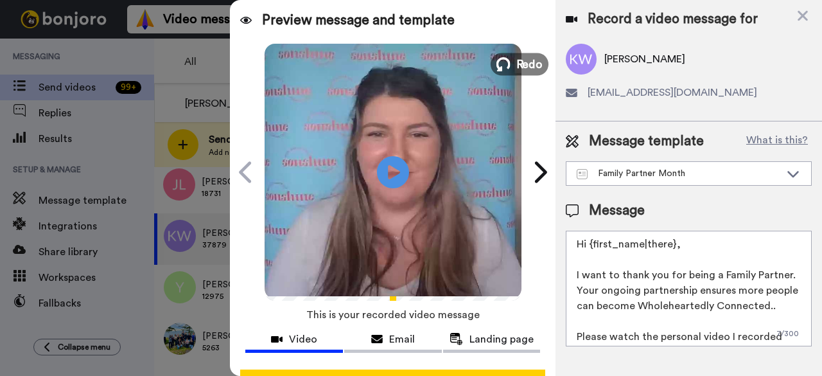
click at [505, 71] on button "Redo" at bounding box center [520, 64] width 58 height 22
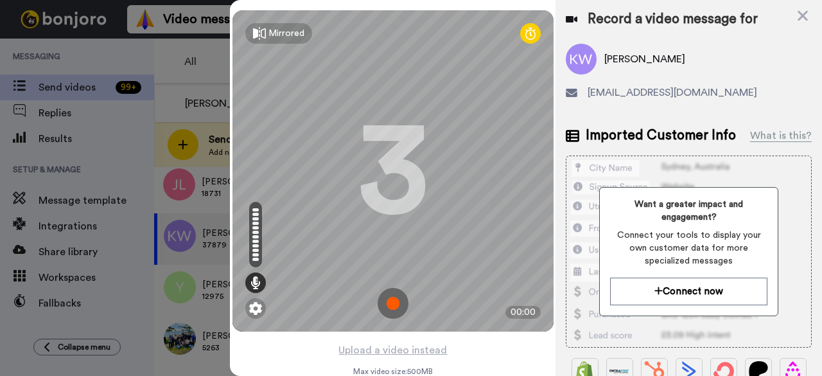
click at [391, 311] on img at bounding box center [393, 303] width 31 height 31
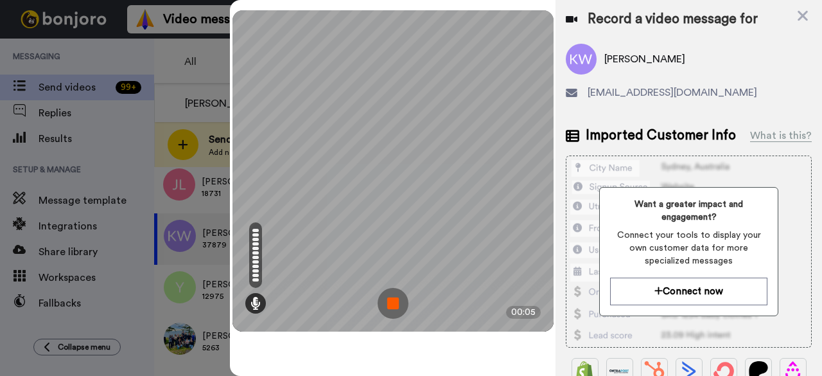
click at [404, 306] on img at bounding box center [393, 303] width 31 height 31
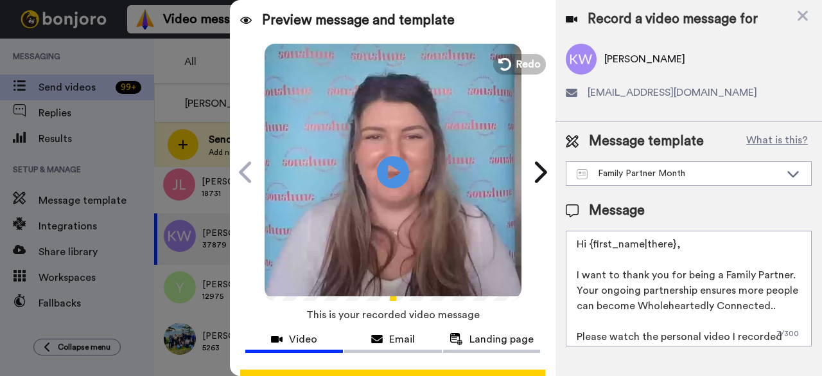
click at [177, 49] on div at bounding box center [411, 188] width 822 height 376
click at [803, 12] on icon at bounding box center [803, 16] width 13 height 16
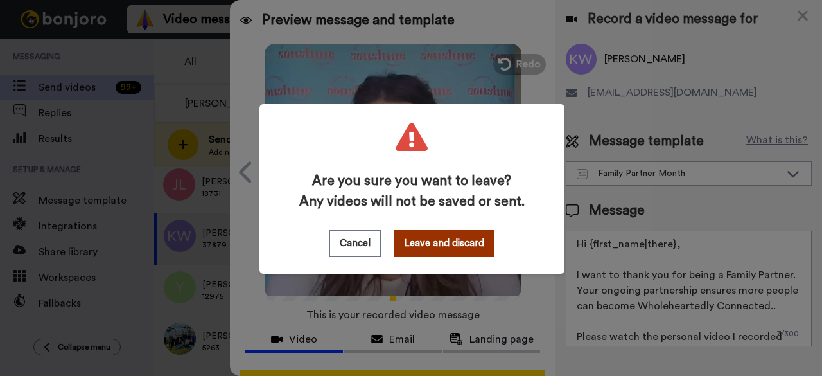
click at [474, 238] on button "Leave and discard" at bounding box center [444, 243] width 101 height 27
